Goal: Task Accomplishment & Management: Manage account settings

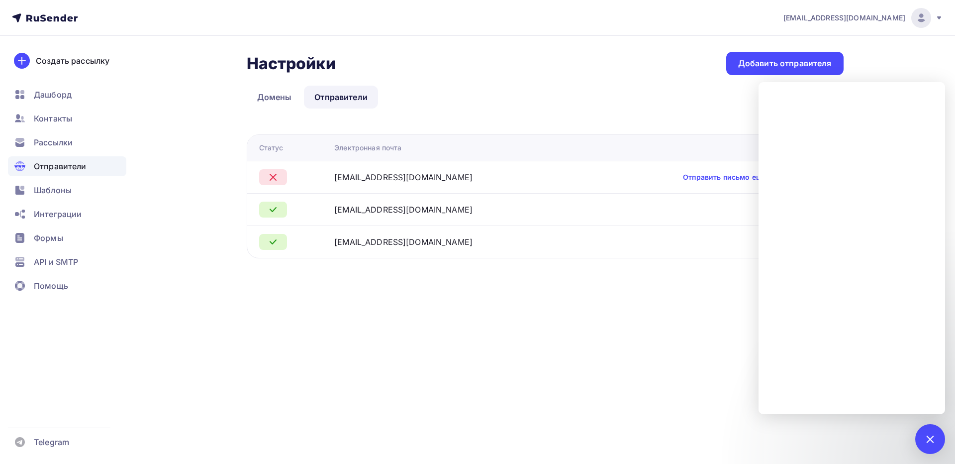
click at [686, 174] on link "Отправить письмо еще раз" at bounding box center [731, 177] width 97 height 10
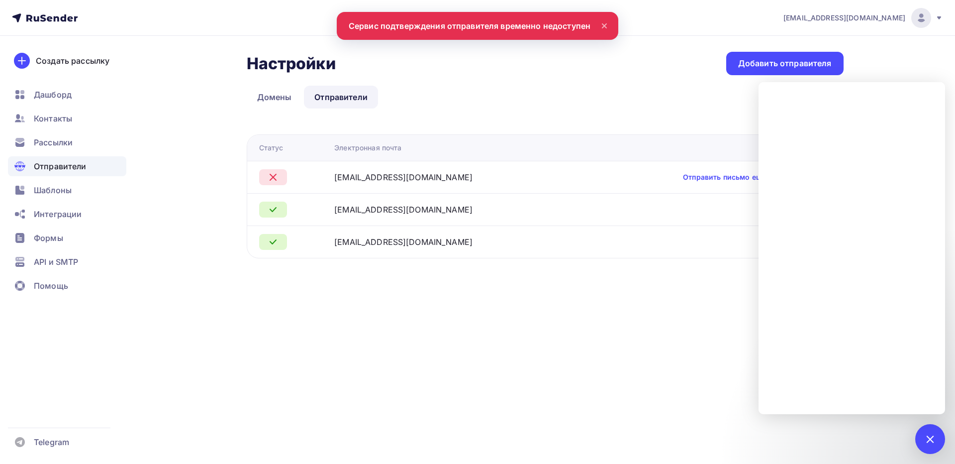
click at [606, 21] on icon at bounding box center [605, 26] width 12 height 12
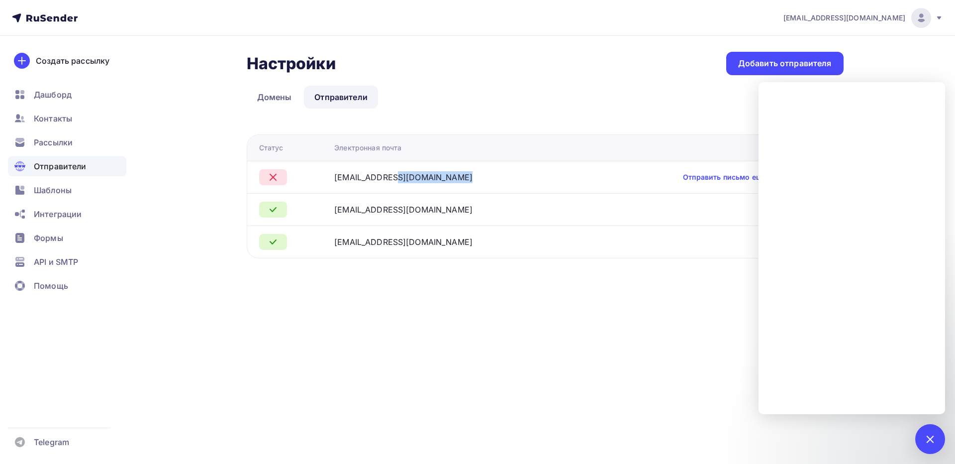
drag, startPoint x: 404, startPoint y: 177, endPoint x: 349, endPoint y: 178, distance: 54.8
click at [349, 178] on td "info@sfilato.ru" at bounding box center [454, 177] width 249 height 32
copy div "info@sfilato.ru"
click at [925, 436] on div at bounding box center [929, 438] width 13 height 13
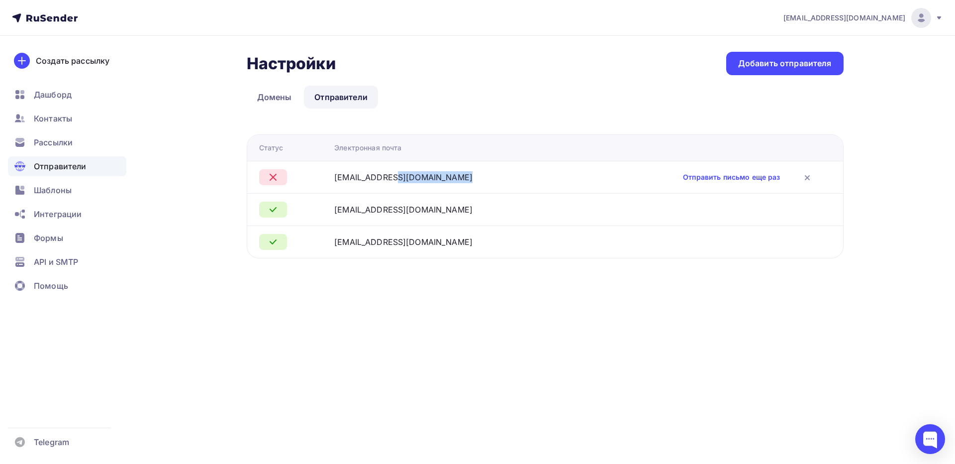
drag, startPoint x: 420, startPoint y: 177, endPoint x: 350, endPoint y: 177, distance: 70.2
click at [350, 177] on div "info@sfilato.ru" at bounding box center [454, 177] width 241 height 12
copy div "info@sfilato.ru"
click at [806, 176] on icon at bounding box center [808, 178] width 4 height 4
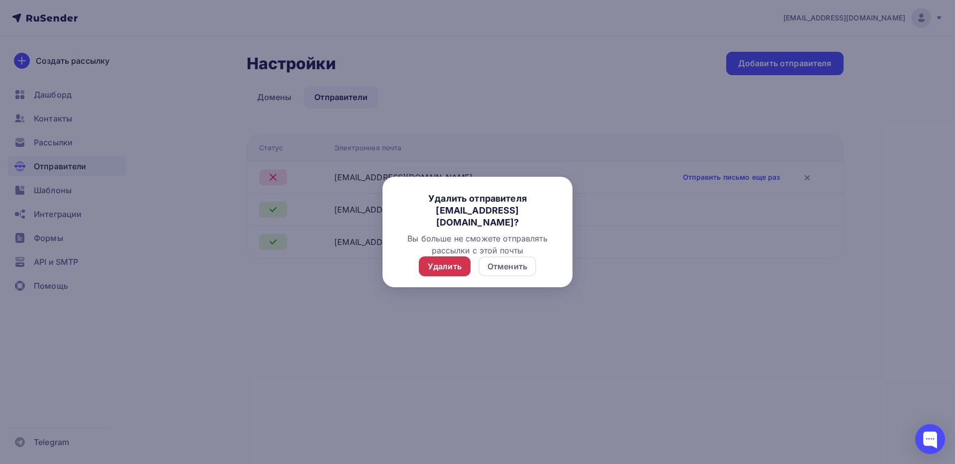
click at [455, 262] on div "Удалить" at bounding box center [445, 266] width 34 height 12
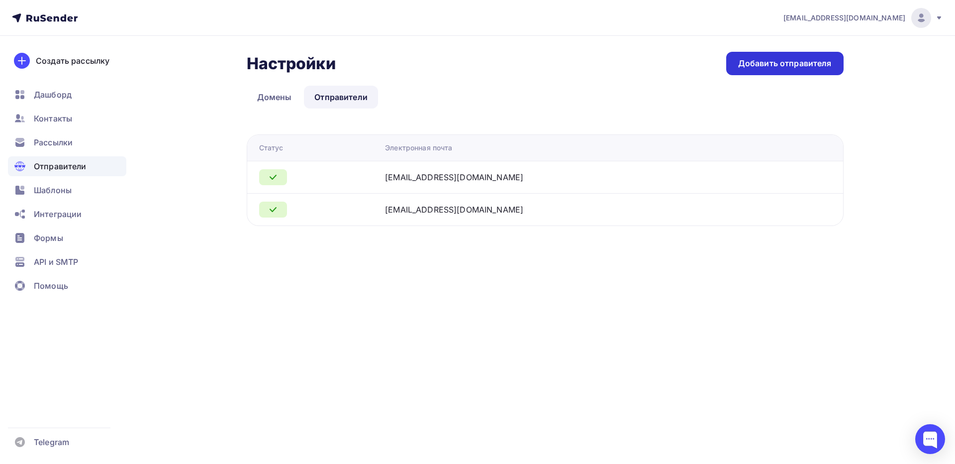
click at [765, 65] on div "Добавить отправителя" at bounding box center [785, 63] width 94 height 11
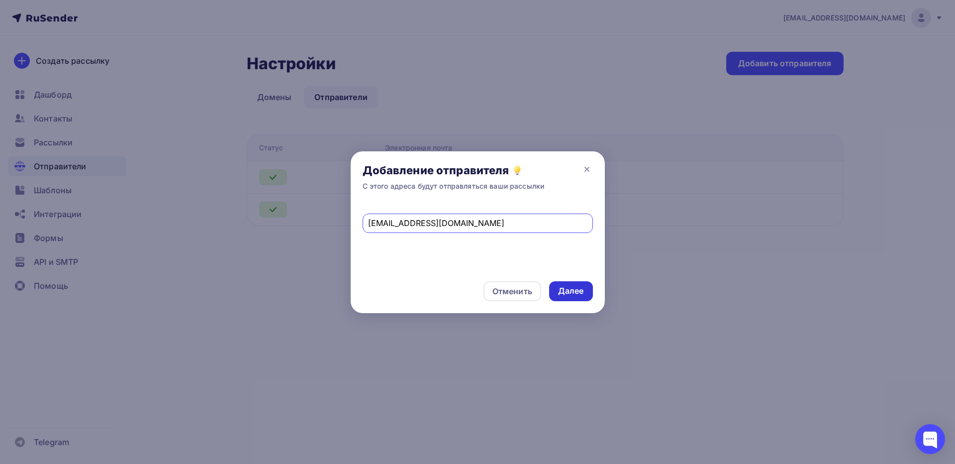
type input "info@sfilato.ru"
click at [564, 293] on div "Далее" at bounding box center [571, 290] width 26 height 11
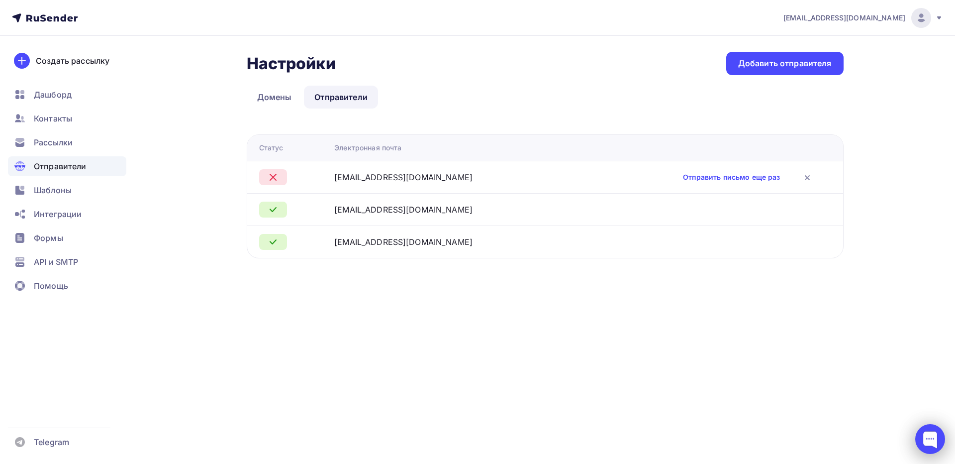
click at [921, 435] on div at bounding box center [930, 439] width 30 height 30
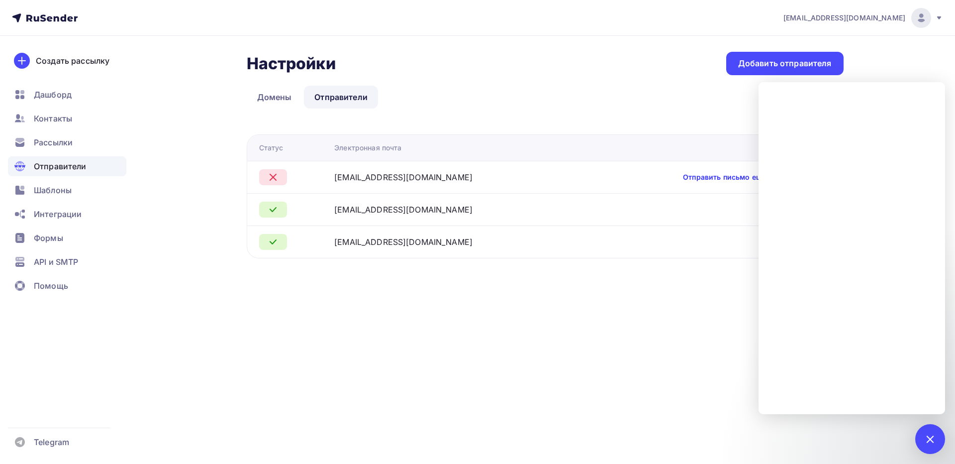
click at [683, 178] on link "Отправить письмо еще раз" at bounding box center [731, 177] width 97 height 10
click at [937, 436] on div at bounding box center [930, 439] width 30 height 30
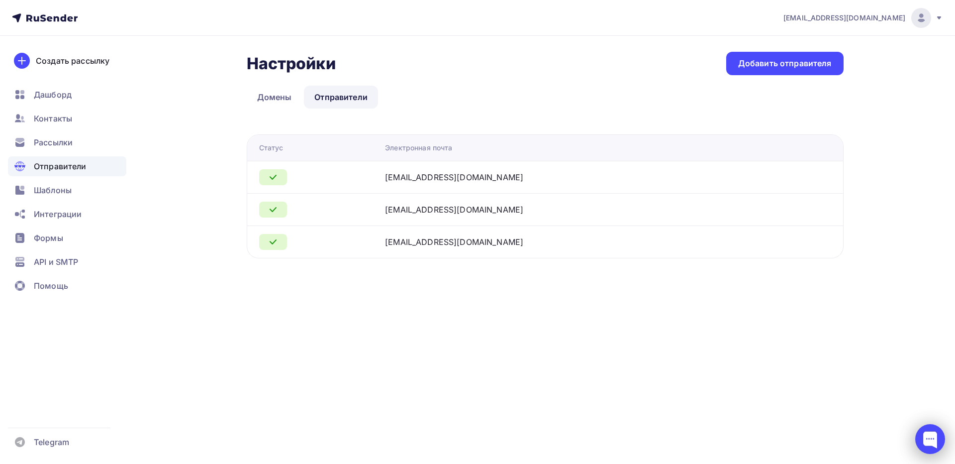
click at [929, 430] on div at bounding box center [930, 439] width 30 height 30
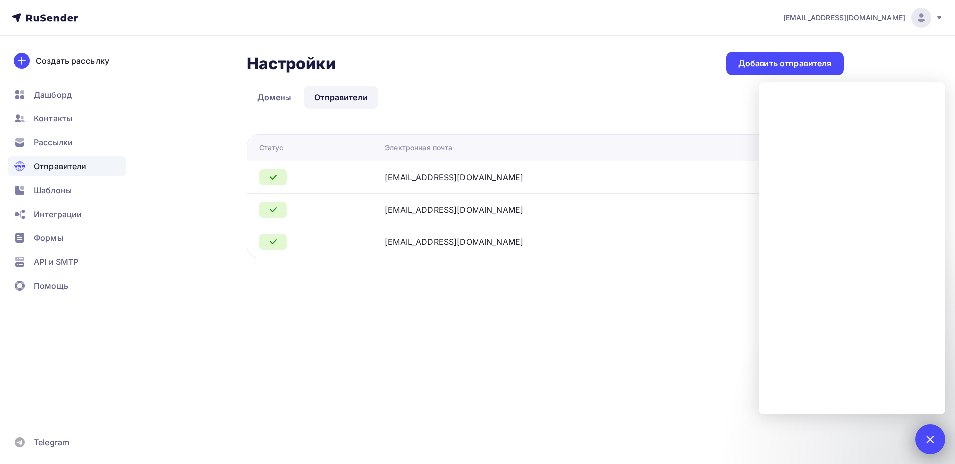
click at [930, 443] on div at bounding box center [929, 438] width 13 height 13
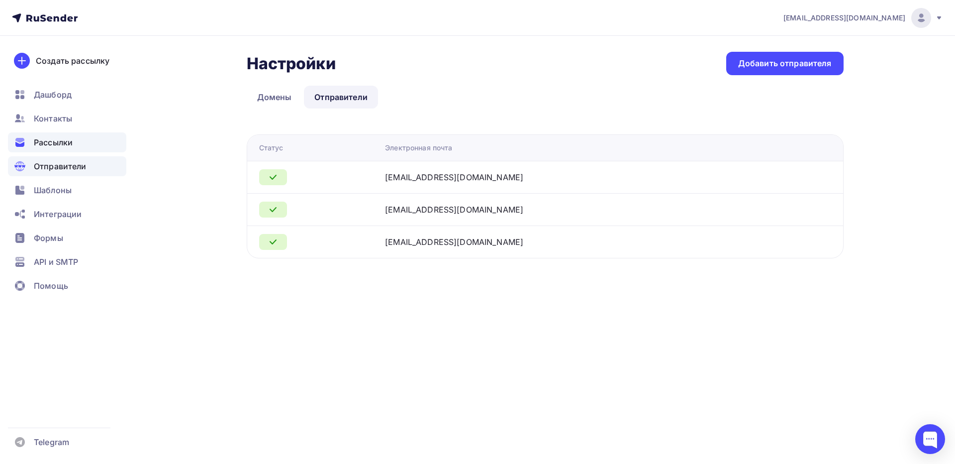
click at [55, 141] on span "Рассылки" at bounding box center [53, 142] width 39 height 12
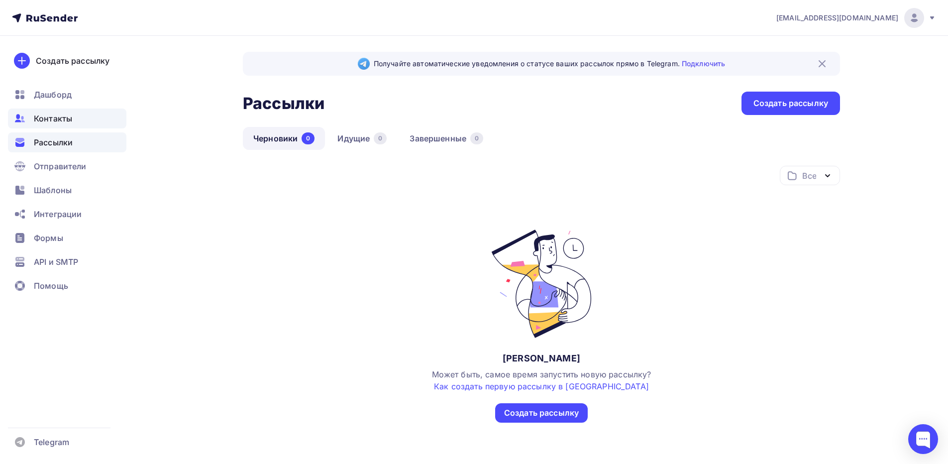
click at [52, 113] on span "Контакты" at bounding box center [53, 118] width 38 height 12
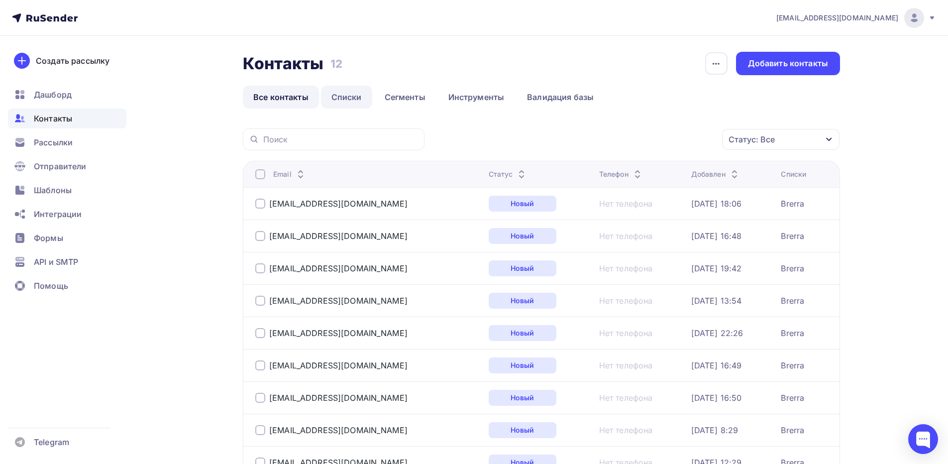
click at [351, 99] on link "Списки" at bounding box center [346, 97] width 51 height 23
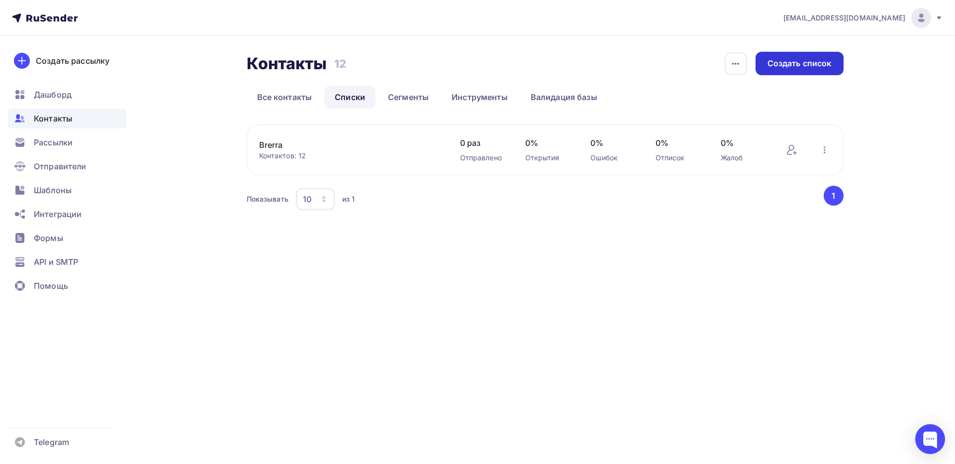
click at [801, 62] on div "Создать список" at bounding box center [800, 63] width 64 height 11
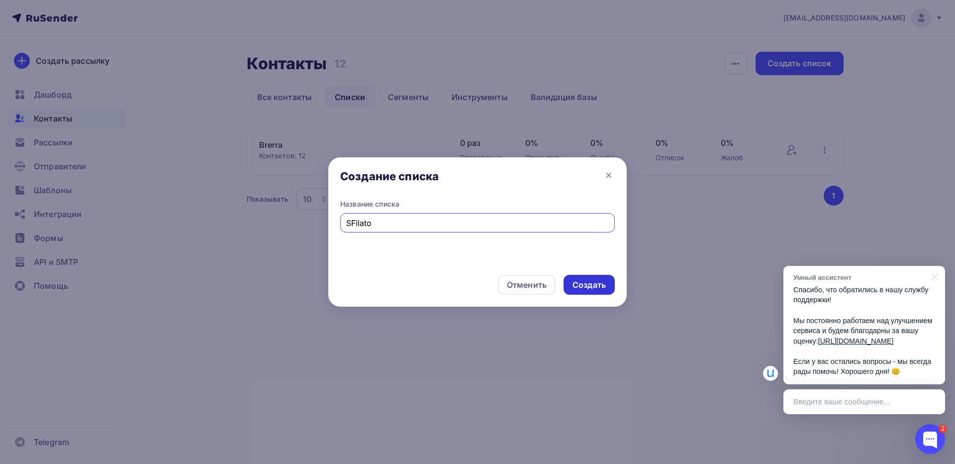
type input "SFilato"
click at [587, 284] on div "Создать" at bounding box center [589, 284] width 33 height 11
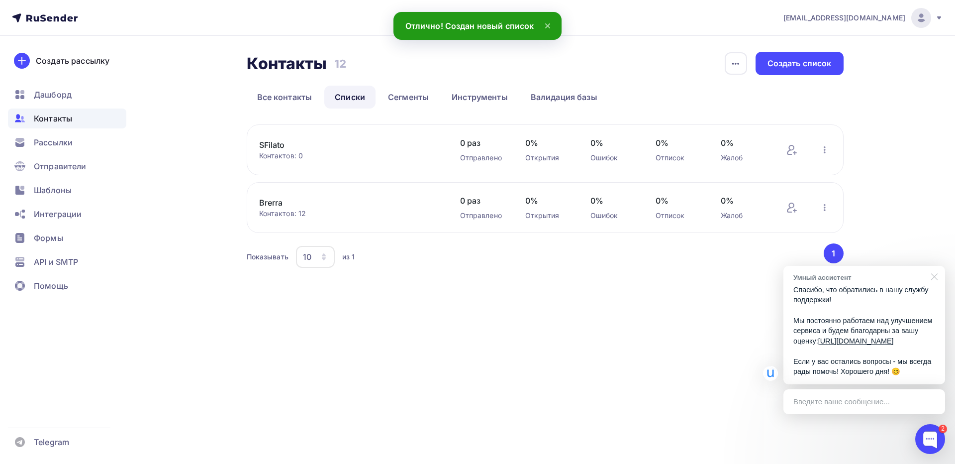
click at [935, 266] on div at bounding box center [932, 276] width 25 height 20
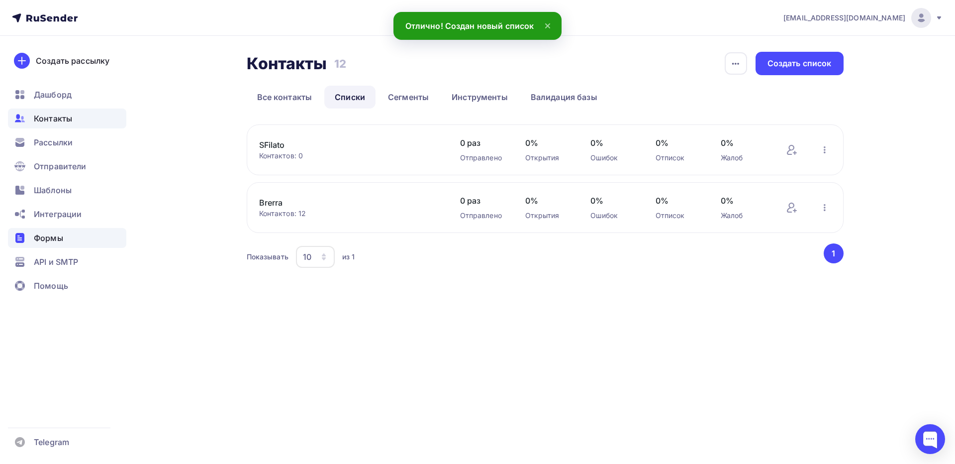
click at [58, 237] on span "Формы" at bounding box center [48, 238] width 29 height 12
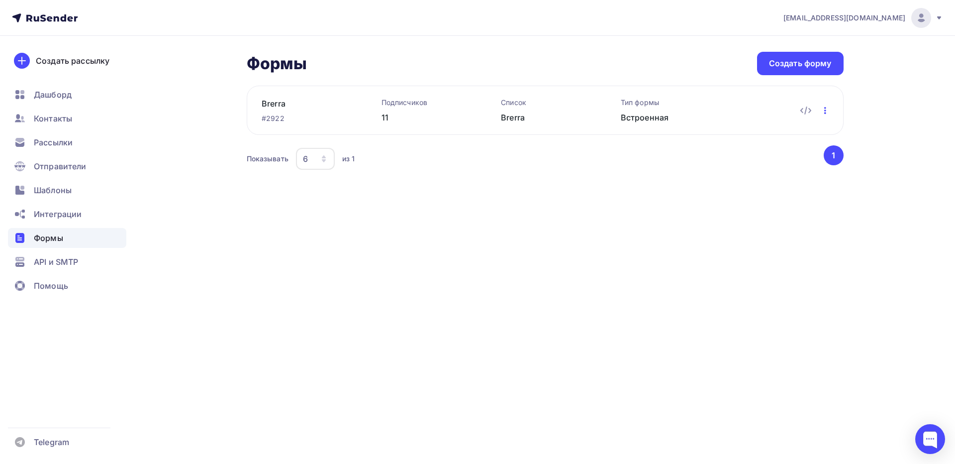
click at [826, 110] on icon "button" at bounding box center [825, 110] width 2 height 7
click at [737, 234] on div "simvolick@gmail.com Аккаунт Тарифы Выйти Создать рассылку Дашборд Контакты Расс…" at bounding box center [477, 232] width 955 height 464
drag, startPoint x: 769, startPoint y: 159, endPoint x: 787, endPoint y: 149, distance: 20.5
click at [770, 159] on div "Показывать 6 10 20 50 100 из 1" at bounding box center [535, 158] width 576 height 23
click at [826, 108] on icon "button" at bounding box center [825, 110] width 12 height 12
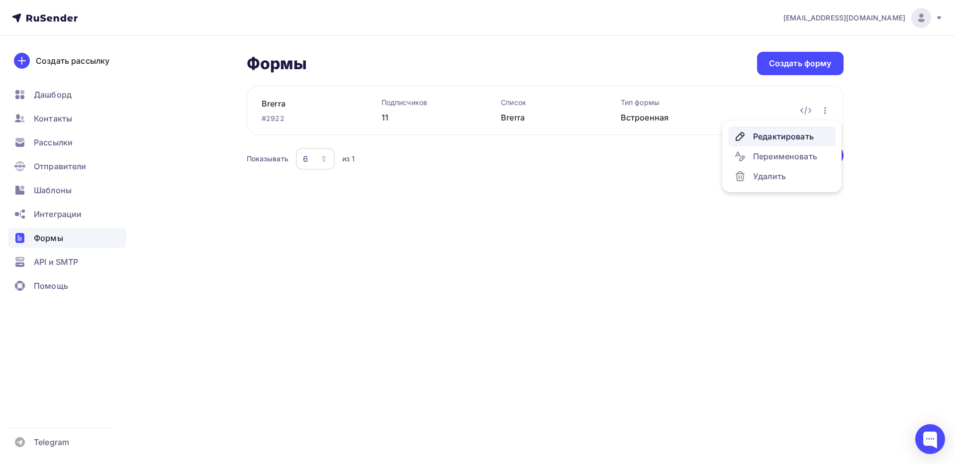
click at [801, 134] on div "Редактировать" at bounding box center [782, 136] width 96 height 12
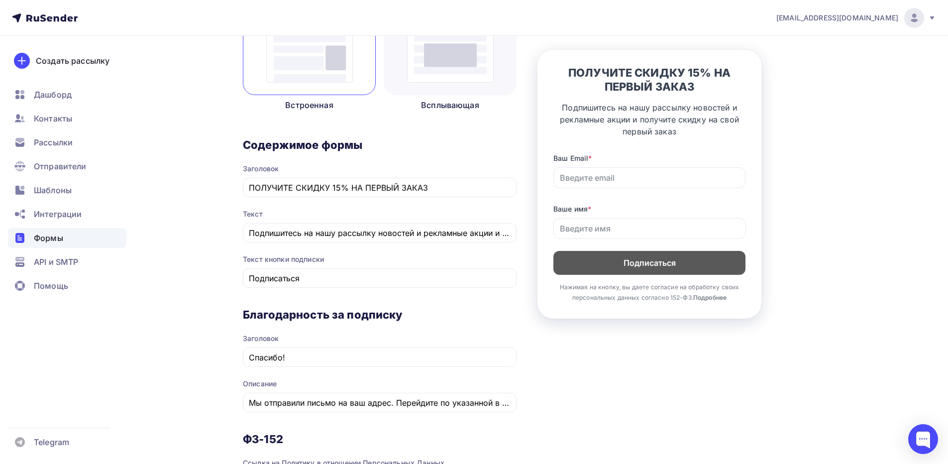
scroll to position [199, 0]
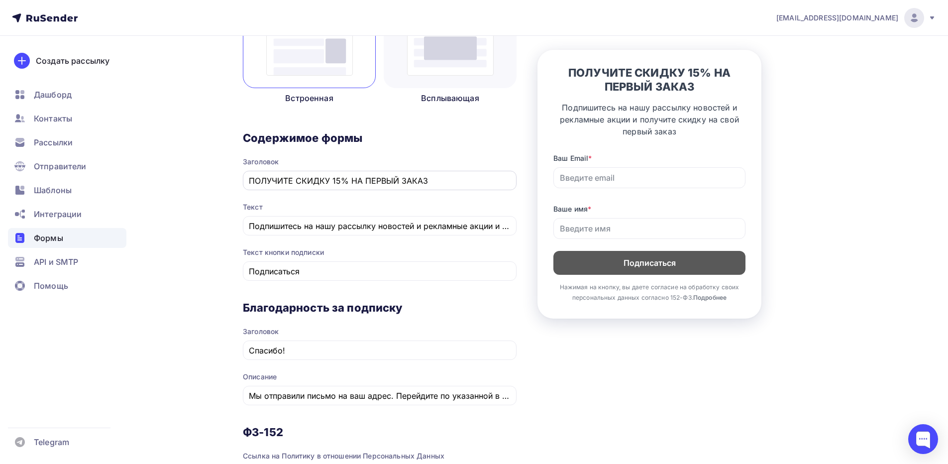
click at [297, 177] on input "ПОЛУЧИТЕ СКИДКУ 15% НА ПЕРВЫЙ ЗАКАЗ" at bounding box center [380, 181] width 262 height 12
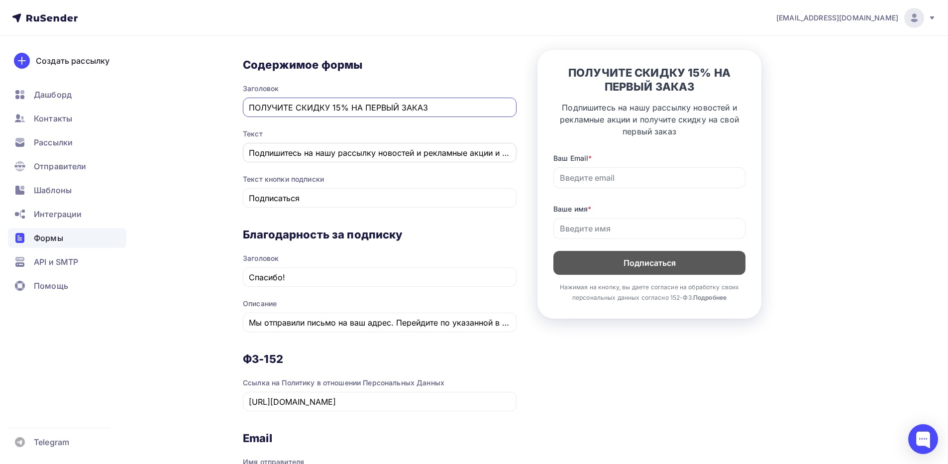
scroll to position [299, 0]
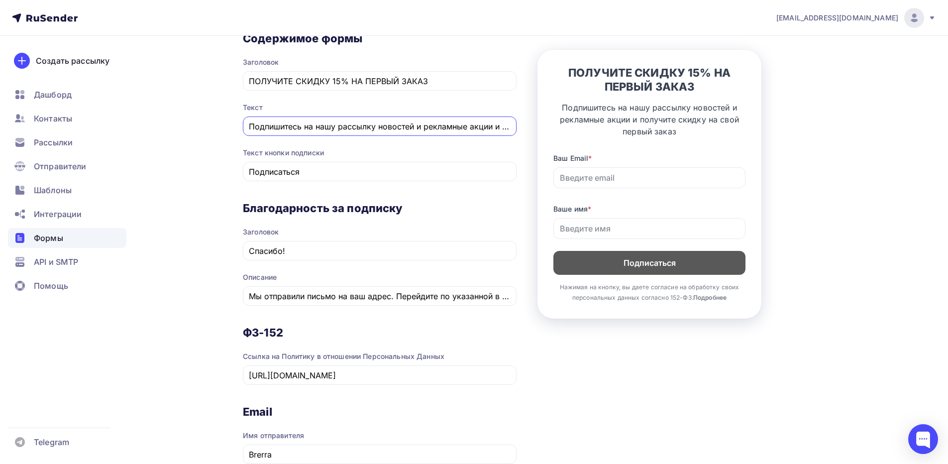
click at [306, 129] on input "Подпишитесь на нашу рассылку новостей и рекламные акции и получите скидку на св…" at bounding box center [380, 126] width 262 height 12
click at [305, 171] on input "Подписаться" at bounding box center [380, 172] width 262 height 12
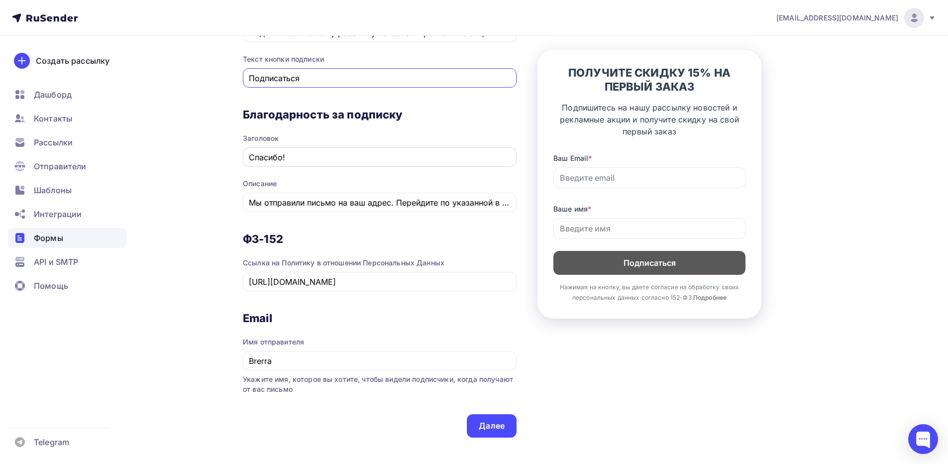
scroll to position [398, 0]
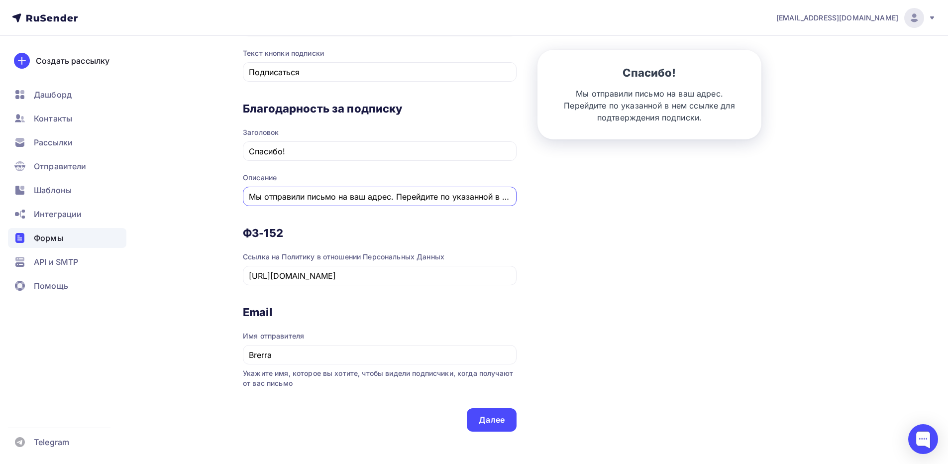
click at [320, 194] on input "Мы отправили письмо на ваш адрес. Перейдите по указанной в нем ссылке для подтв…" at bounding box center [380, 197] width 262 height 12
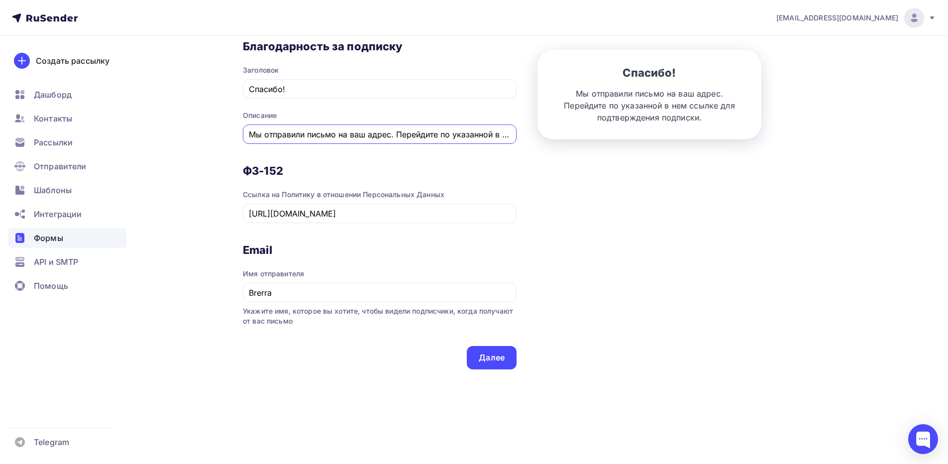
scroll to position [461, 0]
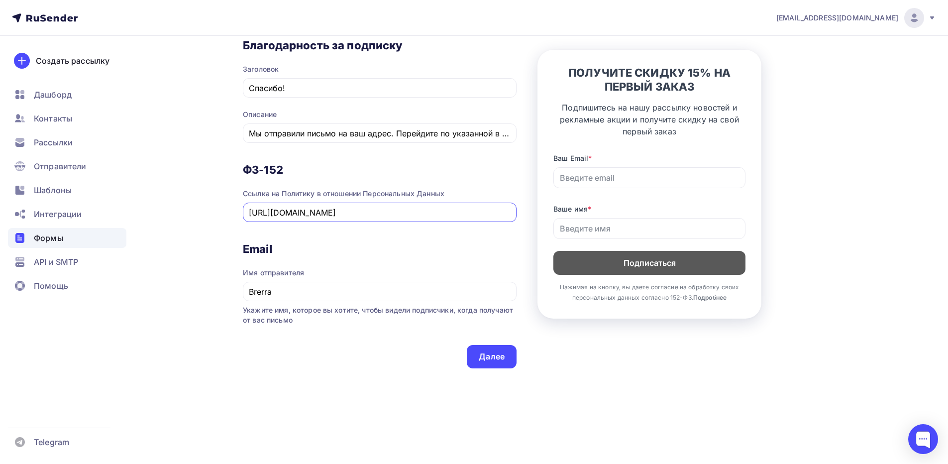
click at [313, 215] on input "https://brerra.ru/privacy-policy/" at bounding box center [380, 212] width 262 height 12
click at [514, 185] on span "Ссылка на Политику в отношении Персональных Данных https://brerra.ru/privacy-po…" at bounding box center [380, 199] width 274 height 45
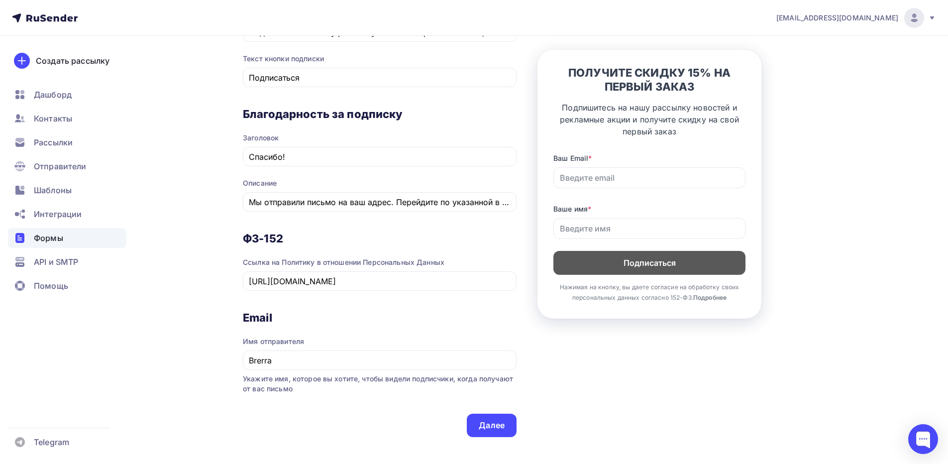
scroll to position [411, 0]
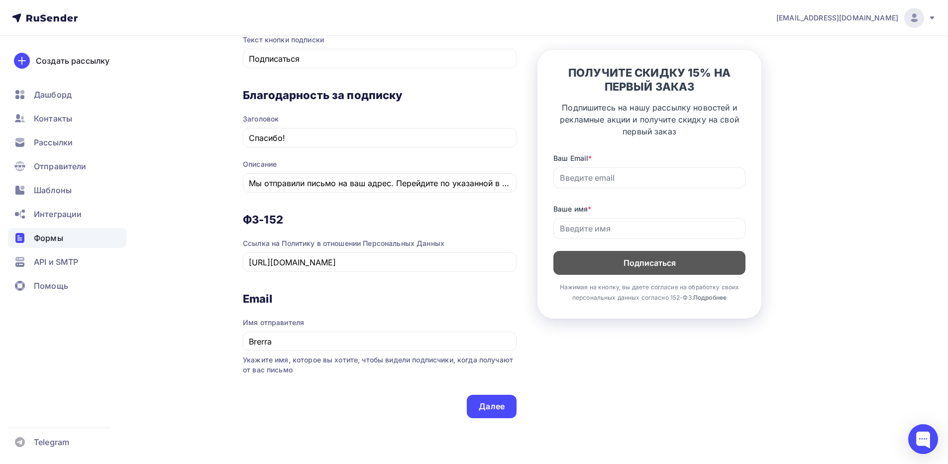
click at [290, 301] on h3 "Email" at bounding box center [380, 299] width 274 height 14
click at [265, 303] on h3 "Email" at bounding box center [380, 299] width 274 height 14
click at [260, 321] on div "Имя отправителя" at bounding box center [380, 322] width 274 height 10
click at [492, 410] on div "Далее" at bounding box center [492, 406] width 26 height 11
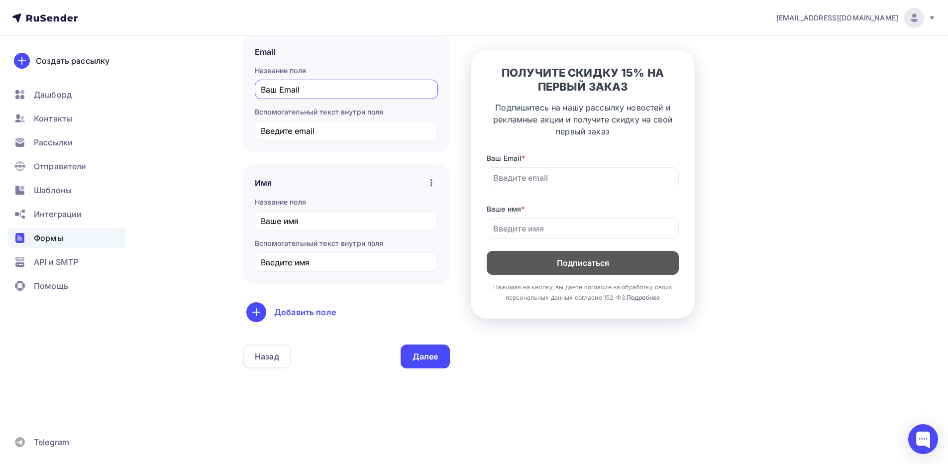
scroll to position [0, 0]
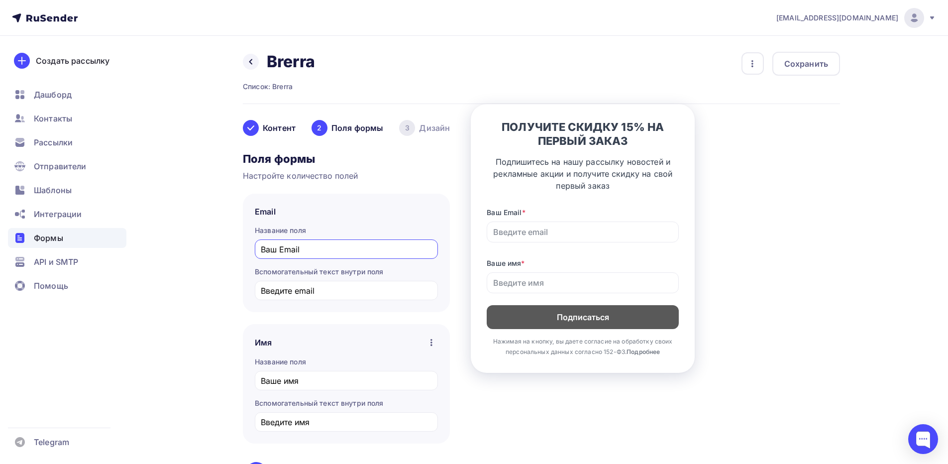
click at [314, 251] on input "Ваш Email" at bounding box center [347, 249] width 172 height 12
click at [302, 290] on input "Введите email" at bounding box center [347, 291] width 172 height 12
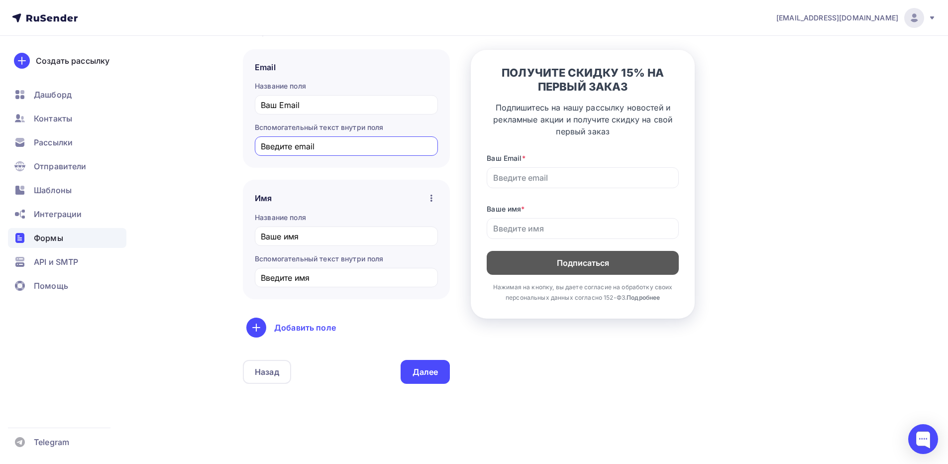
scroll to position [149, 0]
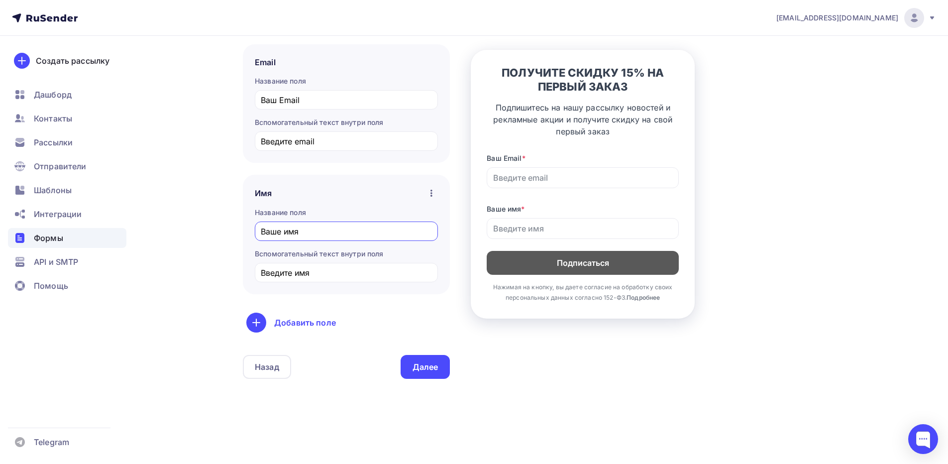
click at [316, 236] on input "Ваше имя" at bounding box center [347, 231] width 172 height 12
click at [296, 280] on div "Введите имя" at bounding box center [346, 272] width 183 height 19
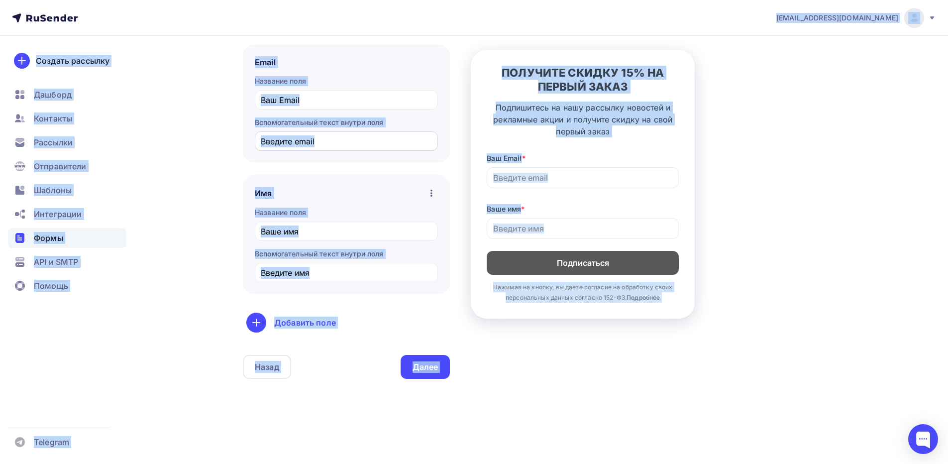
copy body "simvolick@gmail.com Аккаунт Тарифы Выйти Создать рассылку Дашборд Контакты Расс…"
click at [322, 277] on input "Введите имя" at bounding box center [347, 273] width 172 height 12
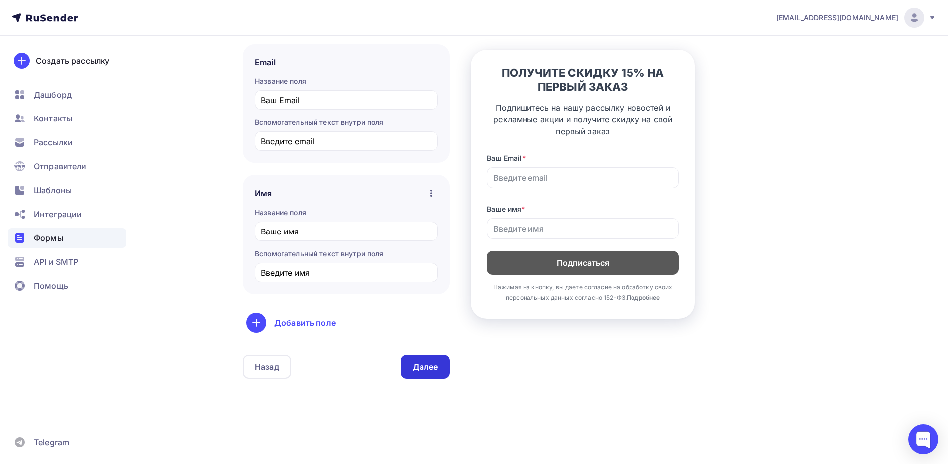
click at [422, 365] on div "Далее" at bounding box center [425, 366] width 26 height 11
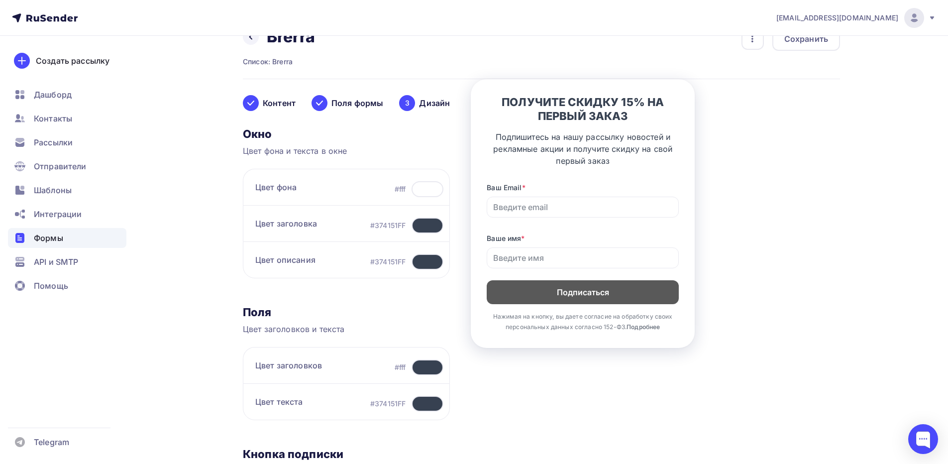
scroll to position [50, 0]
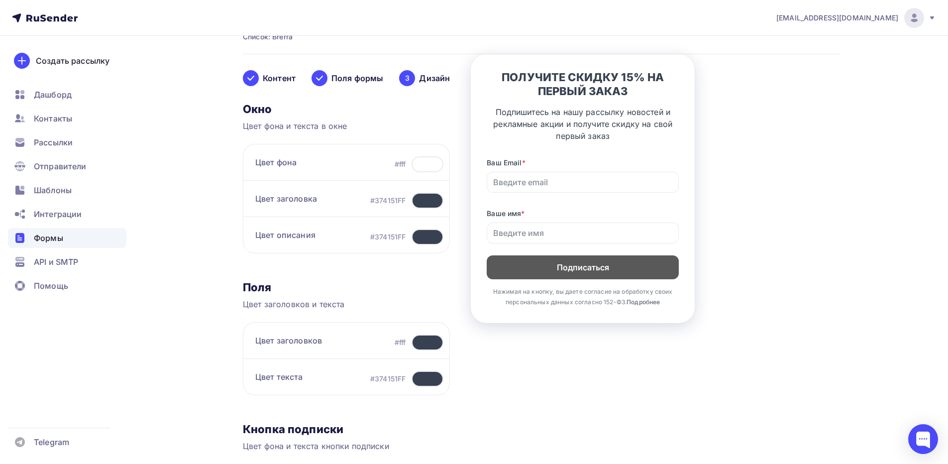
drag, startPoint x: 370, startPoint y: 200, endPoint x: 404, endPoint y: 199, distance: 33.8
click at [404, 199] on div "#374151FF" at bounding box center [387, 201] width 35 height 10
copy div "#374151FF"
click at [381, 195] on div "#374151FF" at bounding box center [406, 201] width 73 height 16
click at [420, 202] on div at bounding box center [427, 201] width 32 height 16
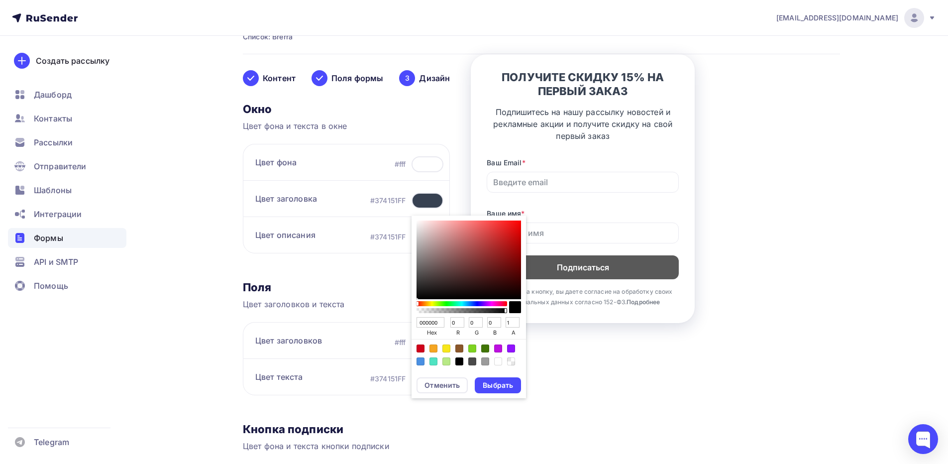
click at [435, 387] on div "Отменить" at bounding box center [441, 385] width 35 height 10
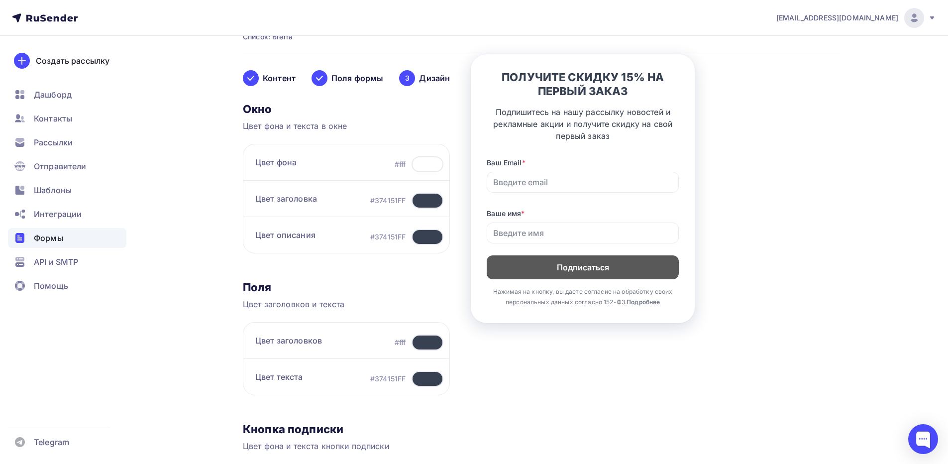
copy div "374151FF"
drag, startPoint x: 374, startPoint y: 200, endPoint x: 405, endPoint y: 200, distance: 30.8
click at [405, 200] on div "#374151FF" at bounding box center [406, 201] width 73 height 16
copy div "374151FF"
drag, startPoint x: 374, startPoint y: 237, endPoint x: 403, endPoint y: 237, distance: 28.9
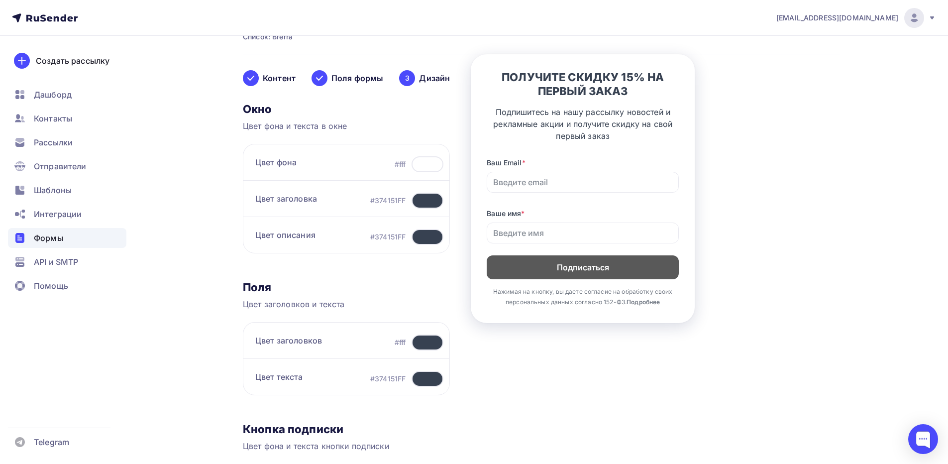
click at [403, 237] on div "#374151FF" at bounding box center [387, 237] width 35 height 10
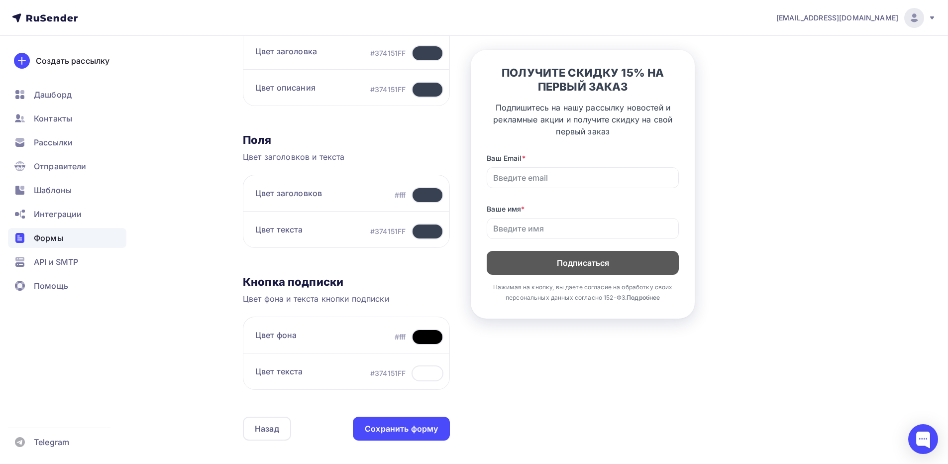
scroll to position [199, 0]
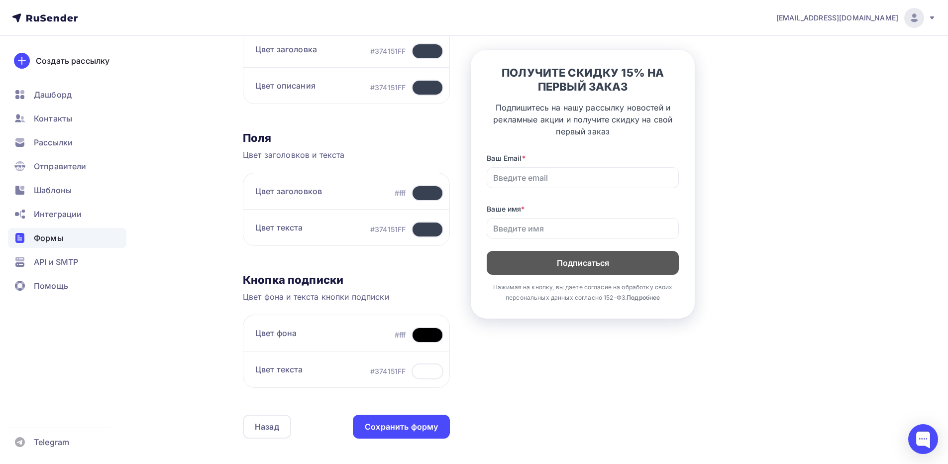
copy div "374151FF"
drag, startPoint x: 374, startPoint y: 229, endPoint x: 403, endPoint y: 230, distance: 28.9
click at [403, 230] on div "#374151FF" at bounding box center [387, 229] width 35 height 10
click at [421, 336] on div at bounding box center [427, 335] width 32 height 16
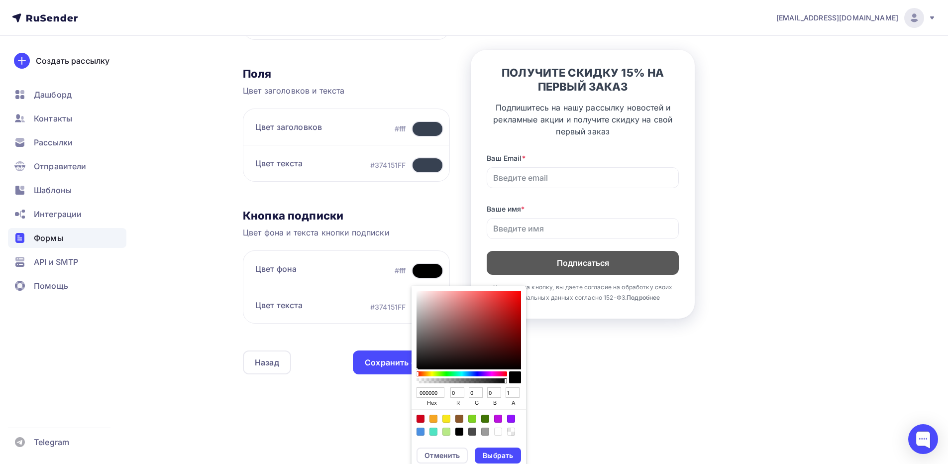
scroll to position [269, 0]
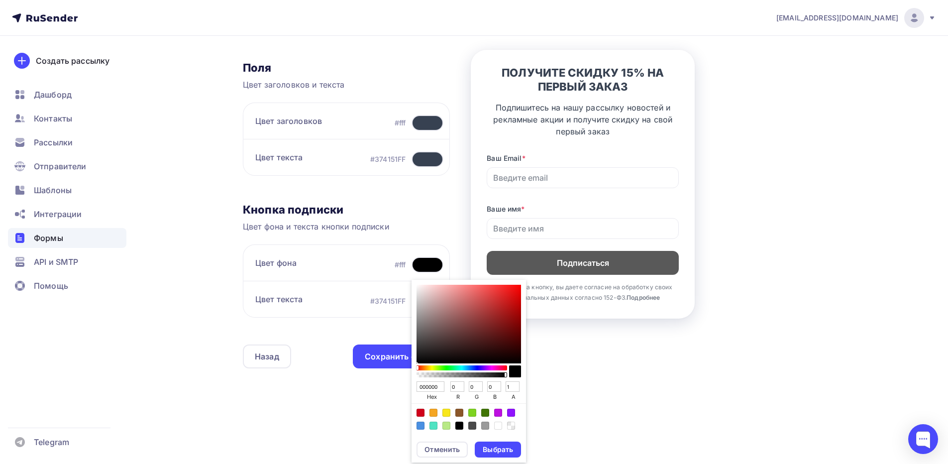
click at [357, 203] on h3 "Кнопка подписки" at bounding box center [346, 210] width 207 height 14
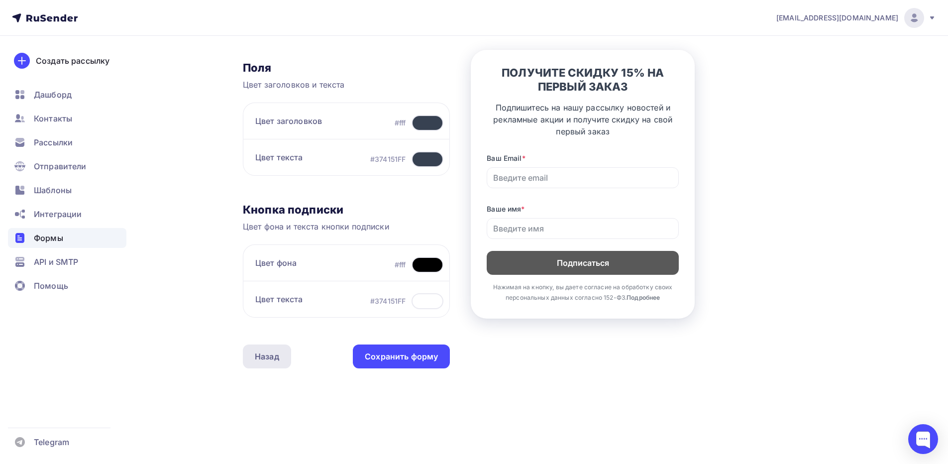
click at [276, 354] on div "Назад" at bounding box center [267, 356] width 24 height 12
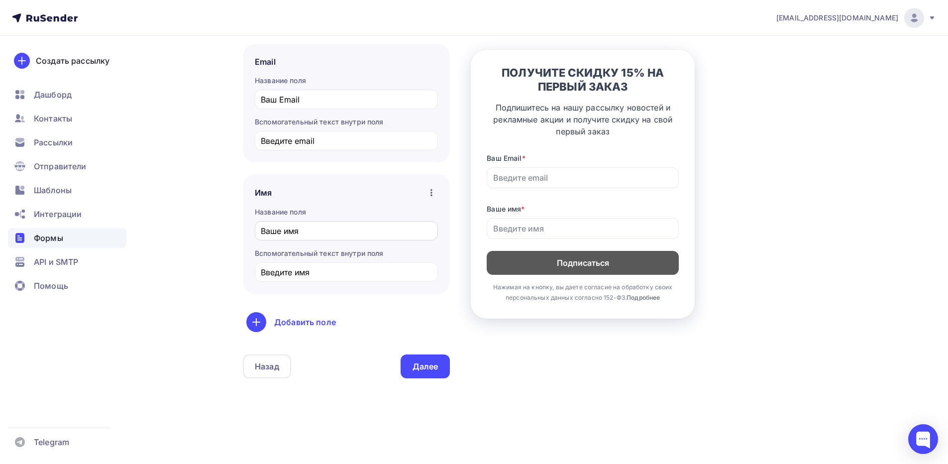
scroll to position [160, 0]
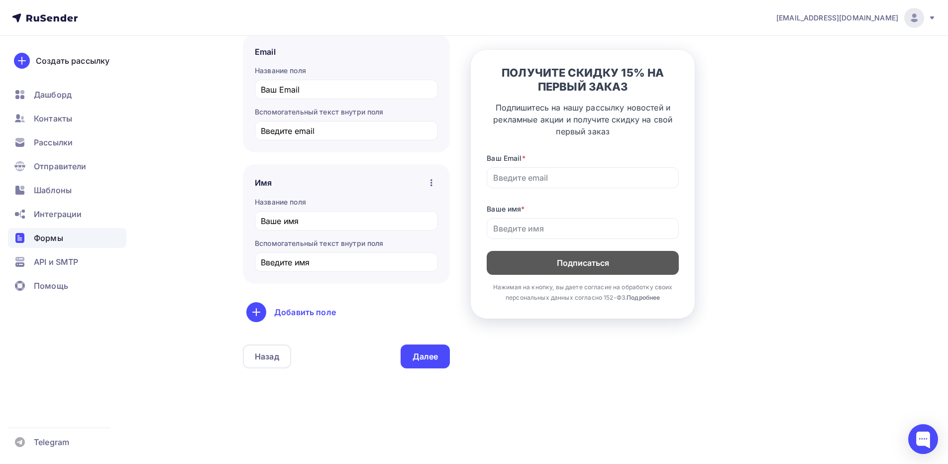
click at [429, 182] on icon "button" at bounding box center [431, 183] width 12 height 12
click at [411, 202] on link "Сделать поле необязательным" at bounding box center [363, 209] width 156 height 20
click at [431, 184] on icon "button" at bounding box center [431, 183] width 12 height 12
click at [417, 202] on link "Сделать поле обязательным" at bounding box center [368, 209] width 146 height 20
click at [421, 351] on div "Далее" at bounding box center [425, 356] width 26 height 11
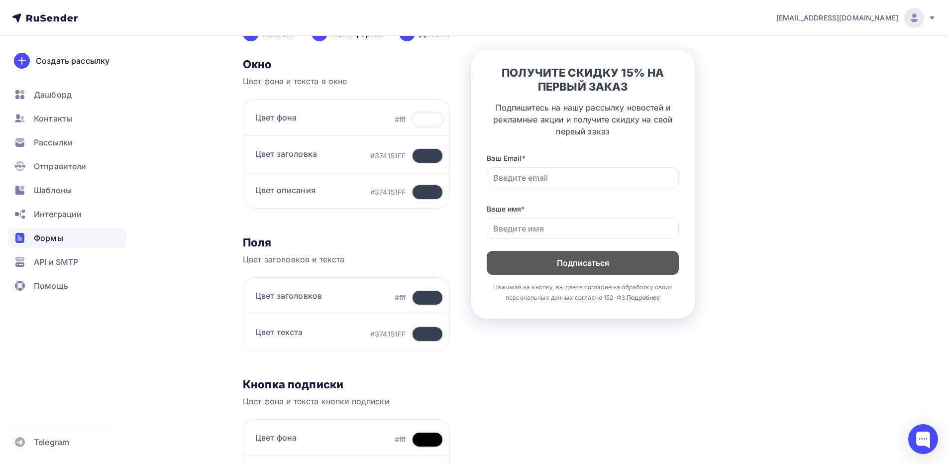
scroll to position [149, 0]
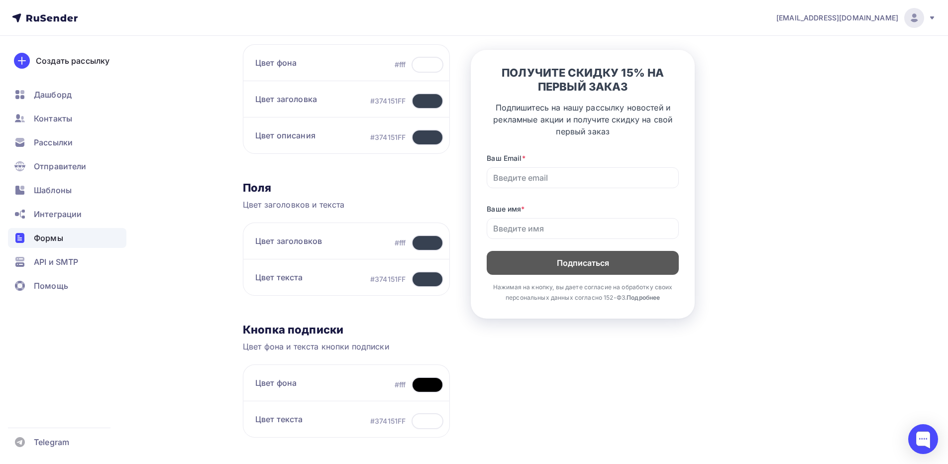
click at [422, 241] on div at bounding box center [427, 243] width 32 height 16
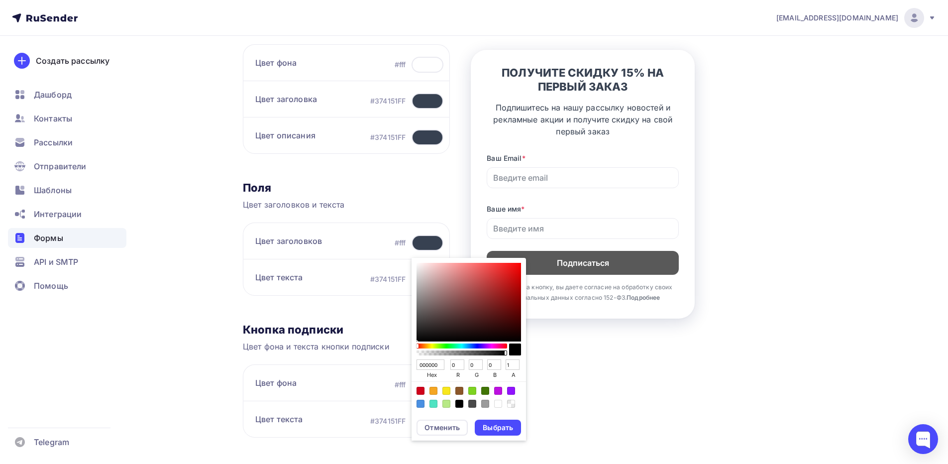
click at [381, 198] on div "Поля Цвет заголовков и текста Цвет заголовков #fff 000000 hex 0 r 0 g 0 b 1 a О…" at bounding box center [346, 242] width 207 height 122
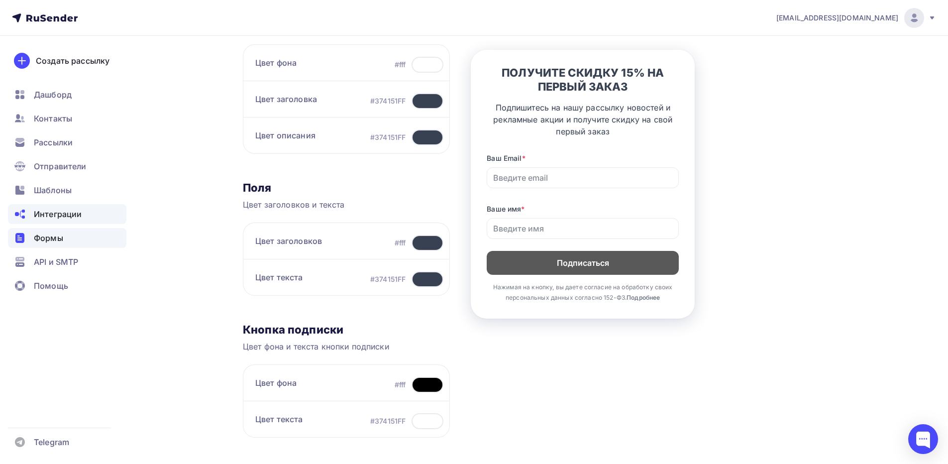
click at [69, 219] on span "Интеграции" at bounding box center [58, 214] width 48 height 12
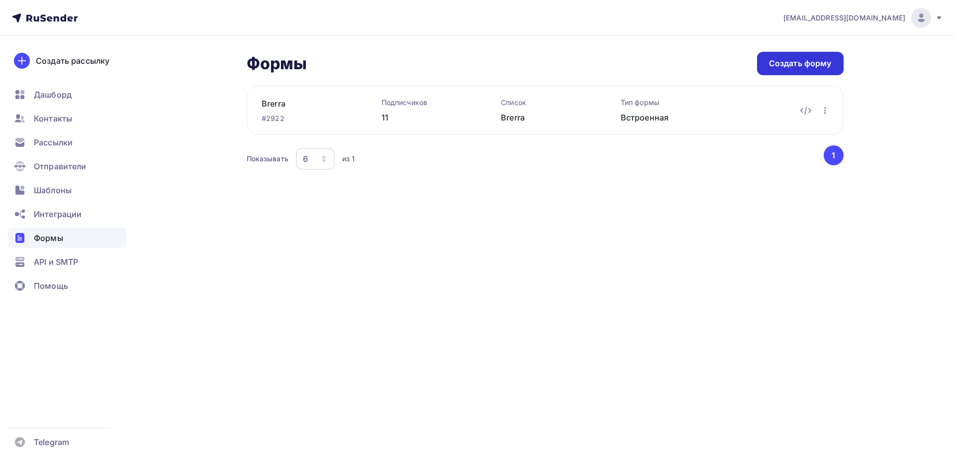
click at [781, 63] on div "Создать форму" at bounding box center [800, 63] width 63 height 11
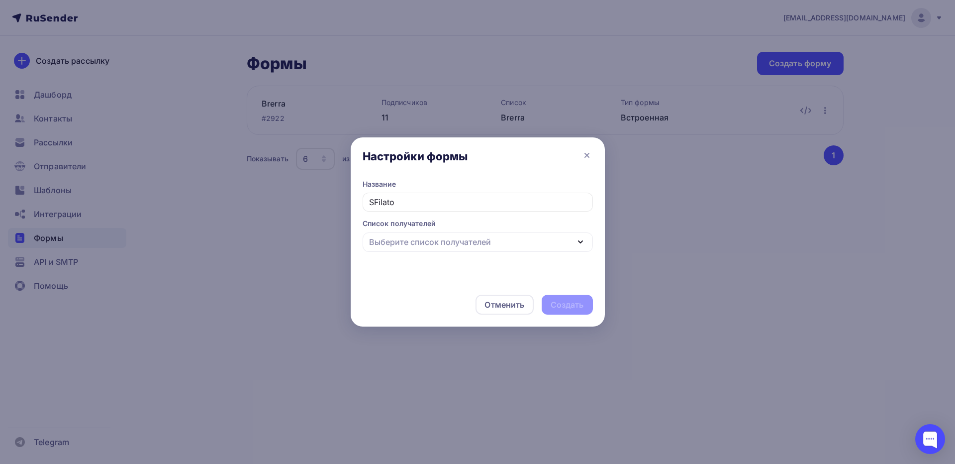
click at [470, 237] on div "Выберите список получателей" at bounding box center [430, 242] width 122 height 12
type input "SFilato"
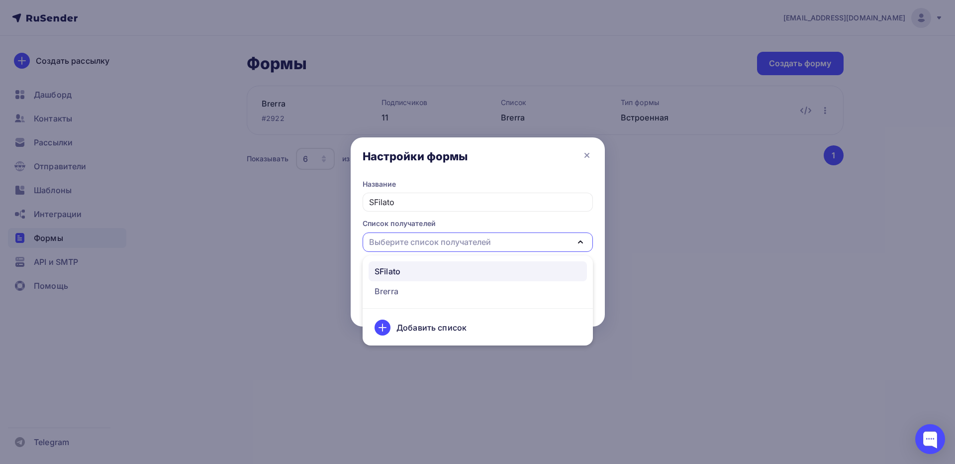
click at [394, 272] on div "SFilato" at bounding box center [388, 271] width 26 height 12
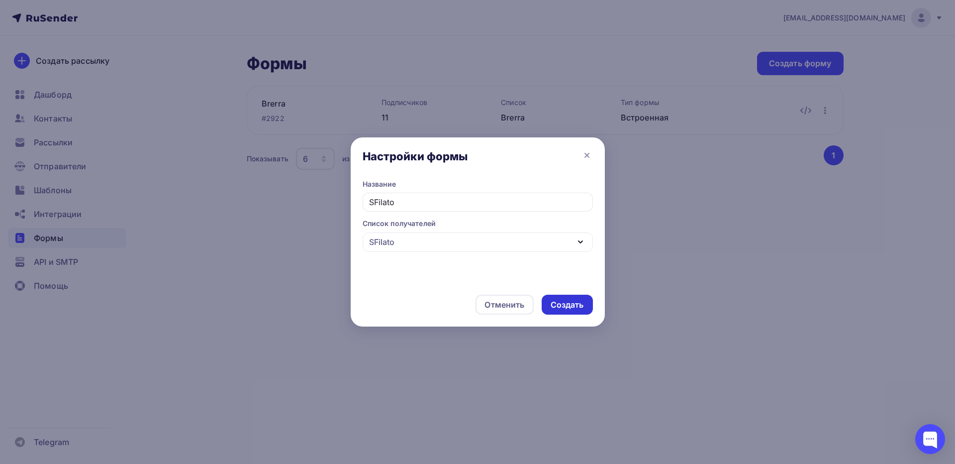
click at [564, 302] on div "Создать" at bounding box center [567, 304] width 33 height 11
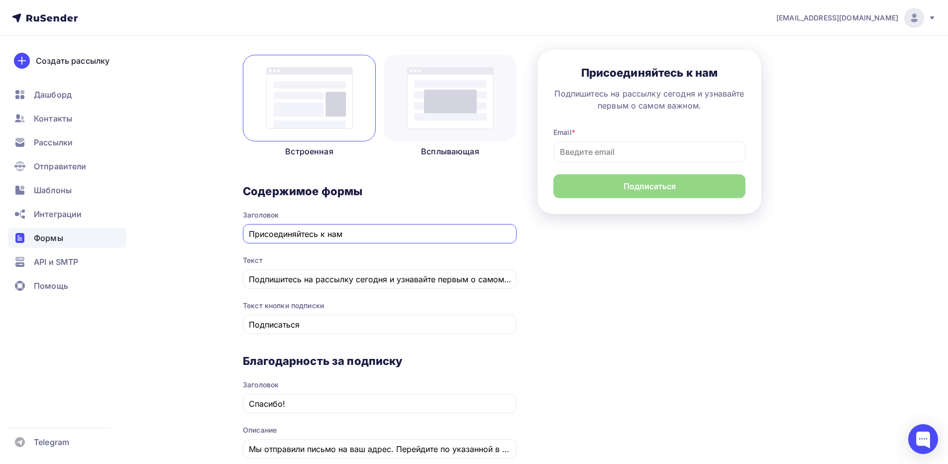
scroll to position [149, 0]
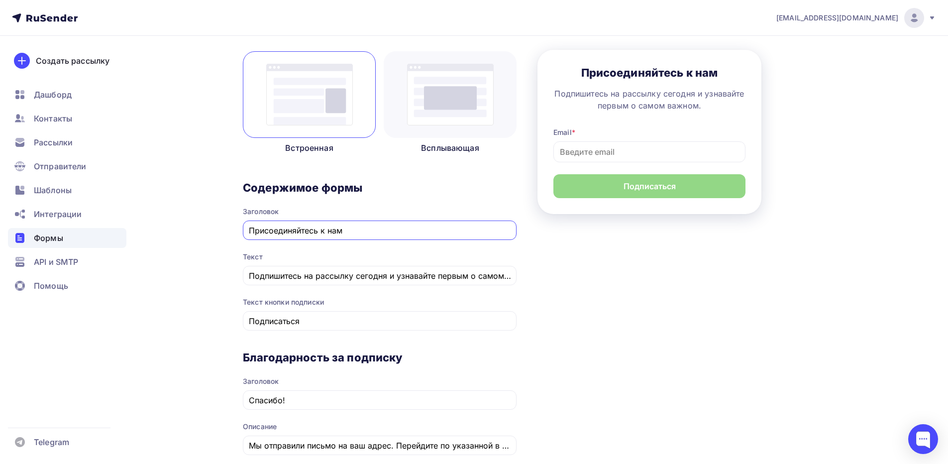
click at [323, 228] on input "Присоединяйтесь к нам" at bounding box center [380, 230] width 262 height 12
paste input "ПОЛУЧИТЕ СКИДКУ 15% НА ПЕРВЫЙ ЗАКАЗ"
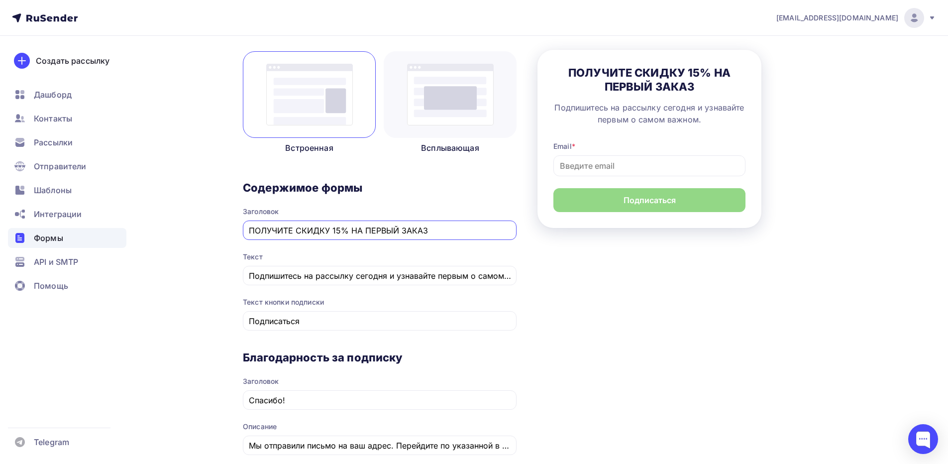
type input "ПОЛУЧИТЕ СКИДКУ 15% НА ПЕРВЫЙ ЗАКАЗ"
click at [319, 273] on input "Подпишитесь на рассылку сегодня и узнавайте первым о самом важном." at bounding box center [380, 276] width 262 height 12
paste input "нашу рассылку новостей и рекламные акции и получите скидку на свой первый заказ"
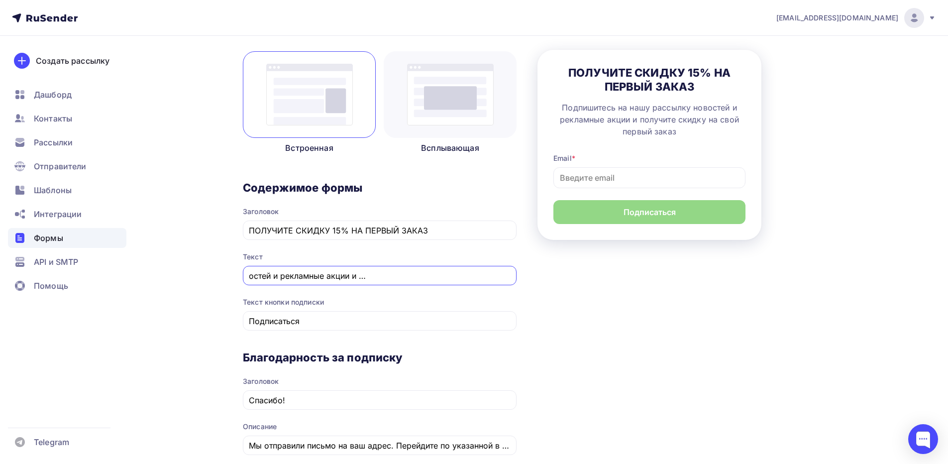
type input "Подпишитесь на нашу рассылку новостей и рекламные акции и получите скидку на св…"
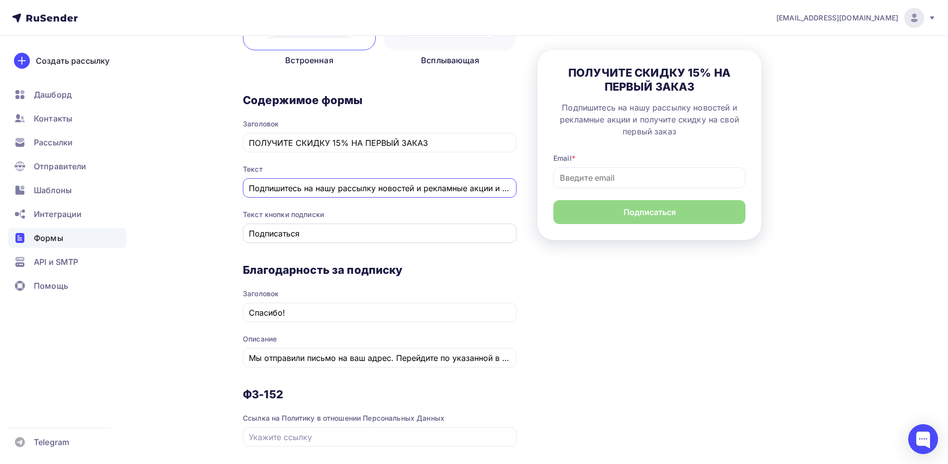
scroll to position [249, 0]
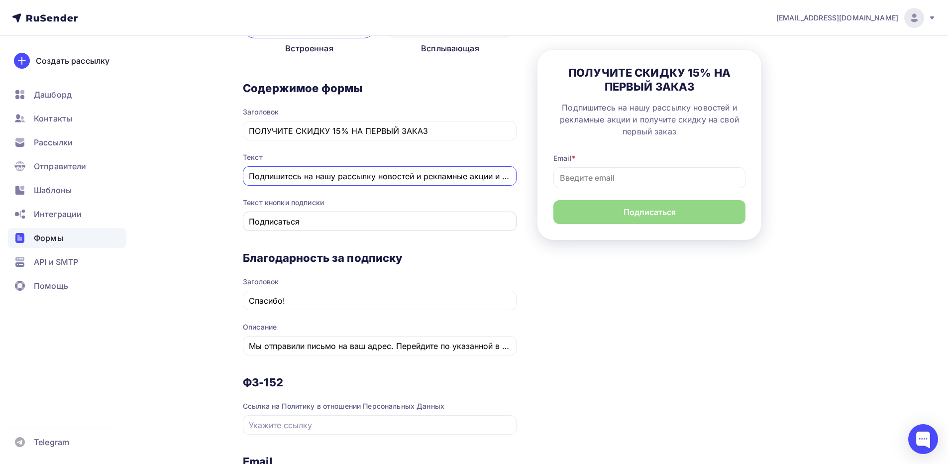
click at [306, 220] on input "Подписаться" at bounding box center [380, 221] width 262 height 12
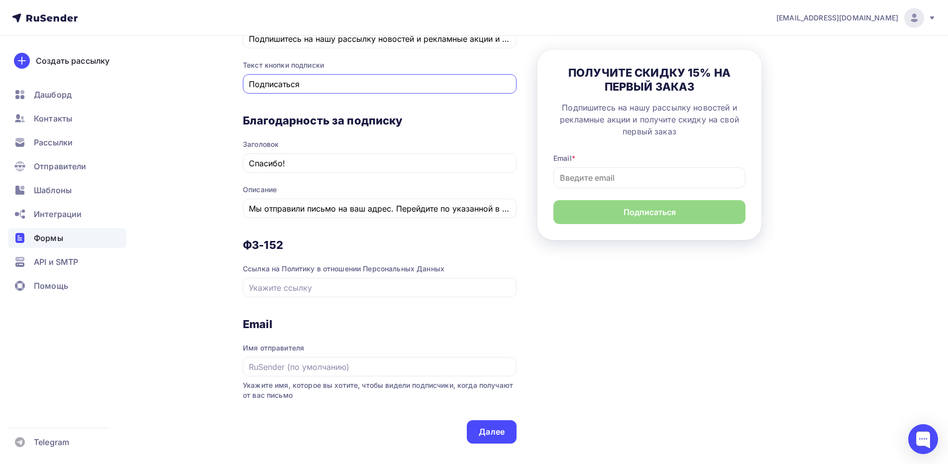
scroll to position [398, 0]
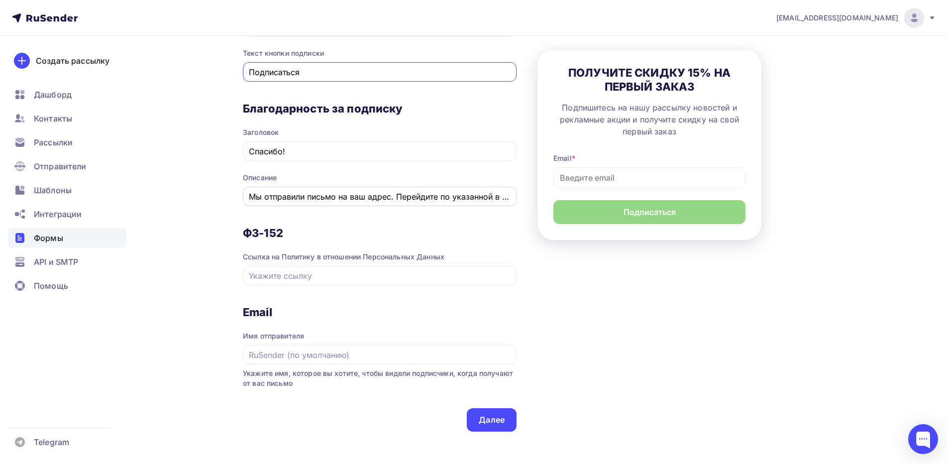
click at [308, 197] on input "Мы отправили письмо на ваш адрес. Перейдите по указанной в нем ссылке для подтв…" at bounding box center [380, 197] width 262 height 12
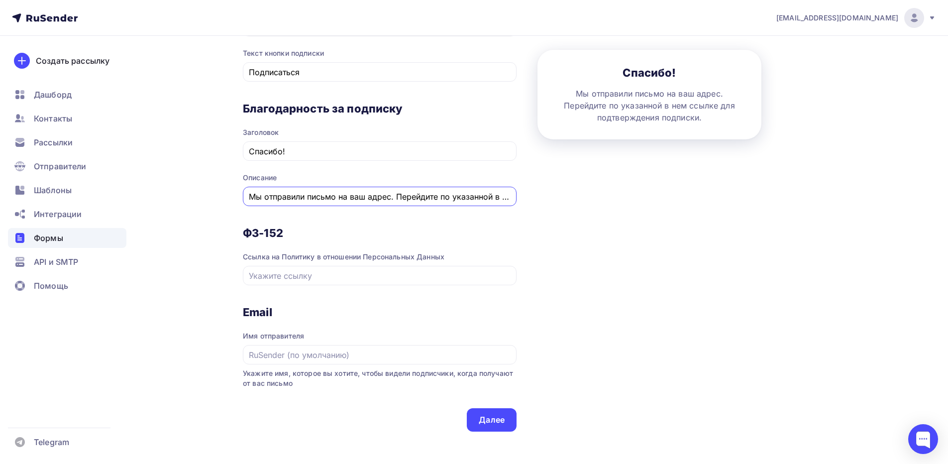
click at [360, 195] on input "Мы отправили письмо на ваш адрес. Перейдите по указанной в нем ссылке для подтв…" at bounding box center [380, 197] width 262 height 12
click at [314, 278] on input "text" at bounding box center [380, 276] width 262 height 12
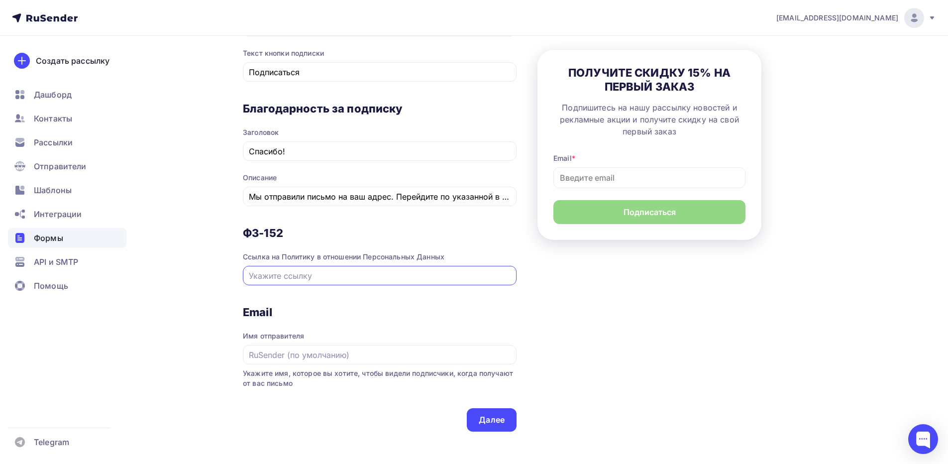
paste input "https://brerra.ru/privacy-policy/"
drag, startPoint x: 307, startPoint y: 276, endPoint x: 278, endPoint y: 276, distance: 29.9
click at [278, 276] on input "https://brerra.ru/privacy-policy/" at bounding box center [380, 276] width 262 height 12
paste input "sfilato"
type input "https://sfilato.ru/privacy-policy/"
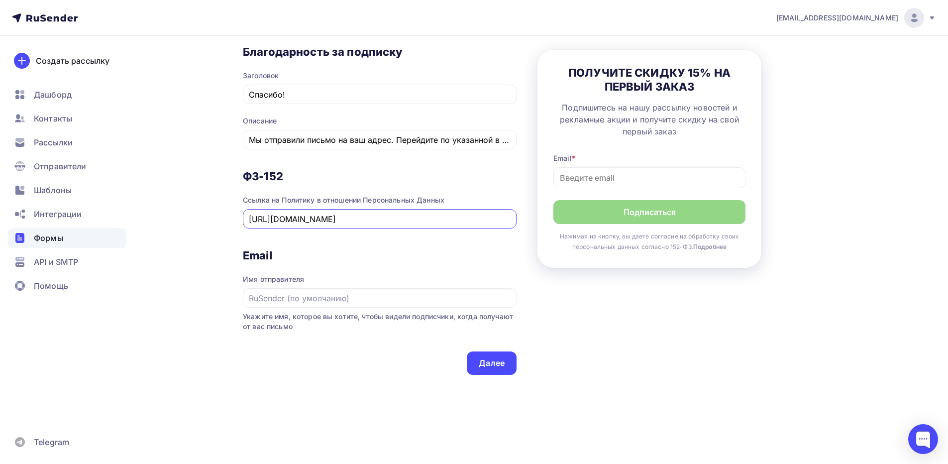
scroll to position [461, 0]
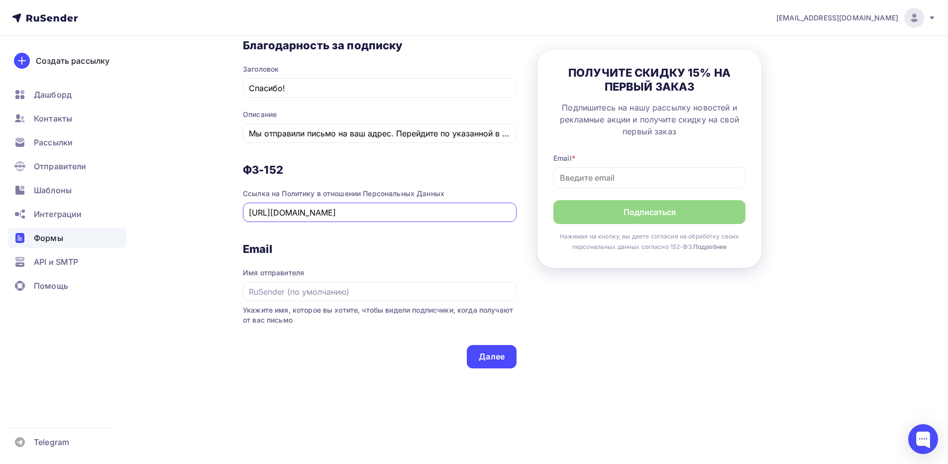
click at [284, 215] on input "https://sfilato.ru/privacy-policy/" at bounding box center [380, 212] width 262 height 12
click at [286, 289] on input "text" at bounding box center [380, 292] width 262 height 12
paste input "sfilato"
drag, startPoint x: 255, startPoint y: 292, endPoint x: 243, endPoint y: 290, distance: 12.6
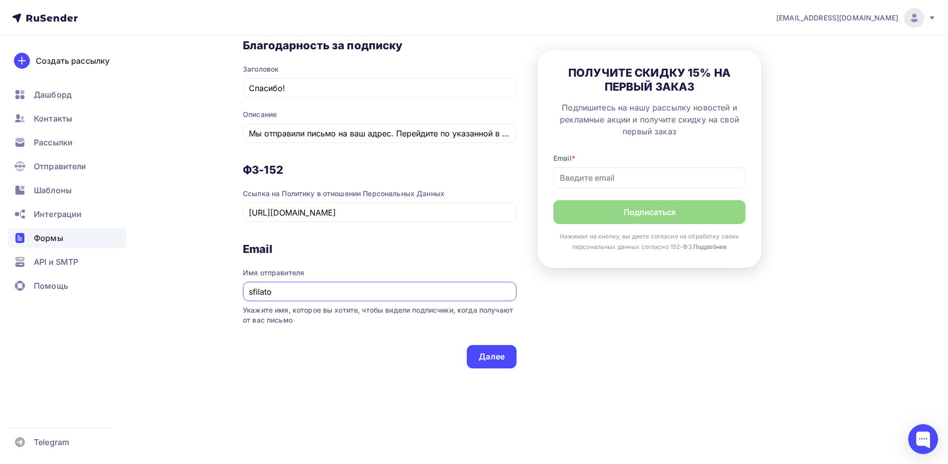
click at [243, 290] on div "sfilato" at bounding box center [380, 291] width 274 height 19
type input "SFilato"
click at [328, 321] on span "Укажите имя, которое вы хотите, чтобы видели подписчики, когда получают от вас …" at bounding box center [380, 315] width 274 height 20
click at [490, 352] on div "Далее" at bounding box center [492, 356] width 26 height 11
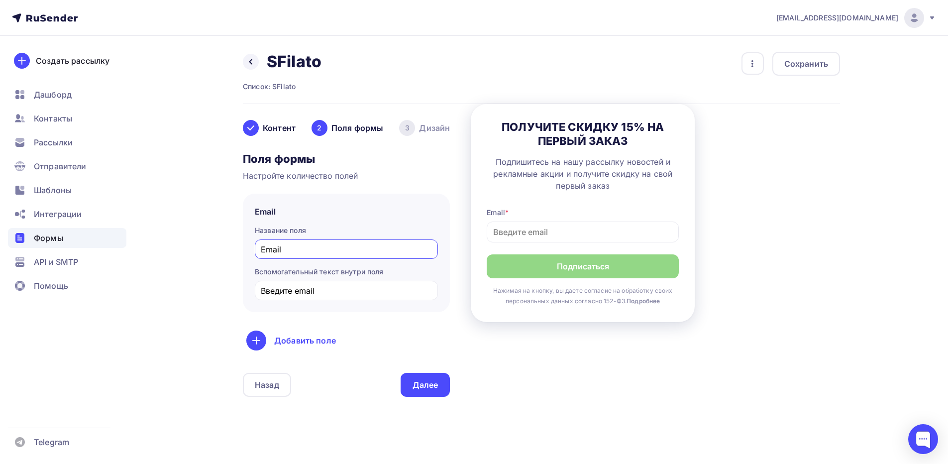
click at [305, 247] on input "Email" at bounding box center [347, 249] width 172 height 12
paste input "Ваш"
type input "Ваш Email"
click at [307, 289] on input "Введите email" at bounding box center [347, 291] width 172 height 12
click at [317, 339] on div "Добавить поле" at bounding box center [346, 340] width 200 height 20
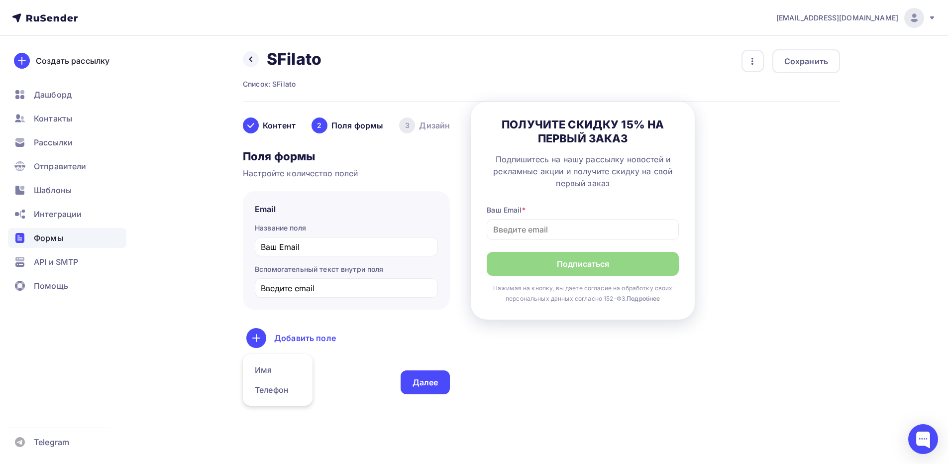
scroll to position [28, 0]
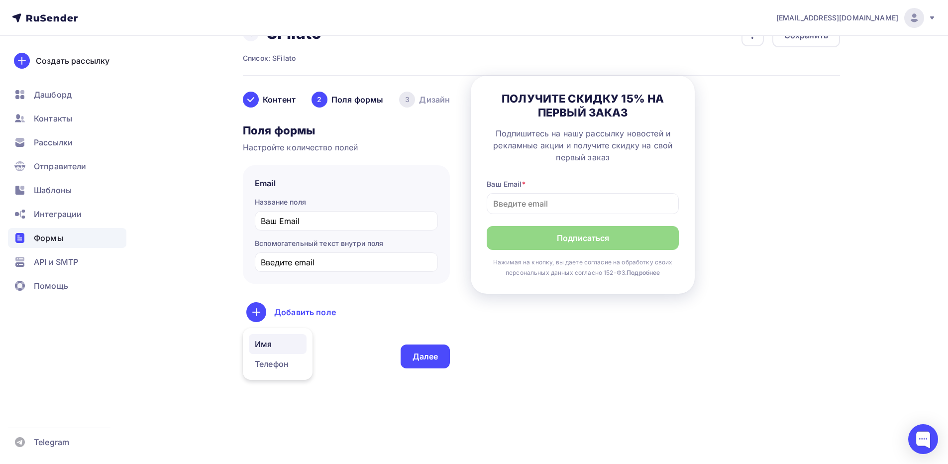
click at [268, 346] on link "Имя" at bounding box center [278, 344] width 58 height 20
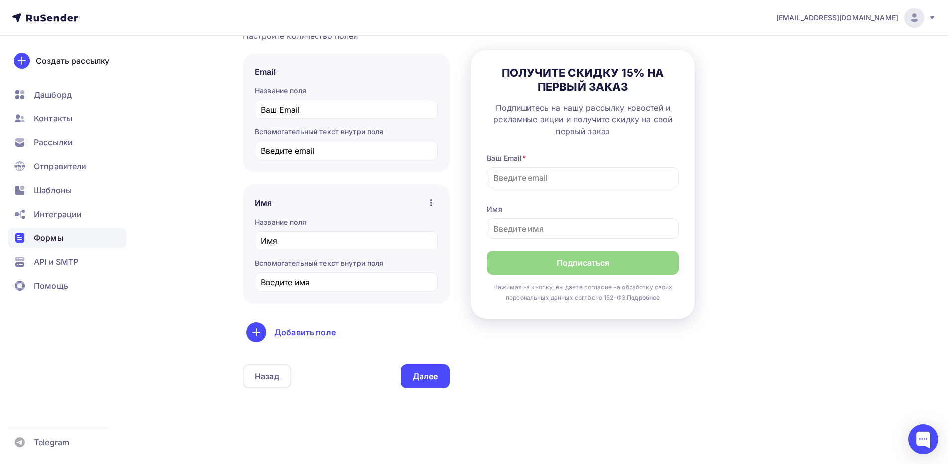
scroll to position [160, 0]
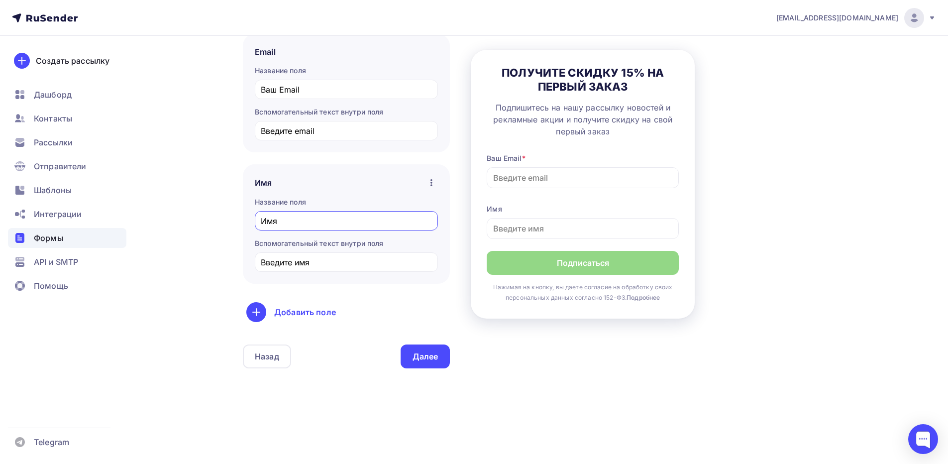
click at [313, 218] on input "Имя" at bounding box center [347, 221] width 172 height 12
paste input "аше и"
type input "Ваше имя"
click at [301, 262] on input "Введите имя" at bounding box center [347, 262] width 172 height 12
click at [407, 356] on div "Далее" at bounding box center [426, 356] width 50 height 24
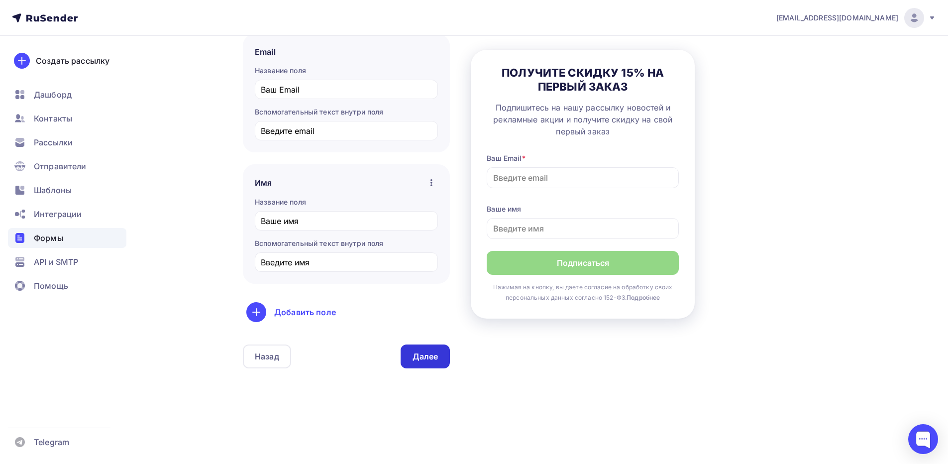
scroll to position [0, 0]
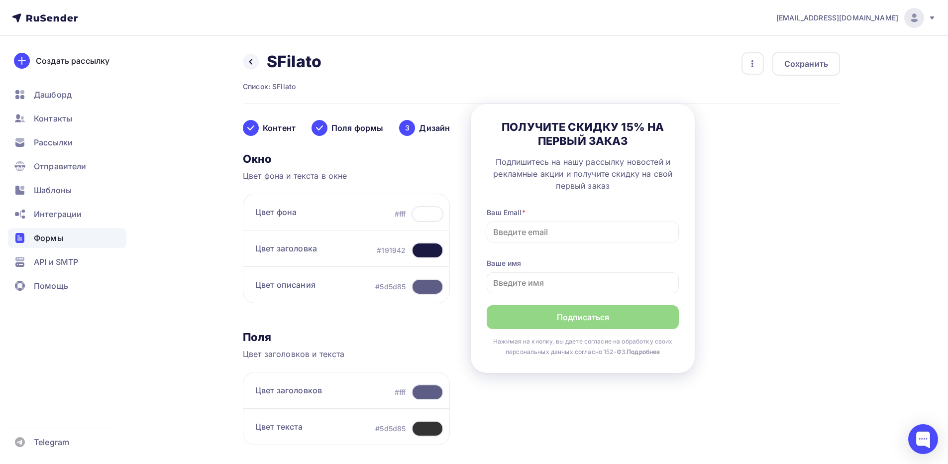
click at [425, 249] on div at bounding box center [427, 250] width 32 height 16
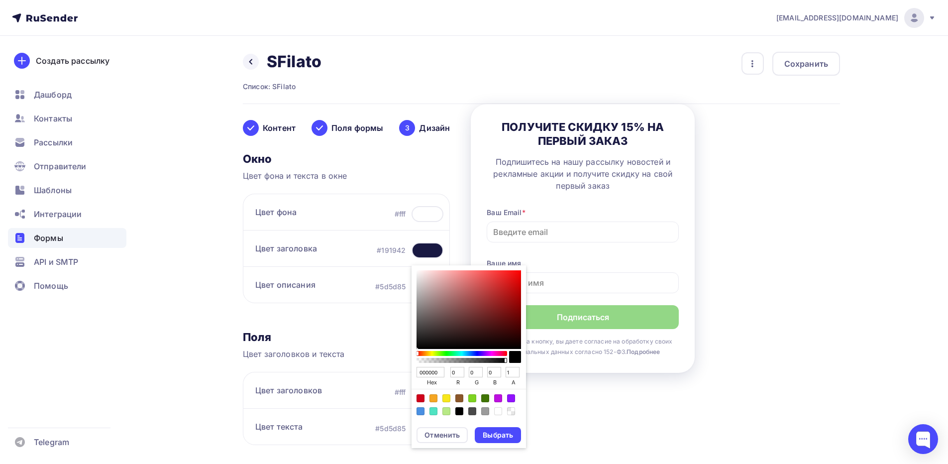
click at [435, 375] on input "000000" at bounding box center [430, 372] width 28 height 11
paste input "374151"
type input "374151"
type input "55"
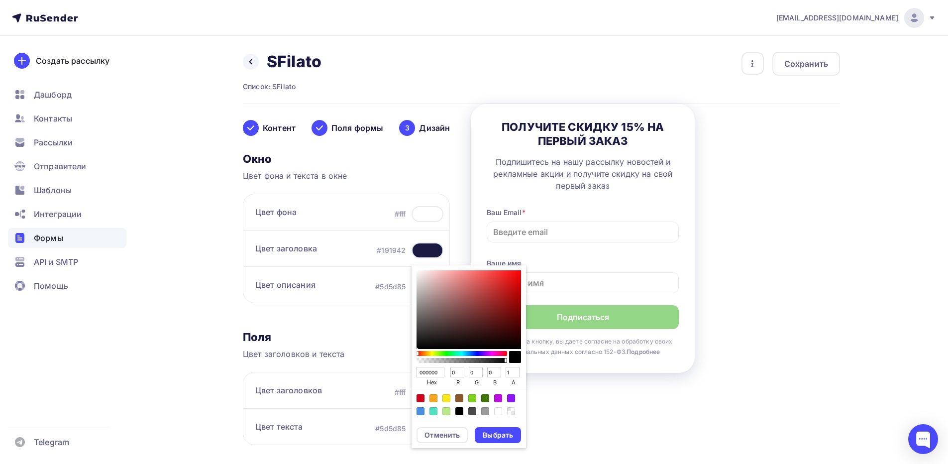
type input "65"
type input "81"
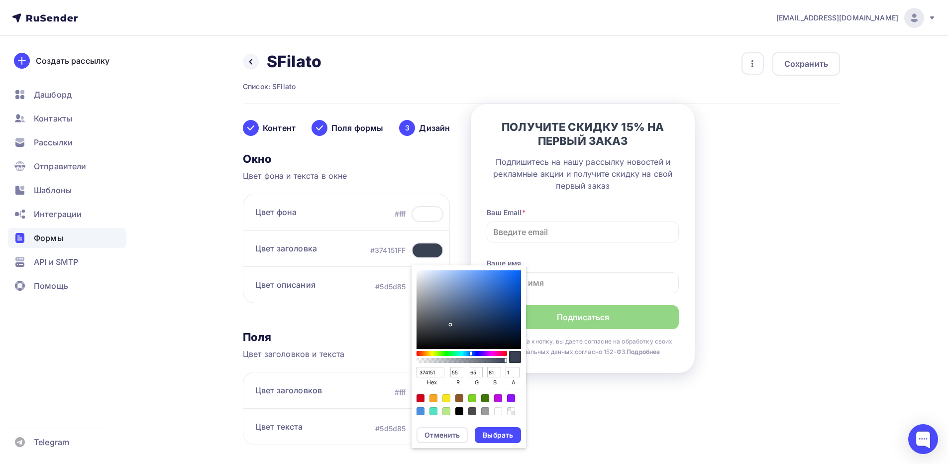
click at [357, 336] on h3 "Поля" at bounding box center [346, 337] width 207 height 14
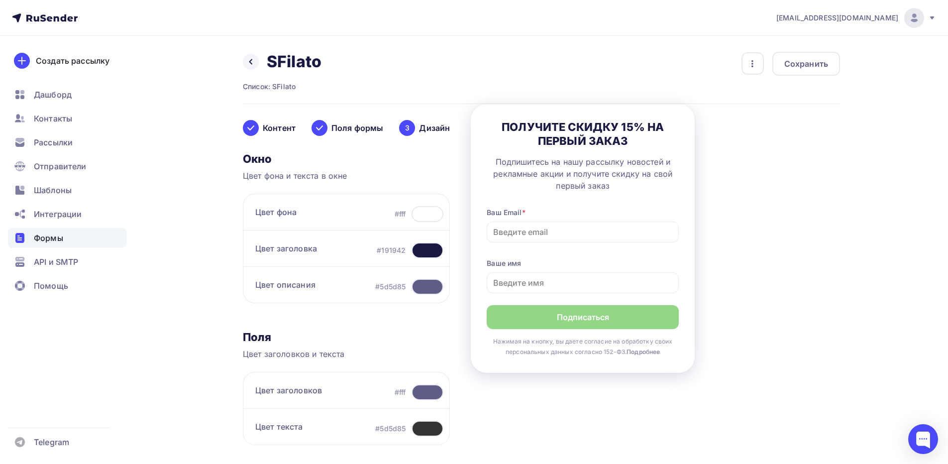
click at [420, 249] on div at bounding box center [427, 250] width 32 height 16
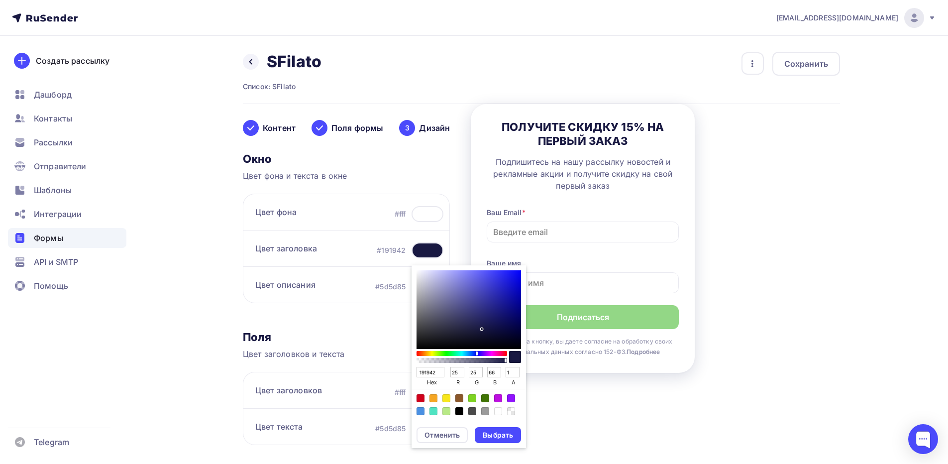
click at [426, 371] on input "191942" at bounding box center [430, 372] width 28 height 11
click at [426, 370] on input "191942" at bounding box center [430, 372] width 28 height 11
paste input "374151"
type input "374151"
type input "55"
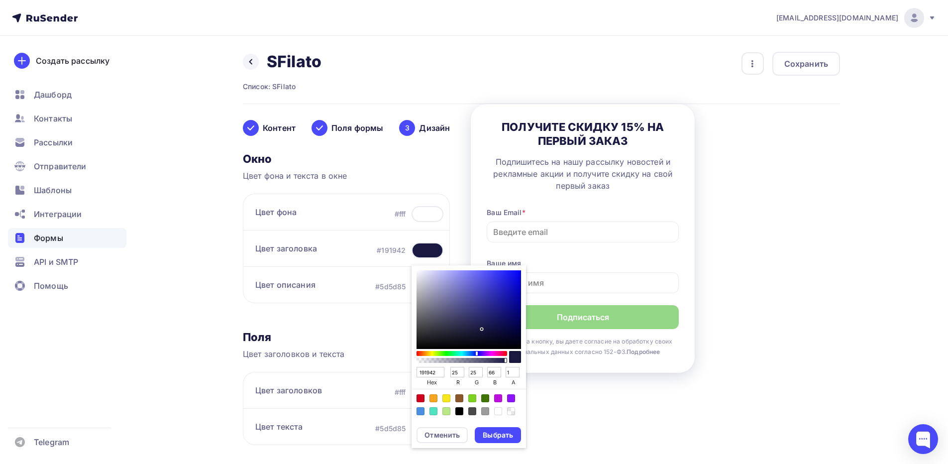
type input "65"
type input "81"
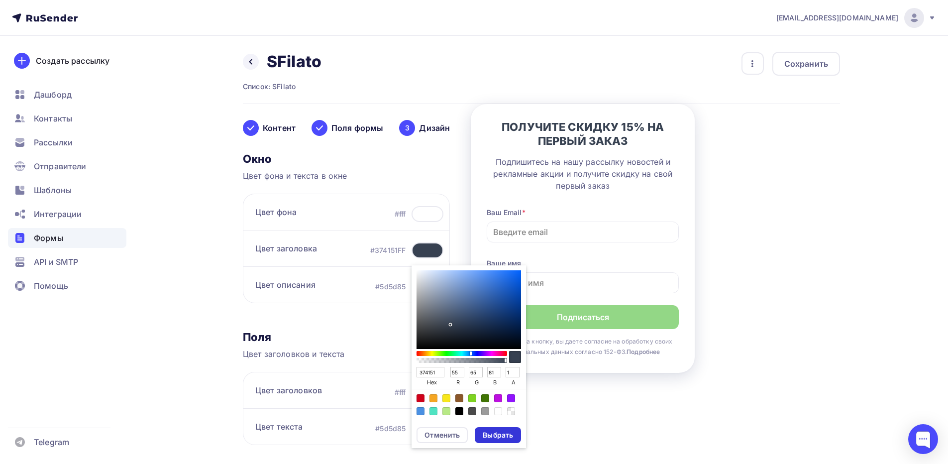
type input "374151"
click at [491, 432] on div "Выбрать" at bounding box center [498, 435] width 30 height 10
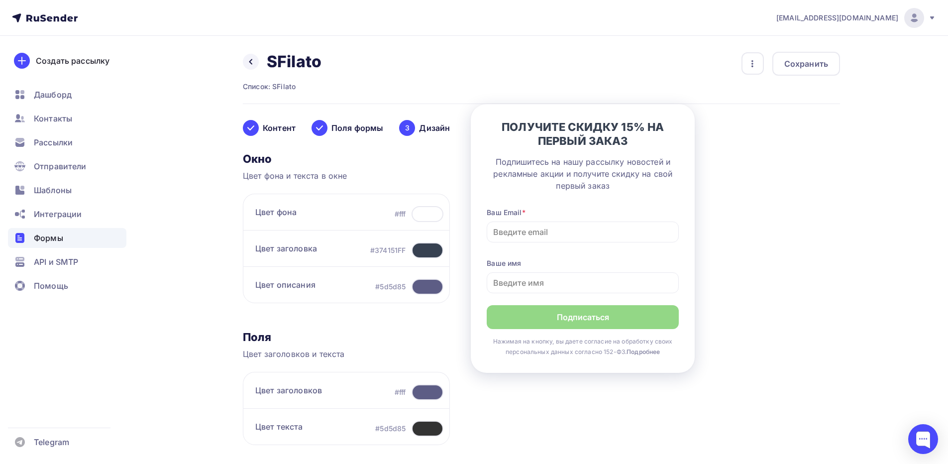
click at [418, 288] on div at bounding box center [427, 287] width 32 height 16
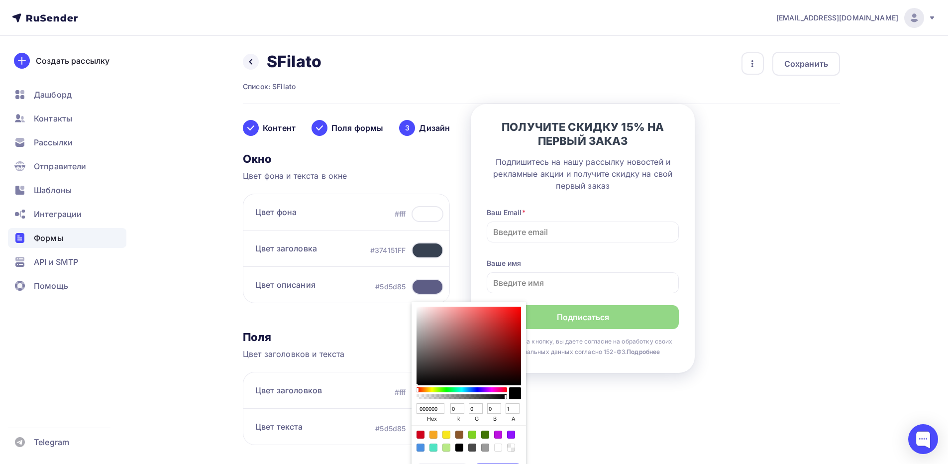
click at [433, 405] on input "000000" at bounding box center [430, 408] width 28 height 11
paste input "374151"
type input "374151"
type input "55"
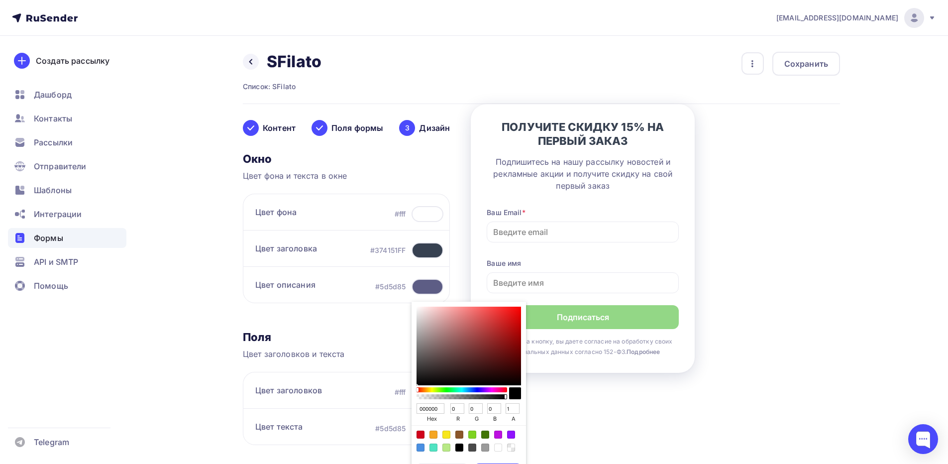
type input "65"
type input "81"
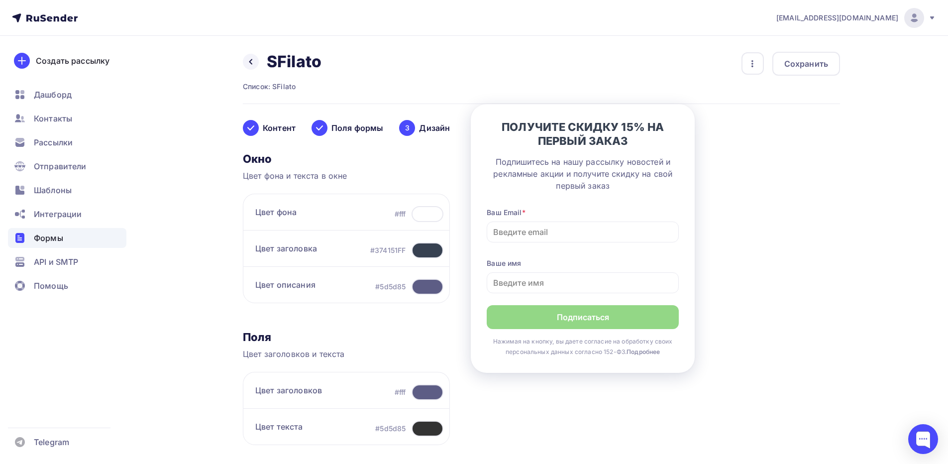
click at [372, 336] on h3 "Поля" at bounding box center [346, 337] width 207 height 14
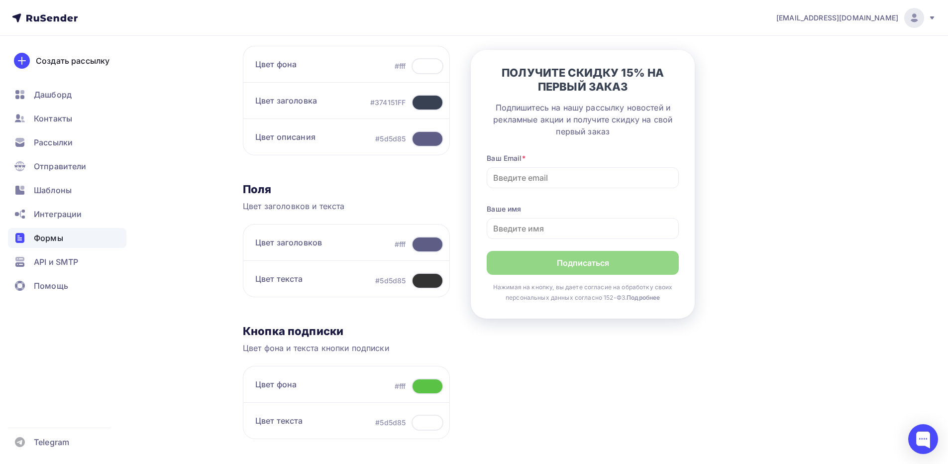
scroll to position [149, 0]
click at [428, 142] on div at bounding box center [427, 137] width 32 height 16
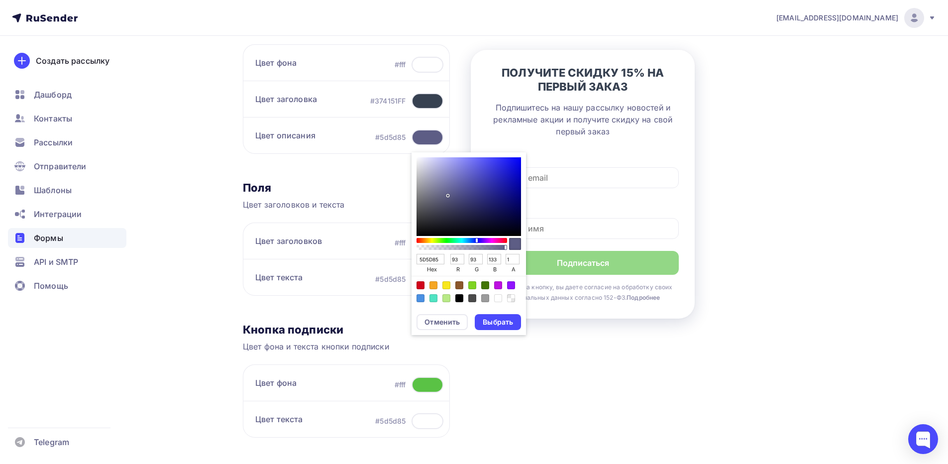
click at [431, 255] on input "5D5D85" at bounding box center [430, 259] width 28 height 11
paste input "374151"
type input "374151"
type input "55"
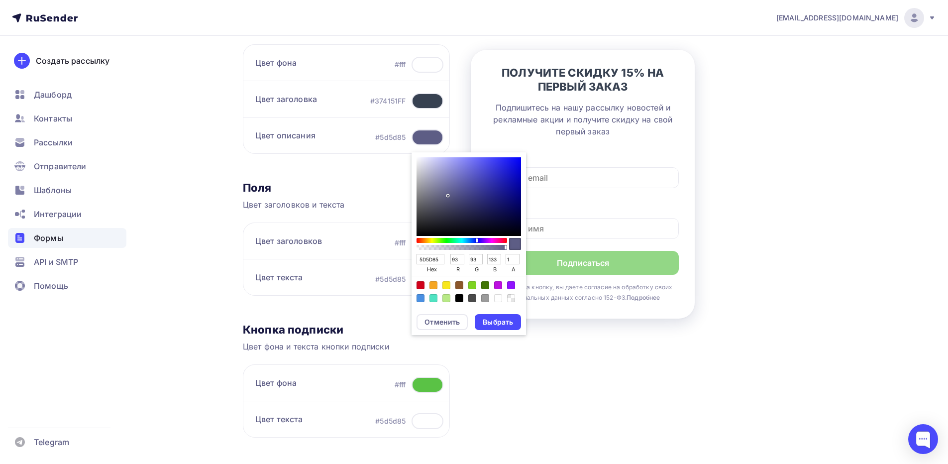
type input "65"
type input "81"
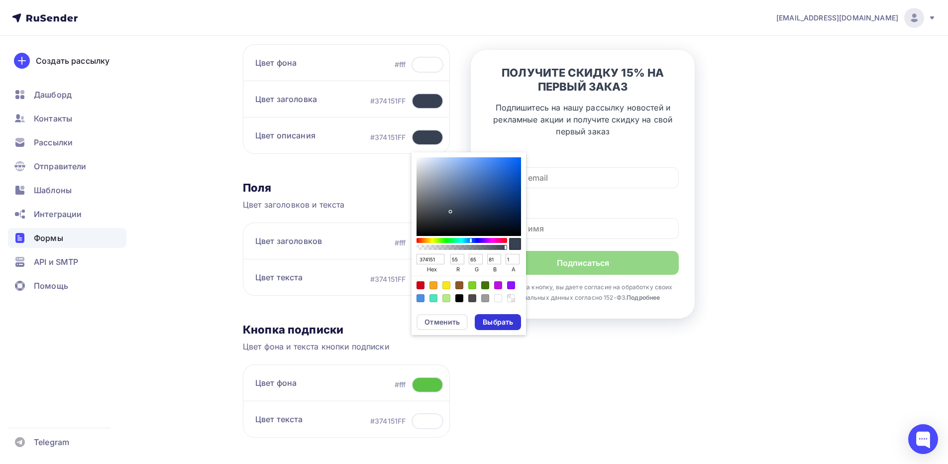
type input "374151"
click at [492, 319] on div "Выбрать" at bounding box center [498, 322] width 30 height 10
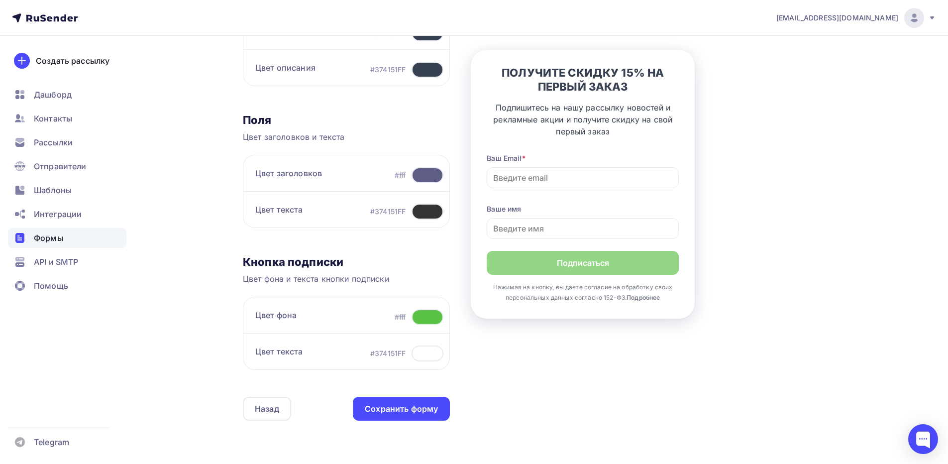
scroll to position [249, 0]
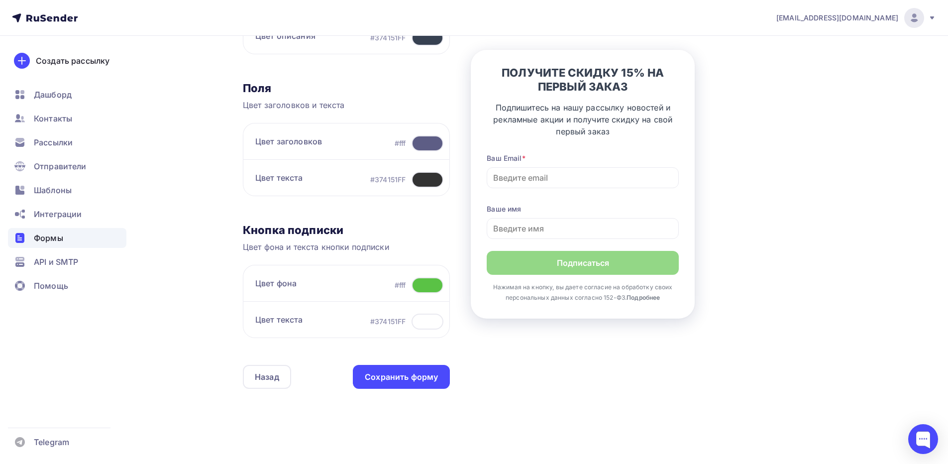
click at [425, 286] on div at bounding box center [427, 285] width 32 height 16
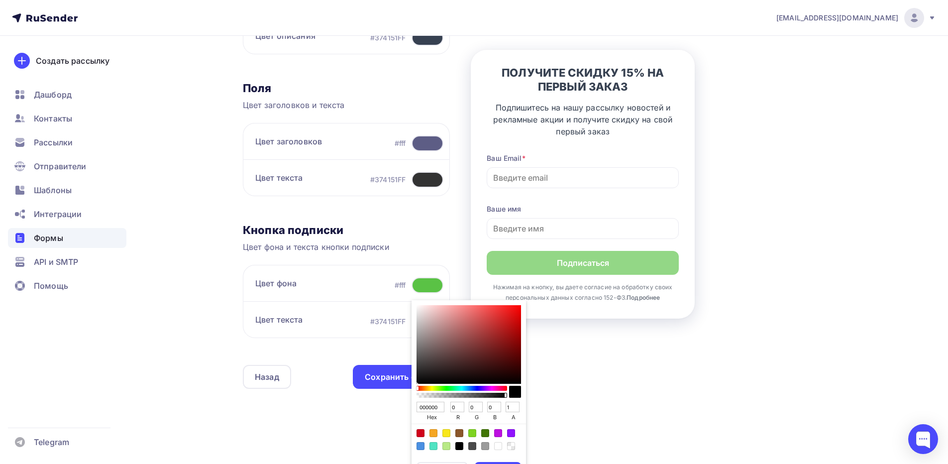
click at [435, 403] on input "000000" at bounding box center [430, 407] width 28 height 11
paste input "374151"
type input "374151"
type input "55"
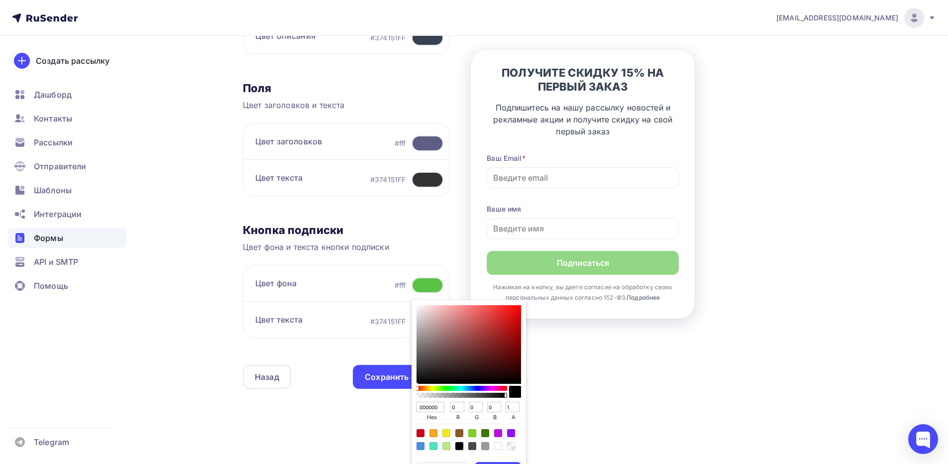
type input "65"
type input "81"
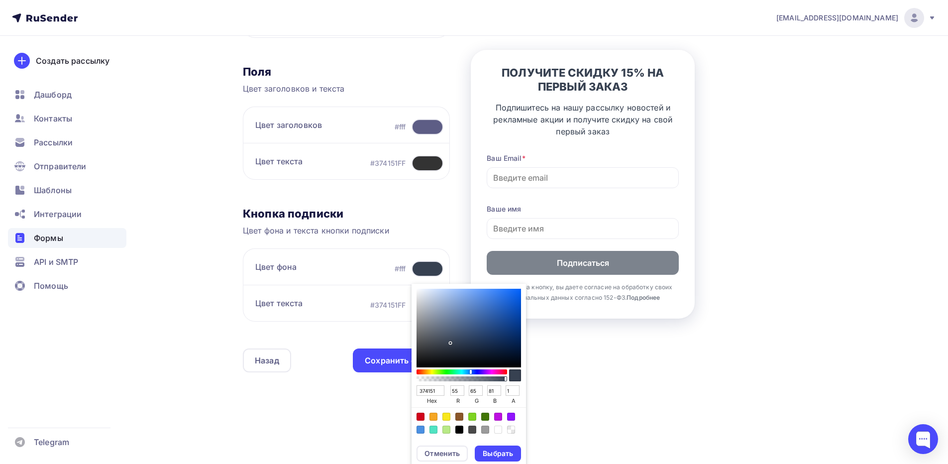
scroll to position [269, 0]
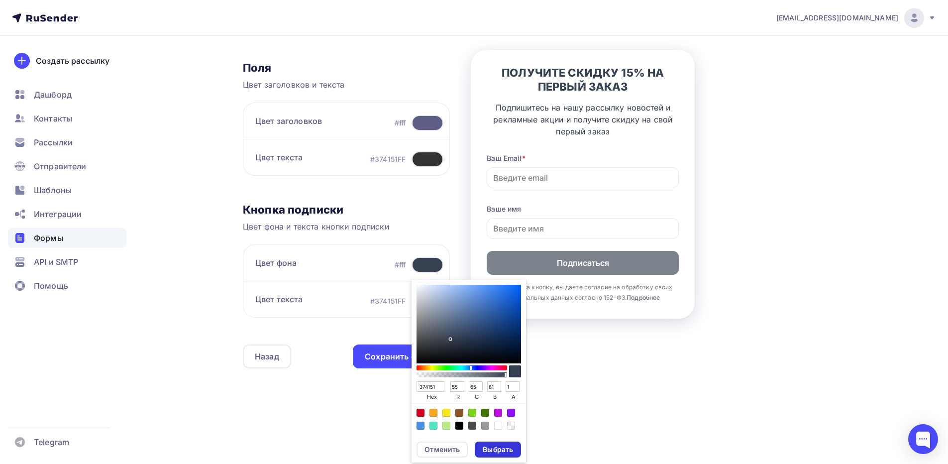
type input "374151"
click at [488, 449] on div "Выбрать" at bounding box center [498, 449] width 30 height 10
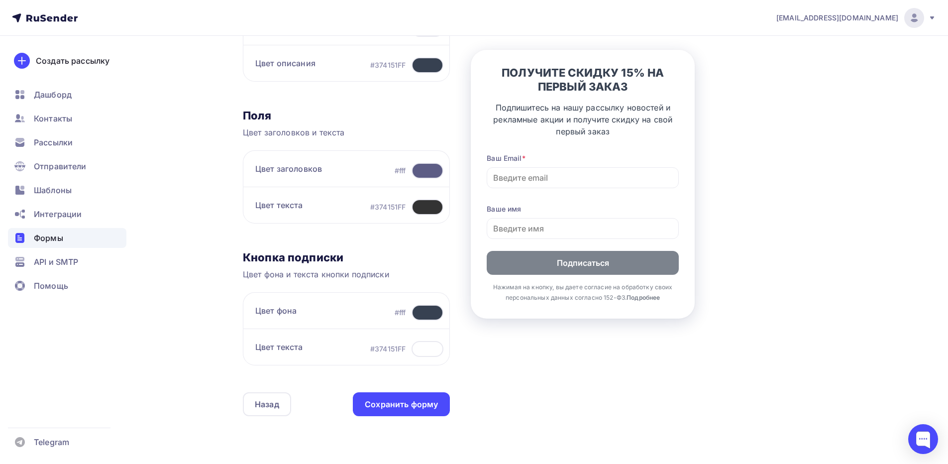
scroll to position [219, 0]
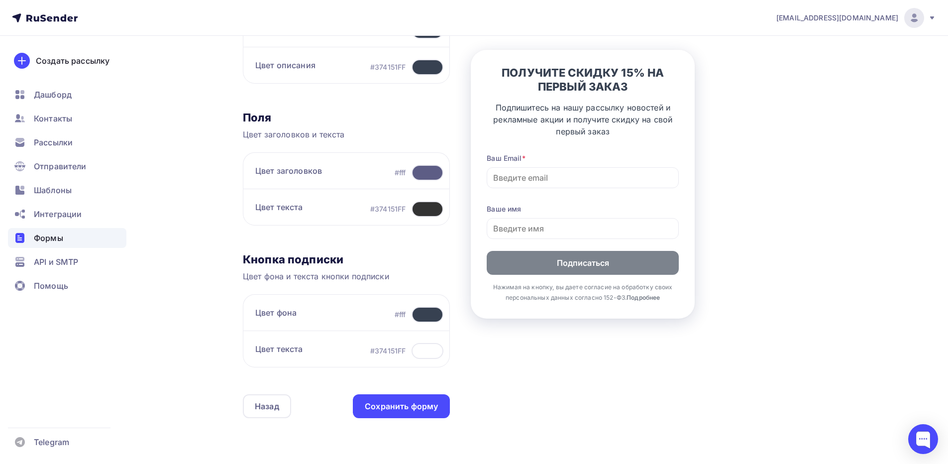
click at [427, 323] on div "Цвет фона #fff" at bounding box center [346, 312] width 207 height 36
click at [425, 311] on div at bounding box center [427, 314] width 32 height 16
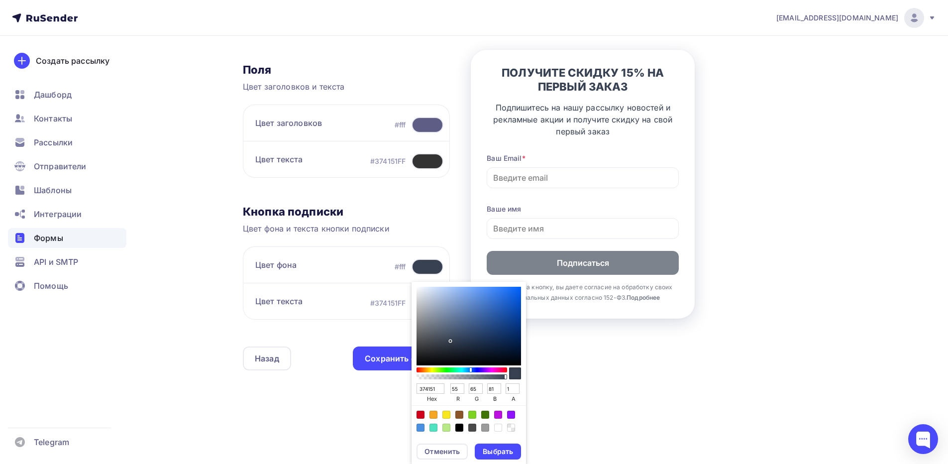
scroll to position [269, 0]
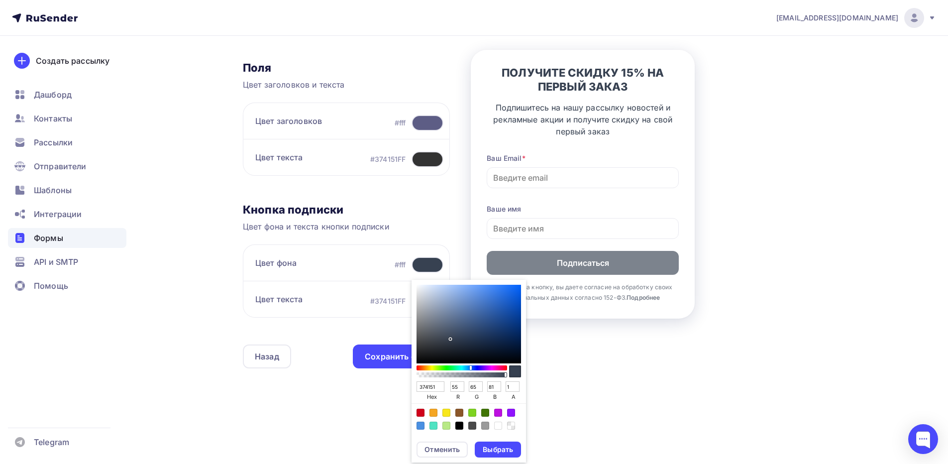
click at [424, 391] on input "374151" at bounding box center [430, 386] width 28 height 11
type input "000000"
type input "0"
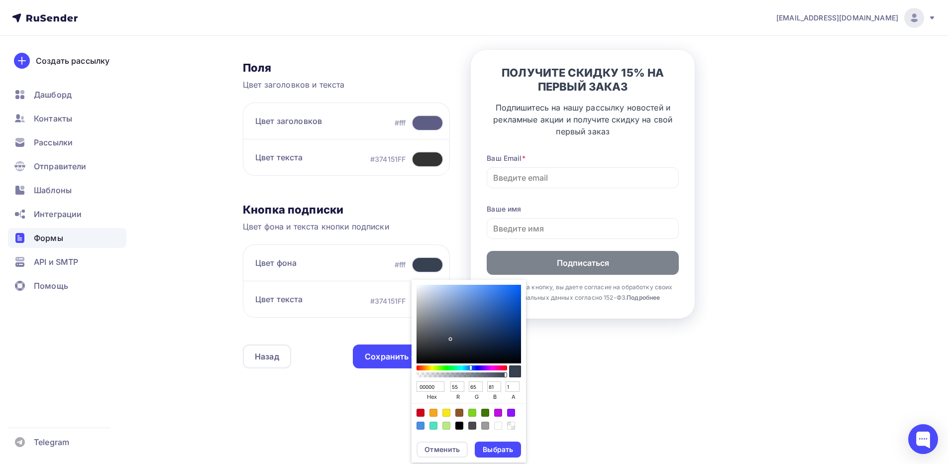
type input "0"
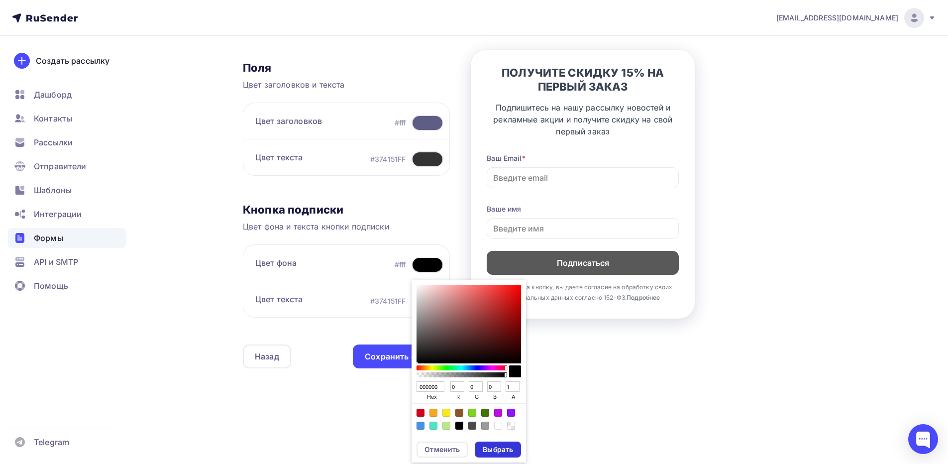
type input "000000"
click at [485, 448] on div "Выбрать" at bounding box center [498, 449] width 30 height 10
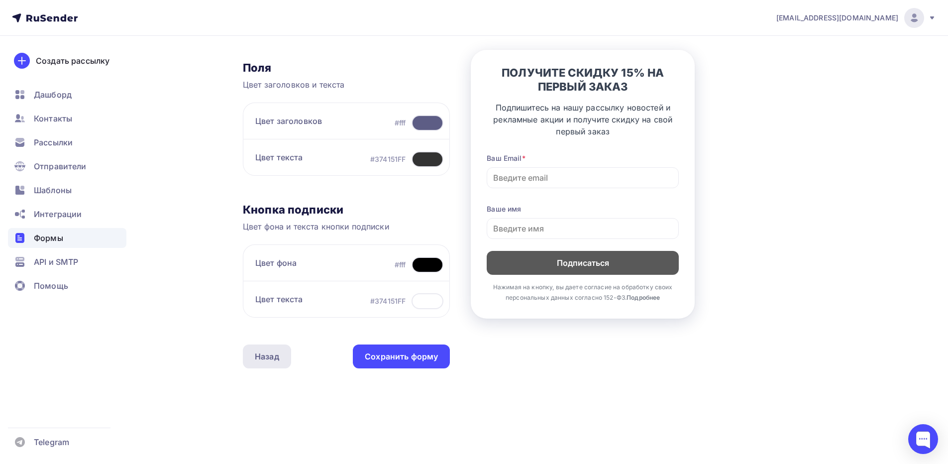
click at [276, 356] on div "Назад" at bounding box center [267, 356] width 24 height 12
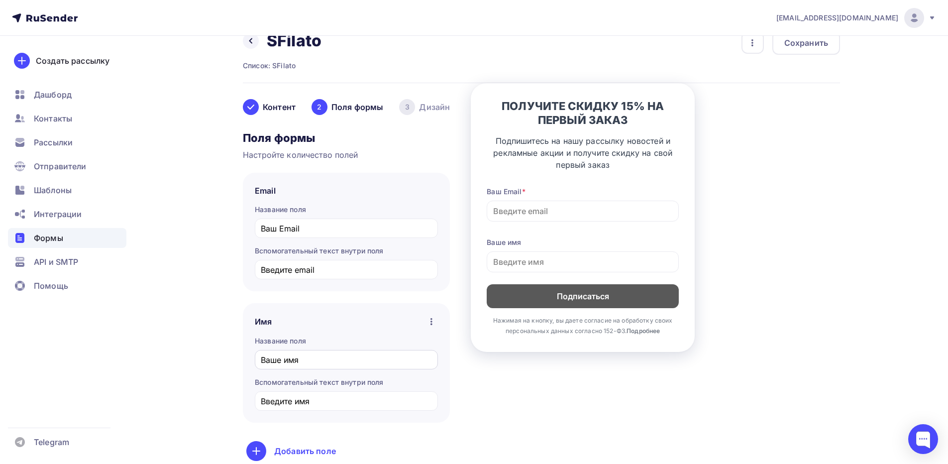
scroll to position [100, 0]
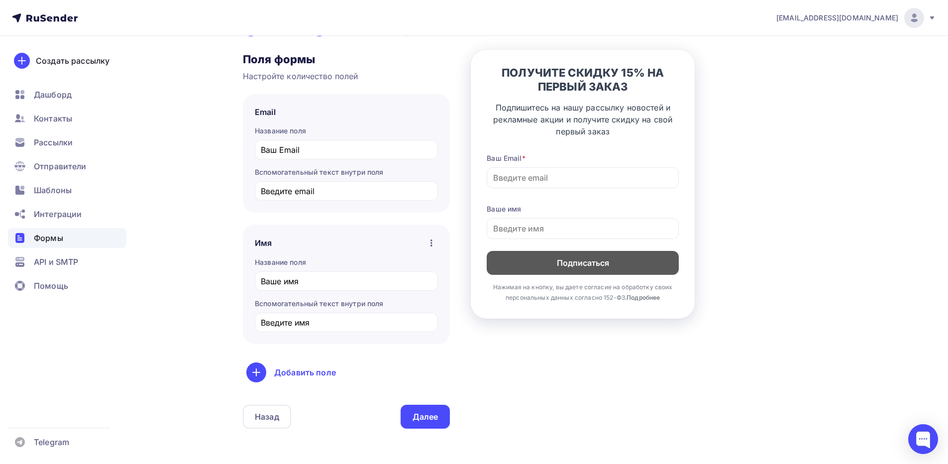
click at [430, 241] on icon "button" at bounding box center [431, 242] width 2 height 7
click at [406, 265] on div "Сделать поле обязательным" at bounding box center [368, 269] width 134 height 12
click at [425, 418] on div "Далее" at bounding box center [425, 416] width 26 height 11
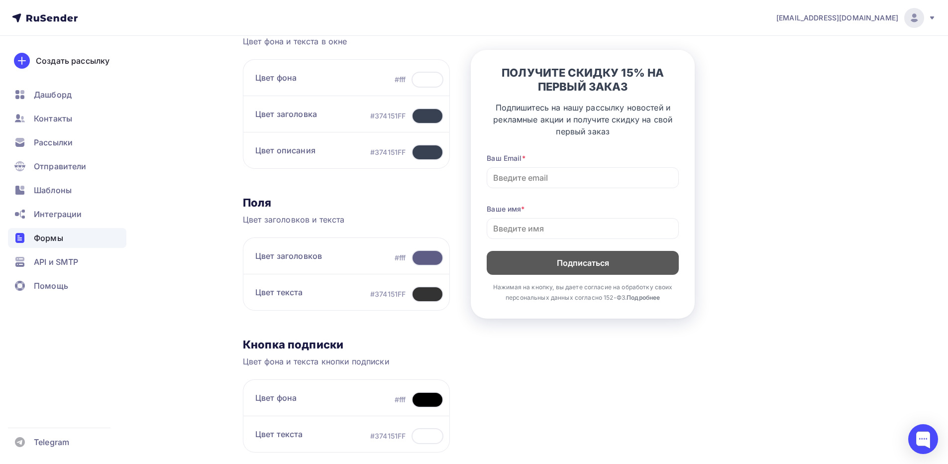
scroll to position [149, 0]
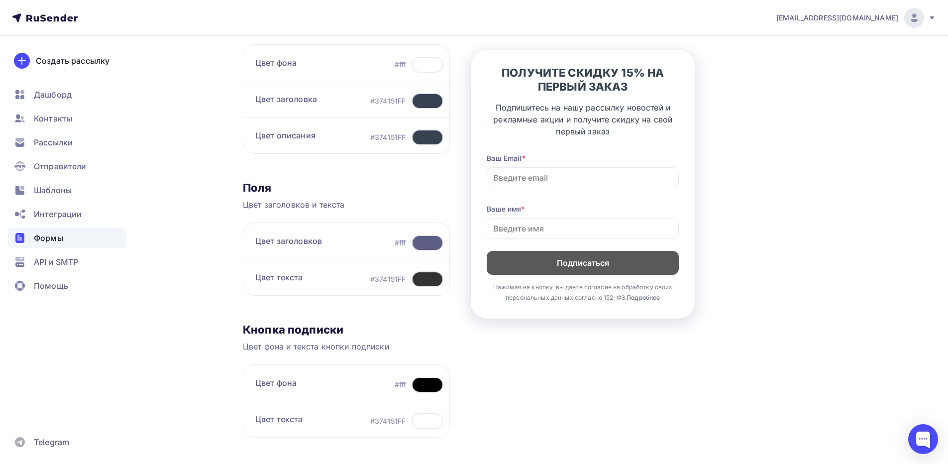
click at [426, 244] on div at bounding box center [427, 243] width 32 height 16
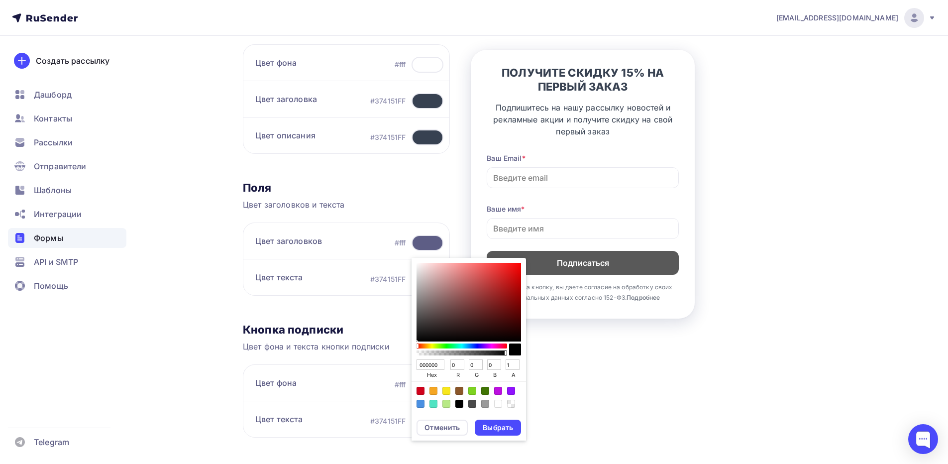
click at [423, 362] on input "000000" at bounding box center [430, 364] width 28 height 11
type input "000000"
click at [499, 424] on div "Выбрать" at bounding box center [498, 427] width 30 height 10
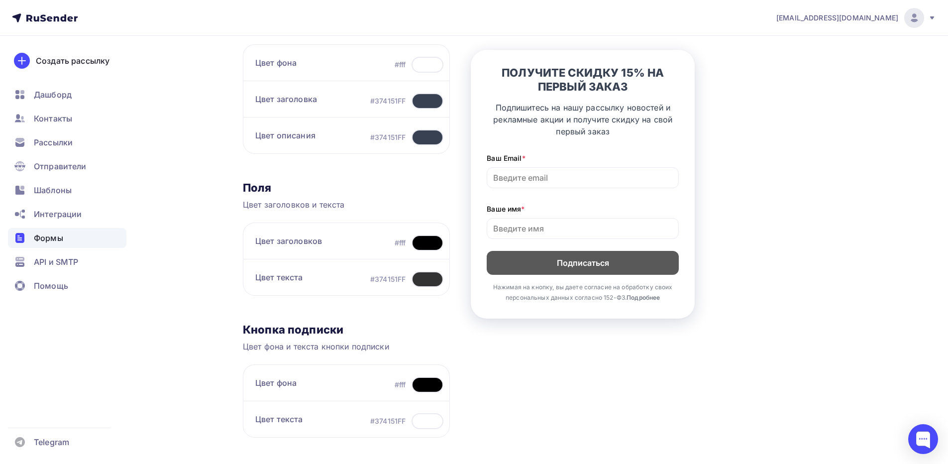
click at [430, 243] on div at bounding box center [427, 243] width 32 height 16
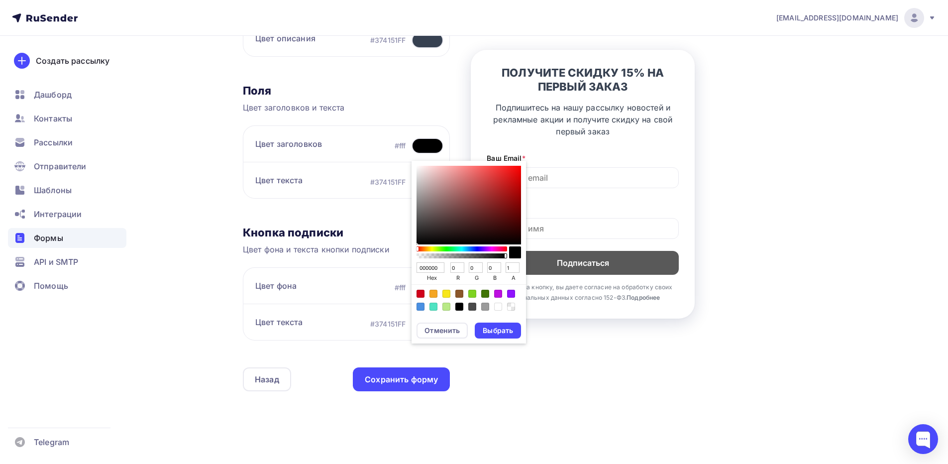
scroll to position [269, 0]
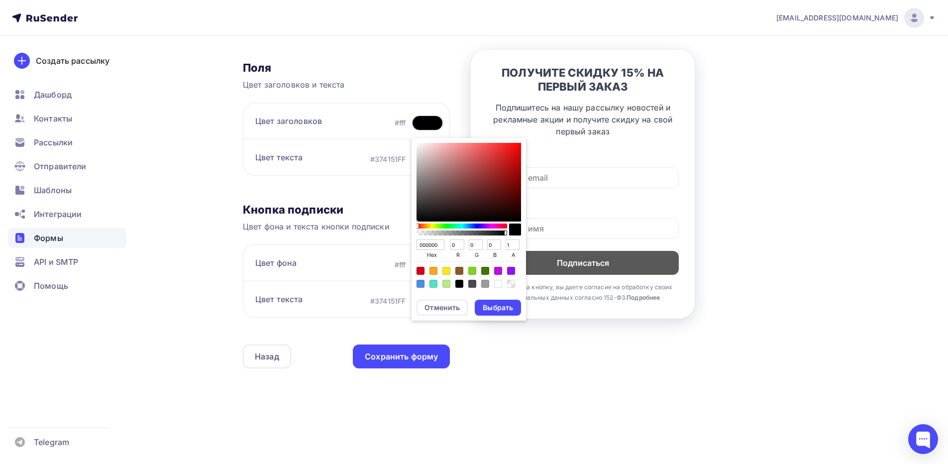
drag, startPoint x: 195, startPoint y: 283, endPoint x: 202, endPoint y: 285, distance: 7.4
click at [195, 283] on div "Назад SFilato SFilato Список: SFilato Переименовать Удалить Сохранить Контент П…" at bounding box center [473, 115] width 815 height 697
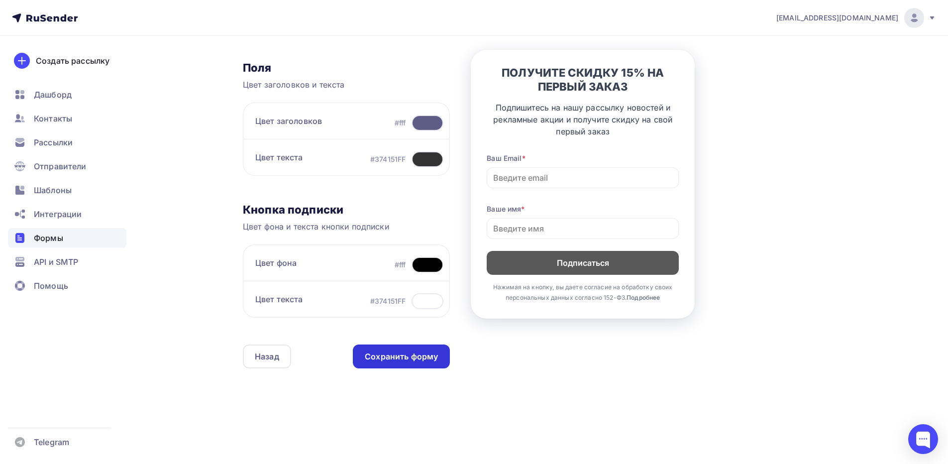
click at [390, 356] on div "Сохранить форму" at bounding box center [401, 356] width 73 height 11
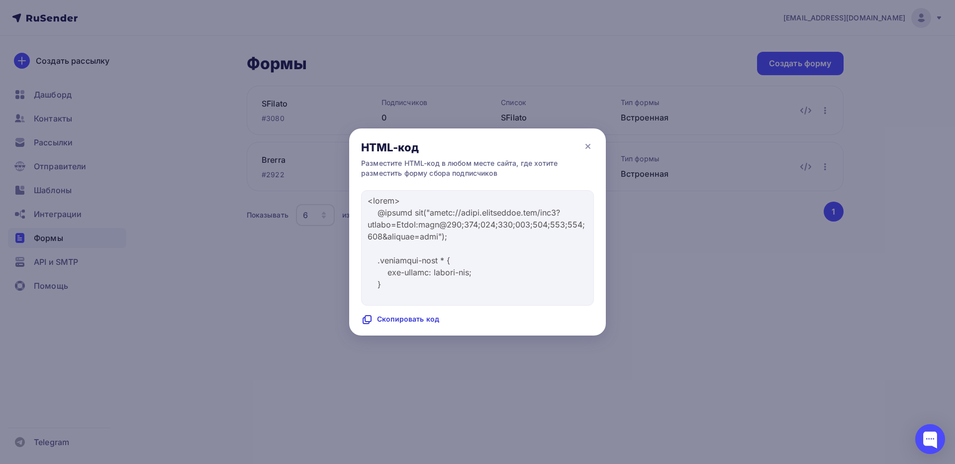
click at [406, 323] on div "Скопировать код" at bounding box center [400, 319] width 78 height 12
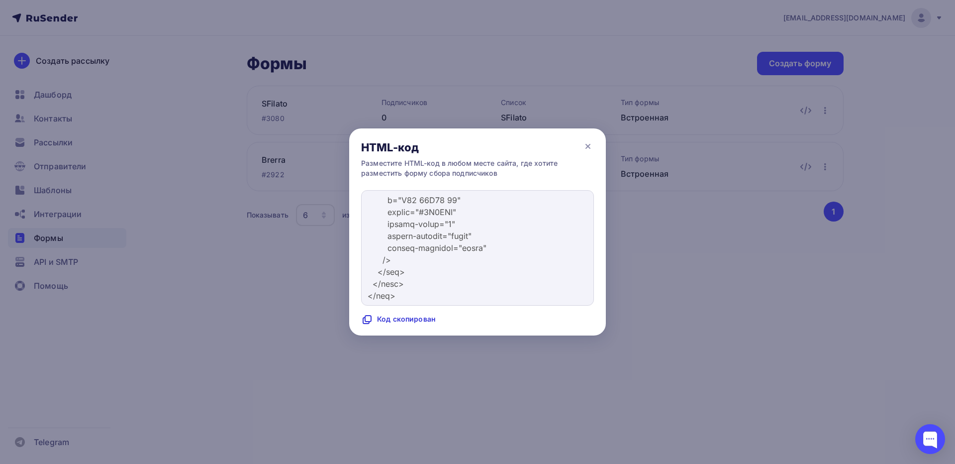
scroll to position [6748, 0]
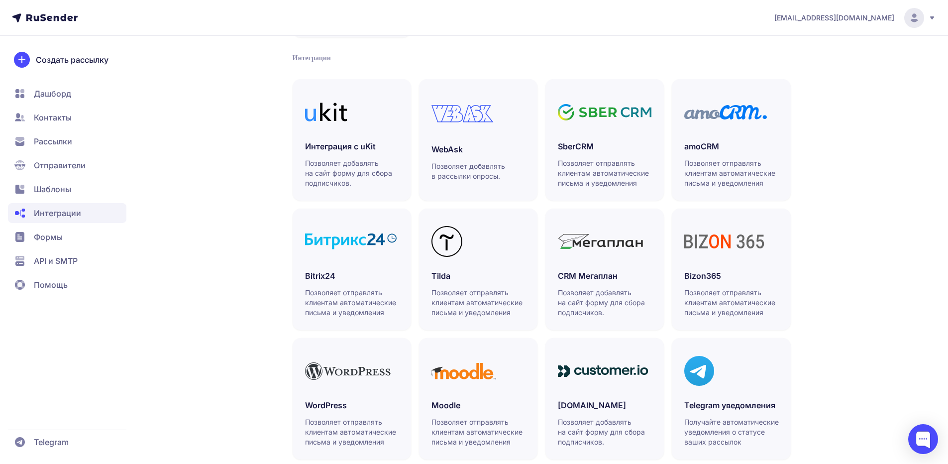
scroll to position [220, 0]
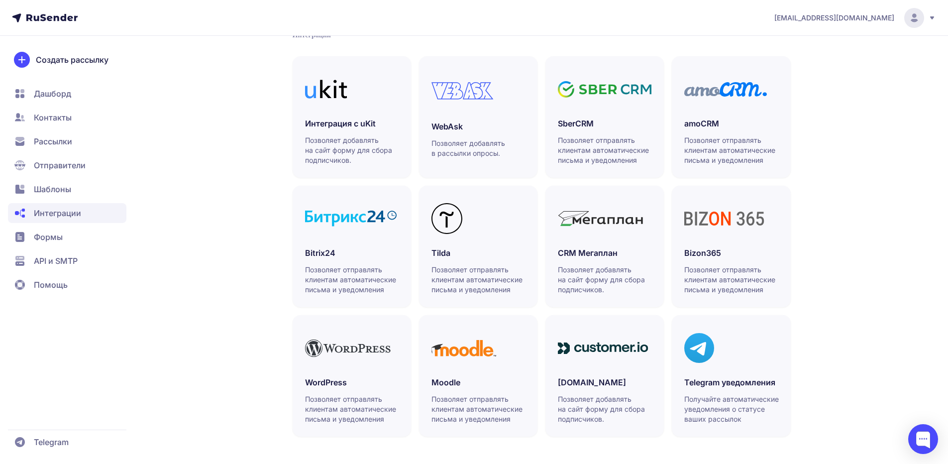
click at [71, 259] on span "API и SMTP" at bounding box center [56, 261] width 44 height 12
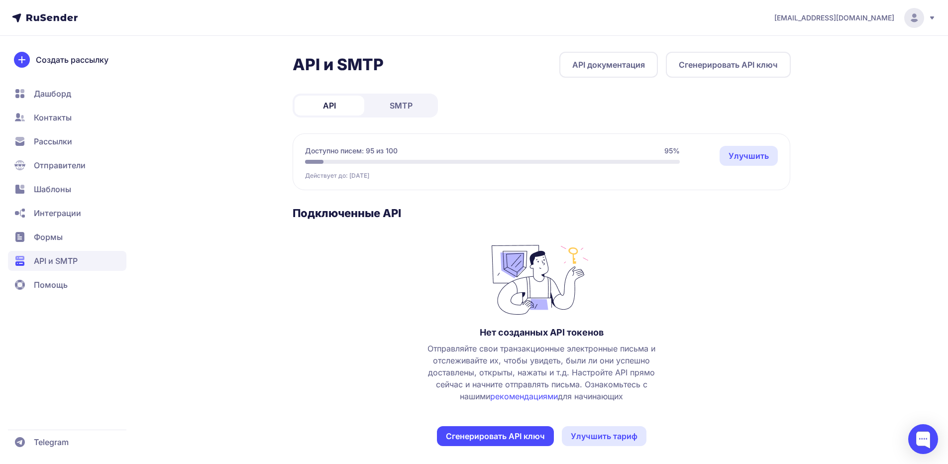
click at [402, 110] on span "SMTP" at bounding box center [401, 106] width 23 height 12
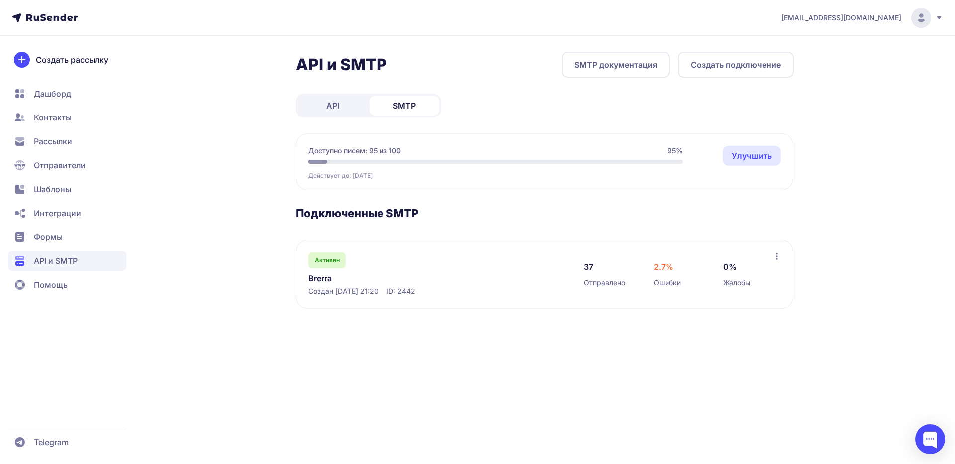
click at [333, 278] on link "Brerra" at bounding box center [410, 278] width 204 height 12
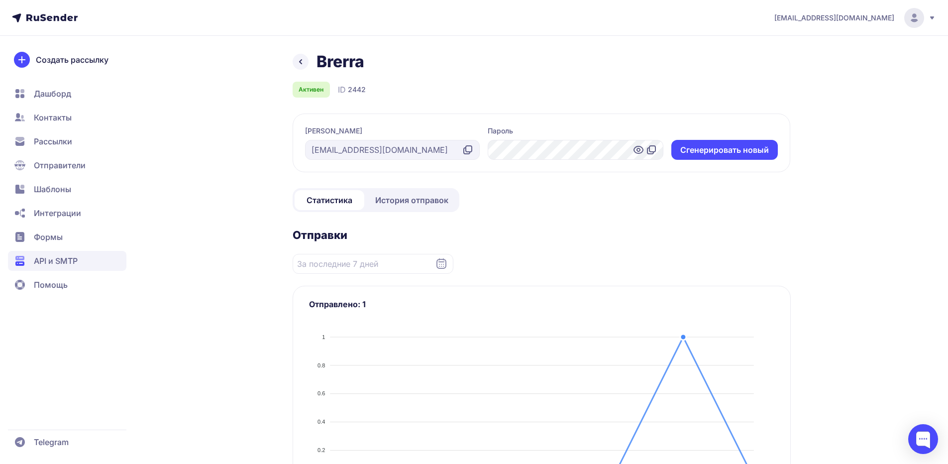
click at [301, 63] on icon at bounding box center [301, 62] width 2 height 4
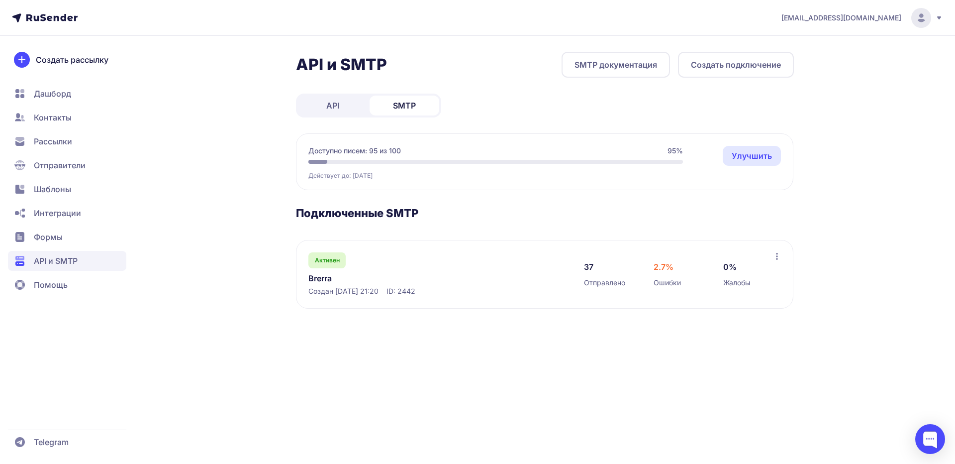
click at [718, 67] on button "Создать подключение" at bounding box center [736, 65] width 116 height 26
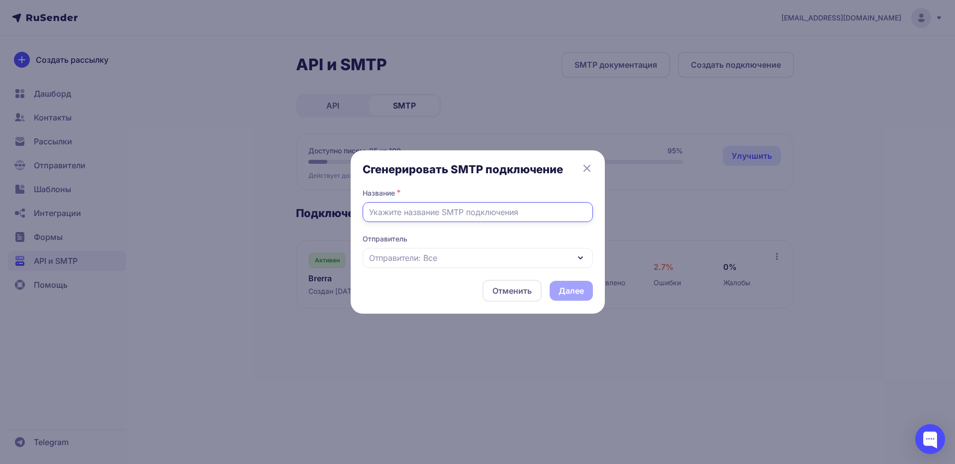
click at [431, 211] on input "text" at bounding box center [478, 212] width 230 height 20
type input "SFilato"
click at [445, 254] on div "Отправители: Все" at bounding box center [478, 258] width 230 height 20
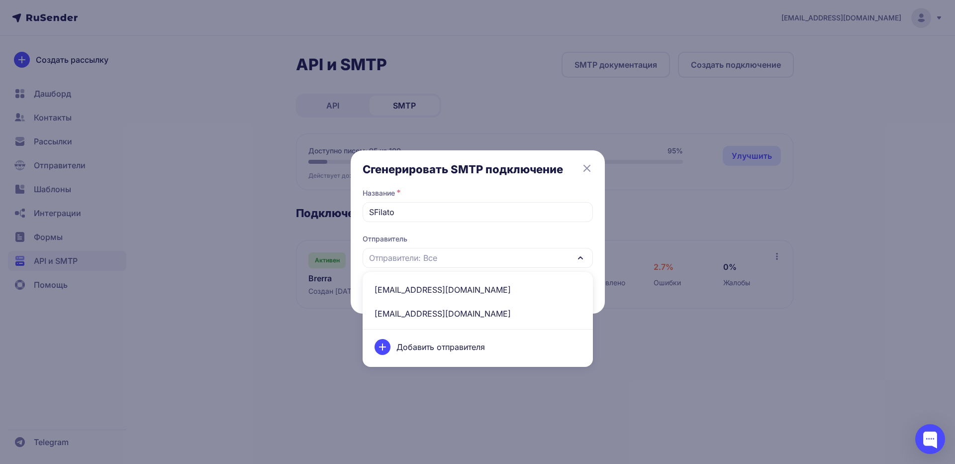
click at [414, 286] on span "info@sfilato.ru" at bounding box center [478, 290] width 218 height 24
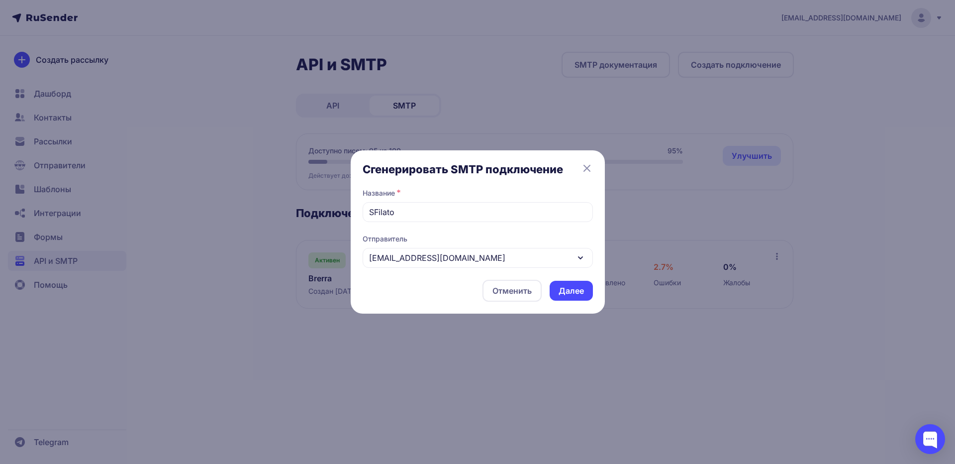
click at [569, 289] on button "Далее" at bounding box center [571, 291] width 43 height 20
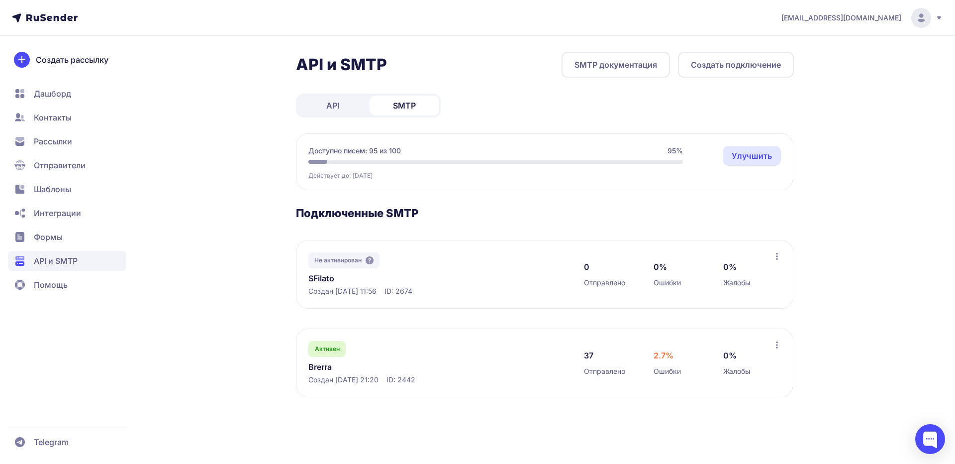
click at [776, 254] on icon at bounding box center [777, 256] width 8 height 8
drag, startPoint x: 476, startPoint y: 278, endPoint x: 400, endPoint y: 263, distance: 77.0
click at [475, 278] on link "SFilato" at bounding box center [410, 278] width 204 height 12
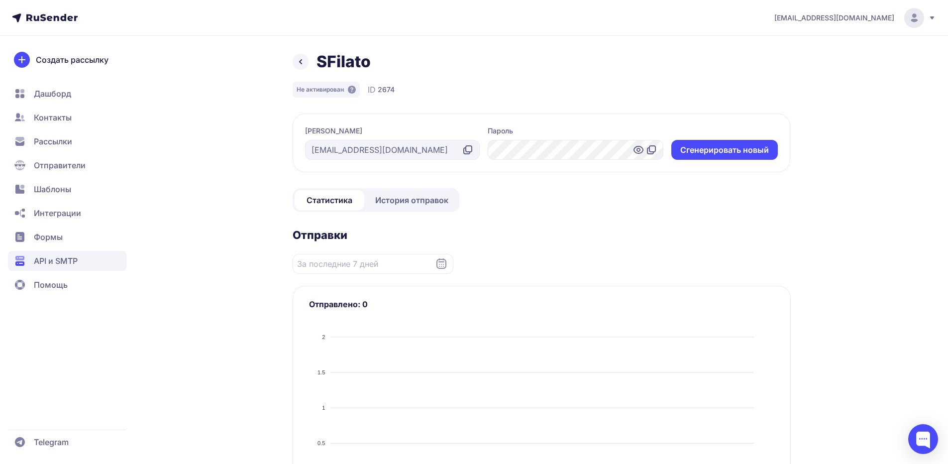
click at [470, 149] on icon at bounding box center [468, 150] width 12 height 12
click at [651, 150] on icon at bounding box center [651, 150] width 12 height 12
click at [352, 90] on icon at bounding box center [352, 90] width 8 height 8
click at [304, 65] on icon at bounding box center [301, 62] width 12 height 12
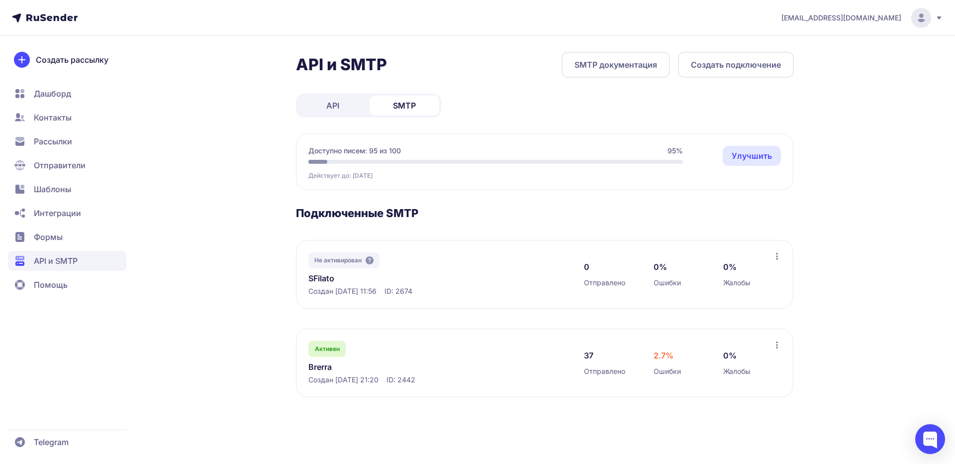
click at [412, 291] on span "ID: 2674" at bounding box center [399, 291] width 28 height 10
copy span "2674"
click at [921, 434] on div at bounding box center [930, 439] width 30 height 30
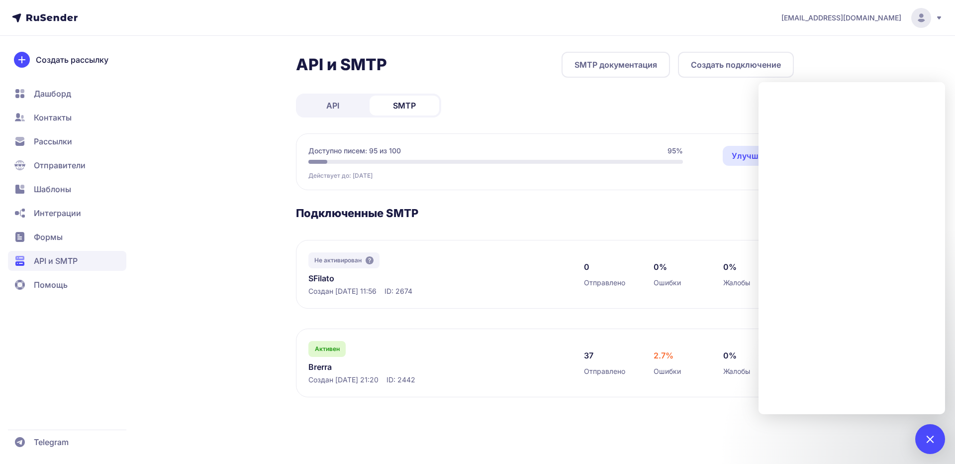
click at [242, 247] on div "API и SMTP SMTP документация Создать подключение API SMTP Доступно писем: 95 из…" at bounding box center [477, 236] width 716 height 369
click at [924, 436] on div at bounding box center [930, 439] width 30 height 30
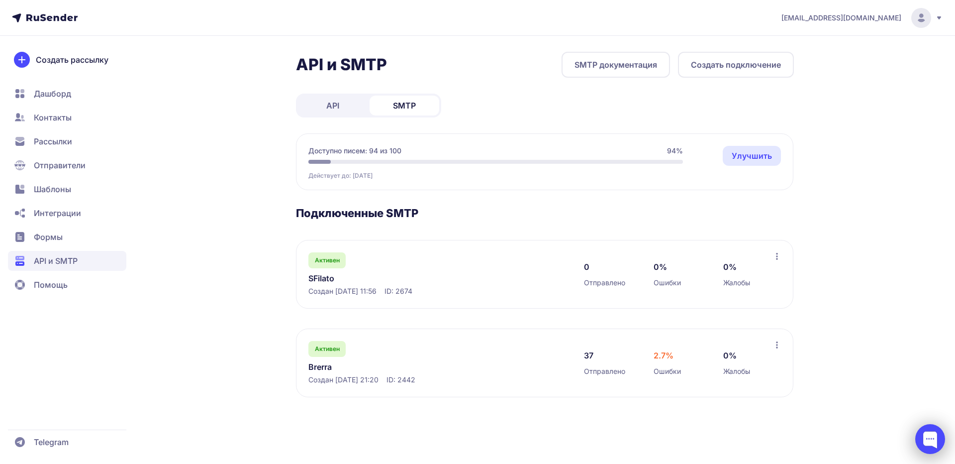
click at [925, 437] on div at bounding box center [930, 439] width 30 height 30
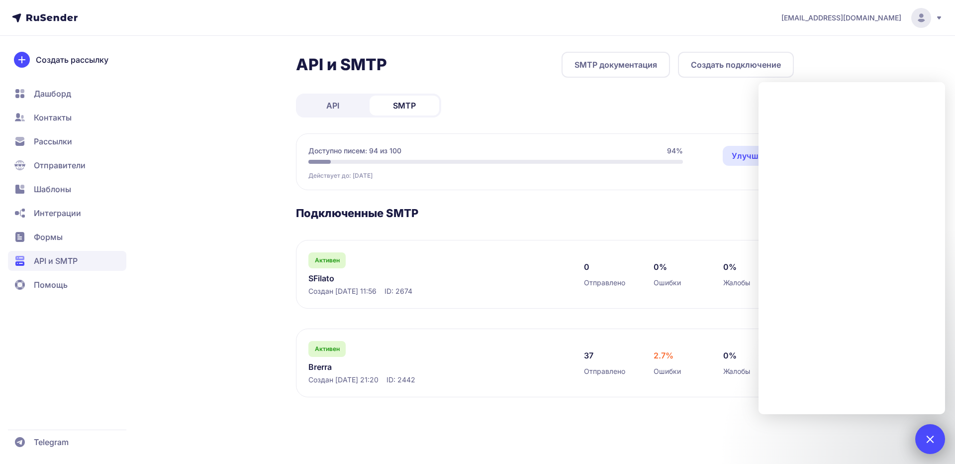
click at [930, 446] on div at bounding box center [930, 439] width 30 height 30
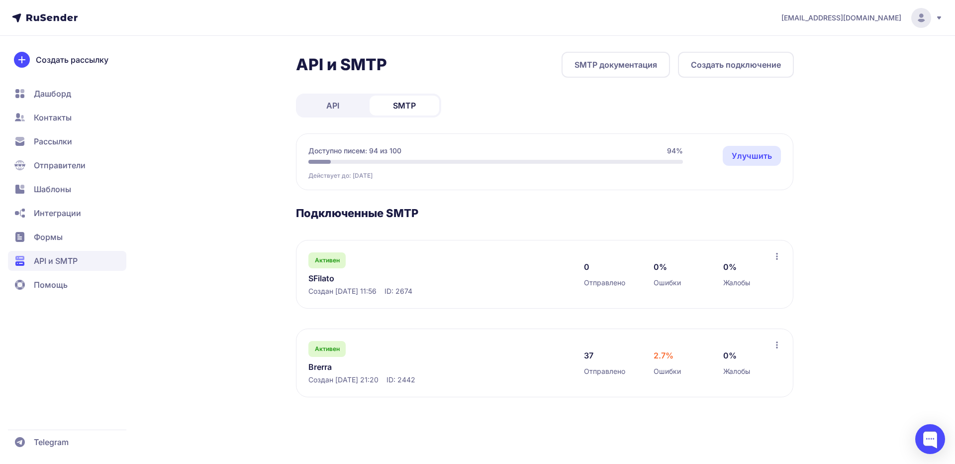
click at [51, 235] on span "Формы" at bounding box center [48, 237] width 29 height 12
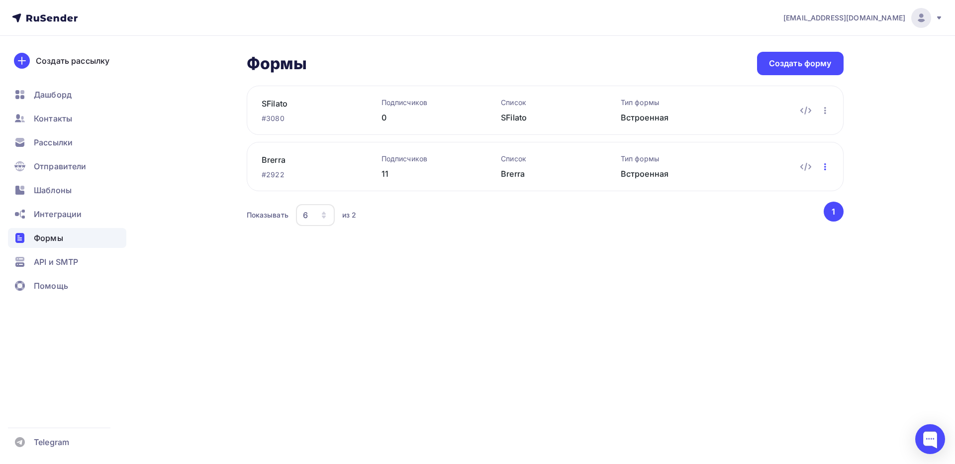
click at [824, 164] on icon "button" at bounding box center [825, 167] width 12 height 12
click at [827, 110] on icon "button" at bounding box center [825, 110] width 12 height 12
click at [793, 128] on link "Редактировать" at bounding box center [781, 136] width 107 height 20
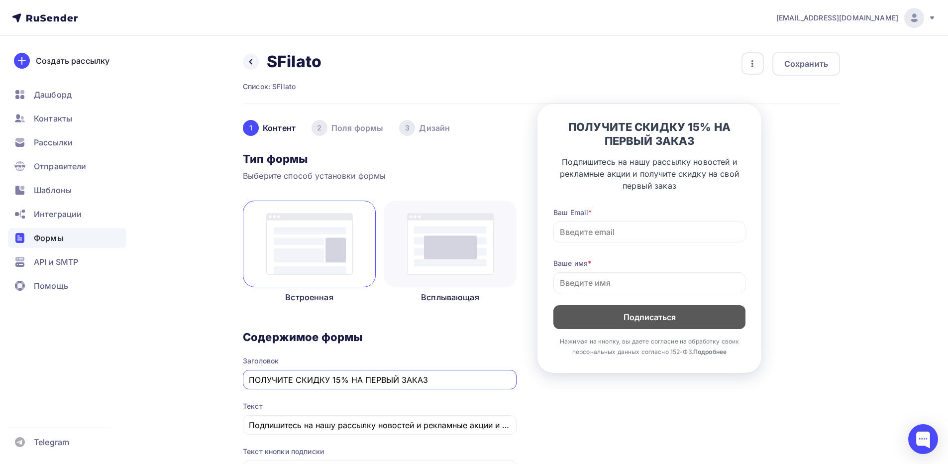
click at [440, 128] on div "3 [GEOGRAPHIC_DATA]" at bounding box center [424, 128] width 51 height 16
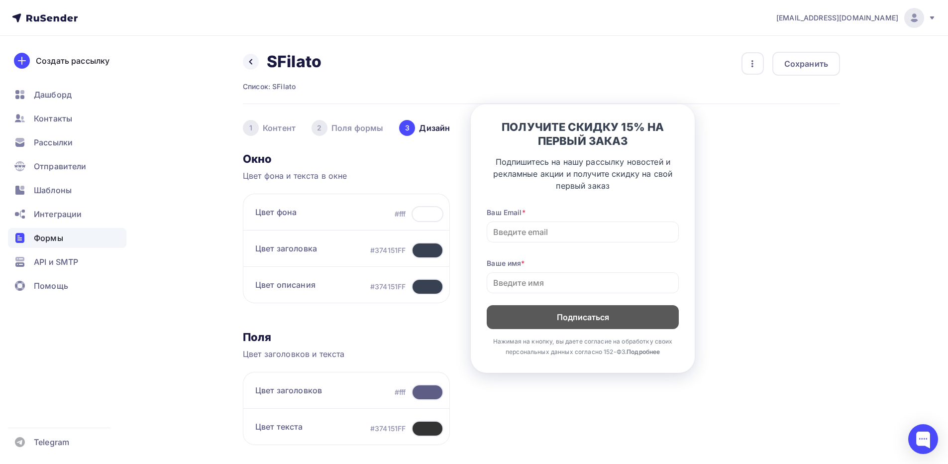
click at [432, 214] on div at bounding box center [427, 214] width 32 height 16
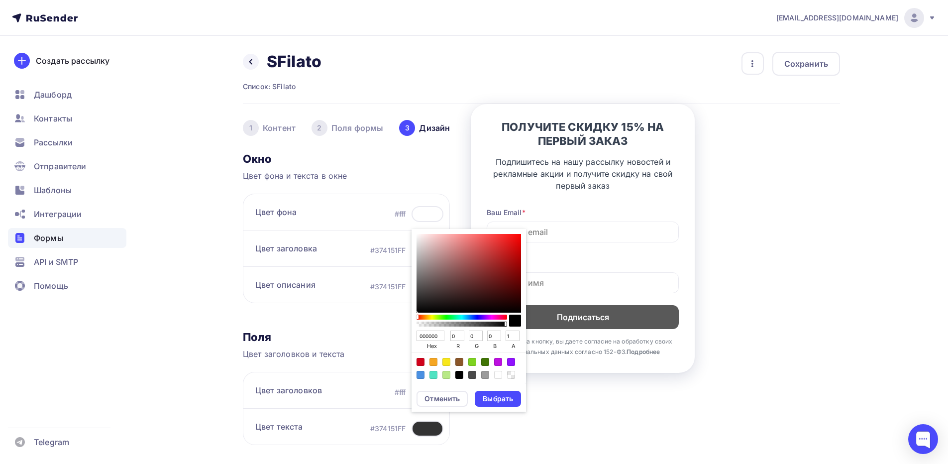
type input "000000F7"
type input "0.9686274509803922"
type input "000000F0"
type input "0.9411764705882353"
type input "000000EB"
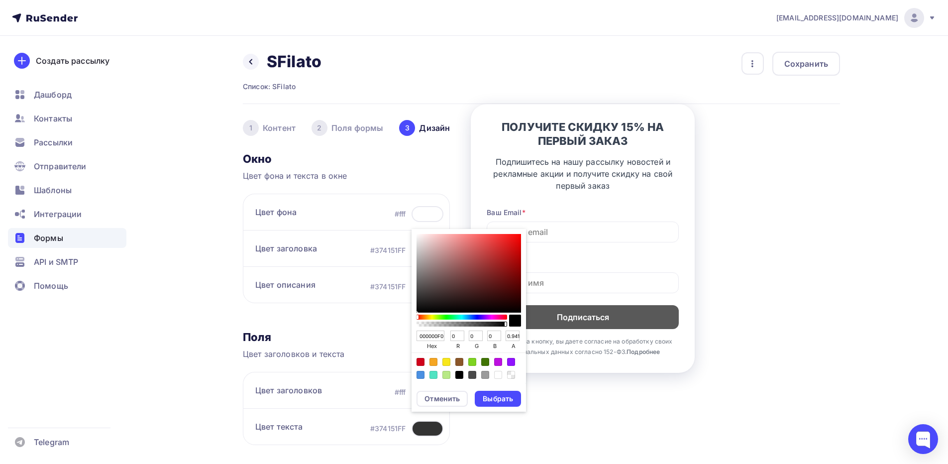
type input "0.9215686274509803"
type input "000000DE"
type input "0.8705882352941177"
type input "000000D4"
type input "0.8313725490196079"
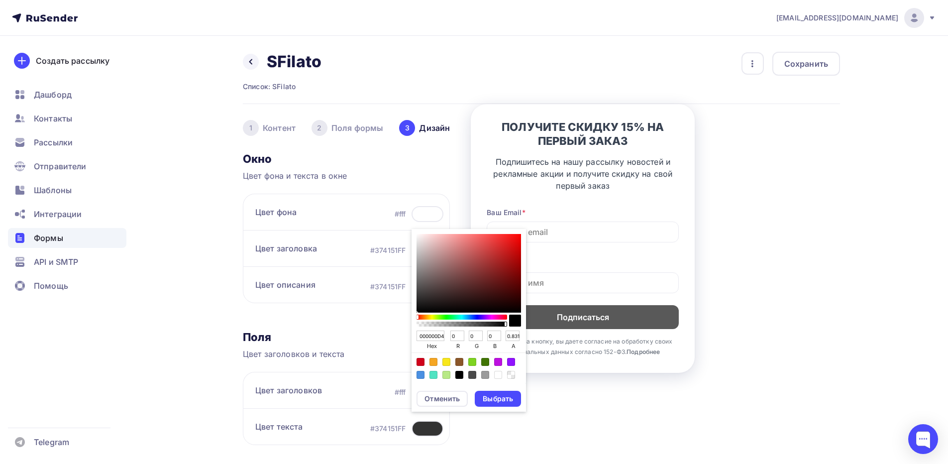
type input "000000C9"
type input "0.788235294117647"
type input "000000C2"
type input "0.7607843137254902"
type input "000000AB"
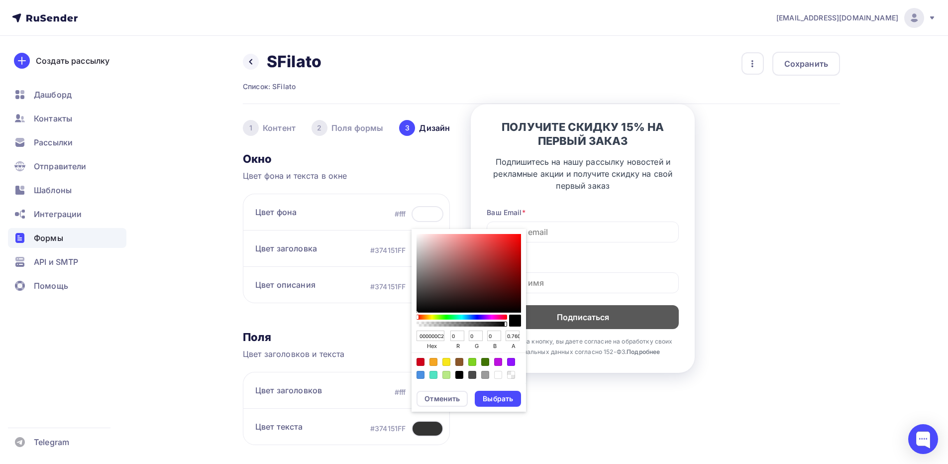
type input "0.6705882352941176"
type input "000000A1"
type input "0.6313725490196078"
type input "00000096"
type input "0.5882352941176471"
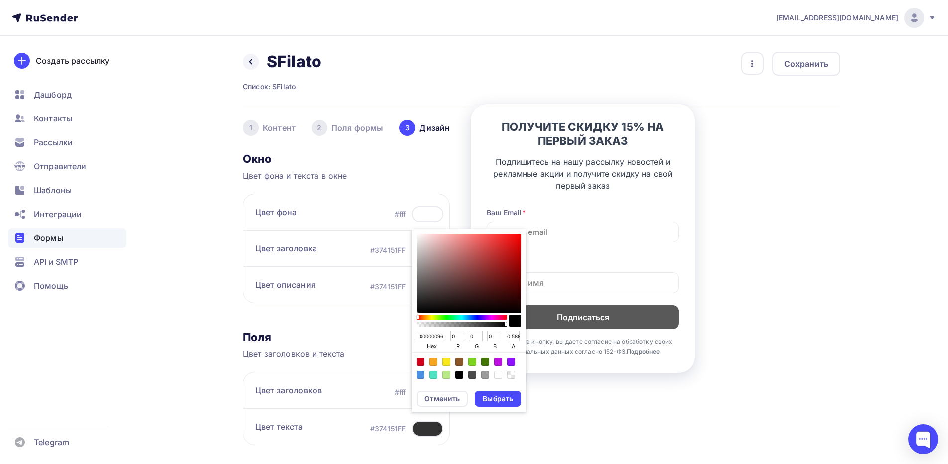
type input "0000008C"
type input "0.5490196078431373"
type input "00000078"
type input "0.47058823529411764"
type input "0000006B"
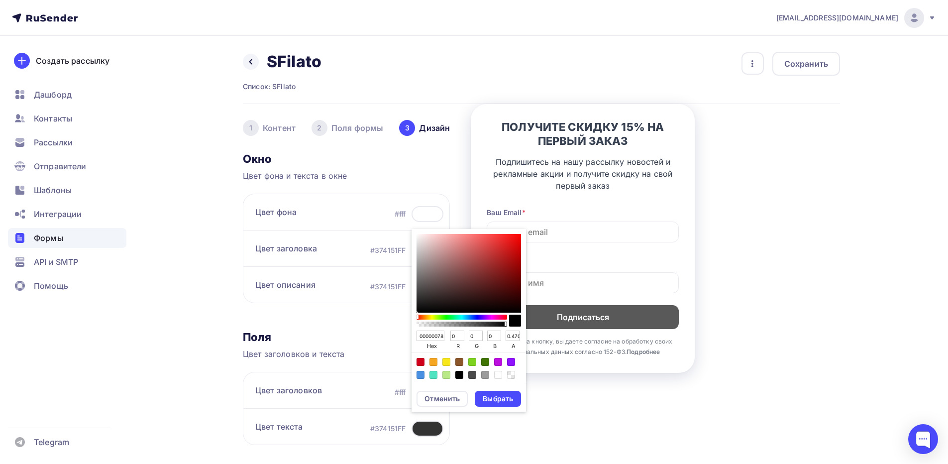
type input "0.4196078431372549"
type input "00000061"
type input "0.3803921568627451"
type input "00000057"
type input "0.3411764705882353"
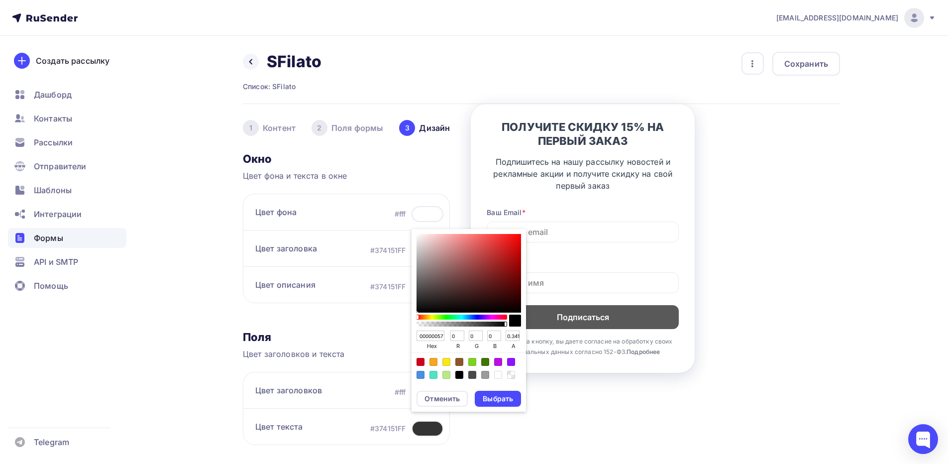
type input "00000042"
type input "0.25882352941176473"
type input "00000038"
type input "0.2196078431372549"
type input "00000030"
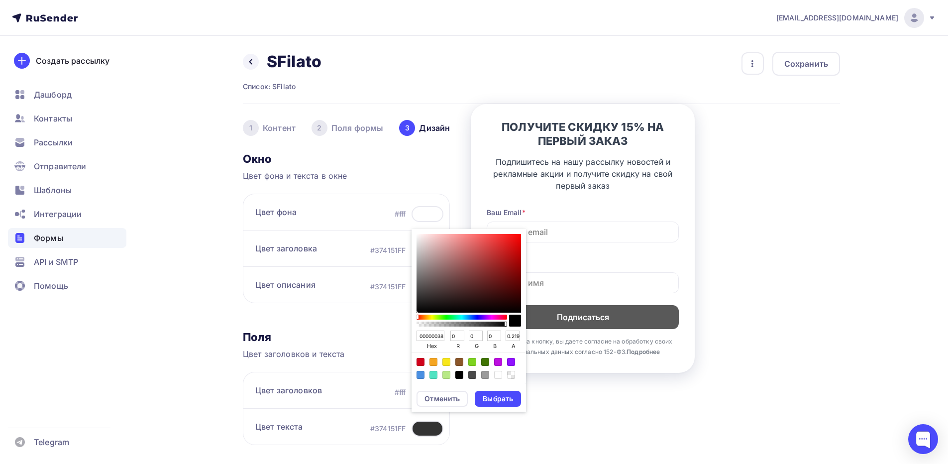
type input "0.18823529411764706"
type input "00000029"
type input "0.1607843137254902"
type input "0000001F"
type input "0.12156862745098039"
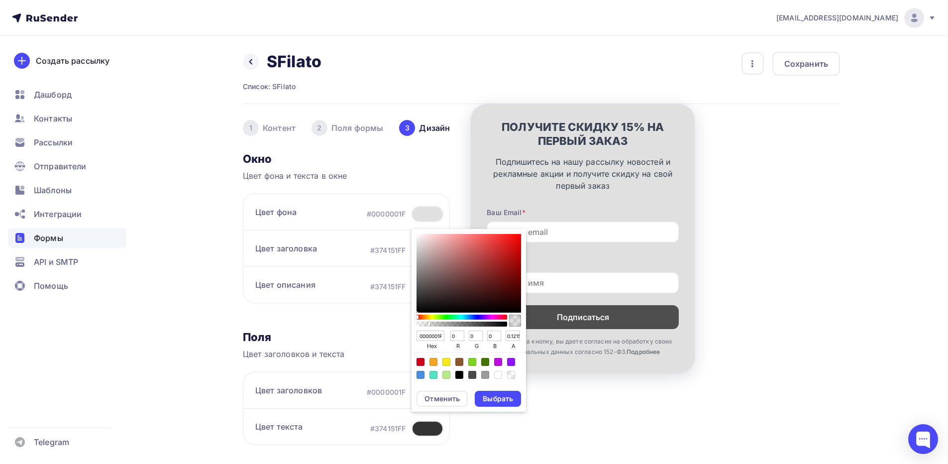
type input "0000001A"
type input "0.10196078431372549"
type input "00000014"
type input "0.0784313725490196"
type input "00000012"
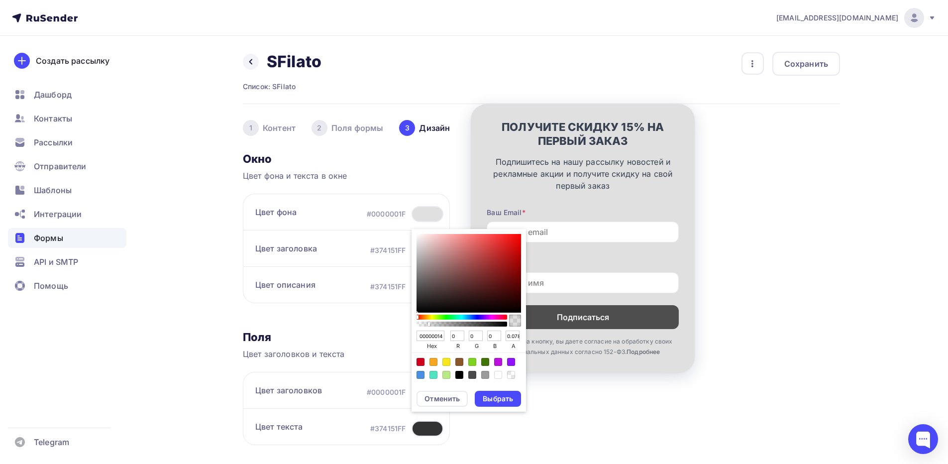
type input "0.07058823529411765"
type input "0000000A"
type input "0.0392156862745098"
type input "00000005"
type input "0.0196078431372549"
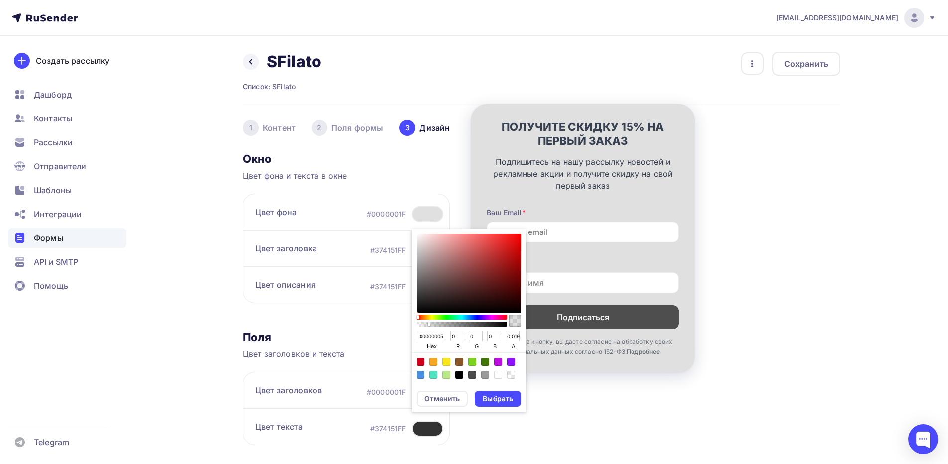
type input "00000000"
type input "0"
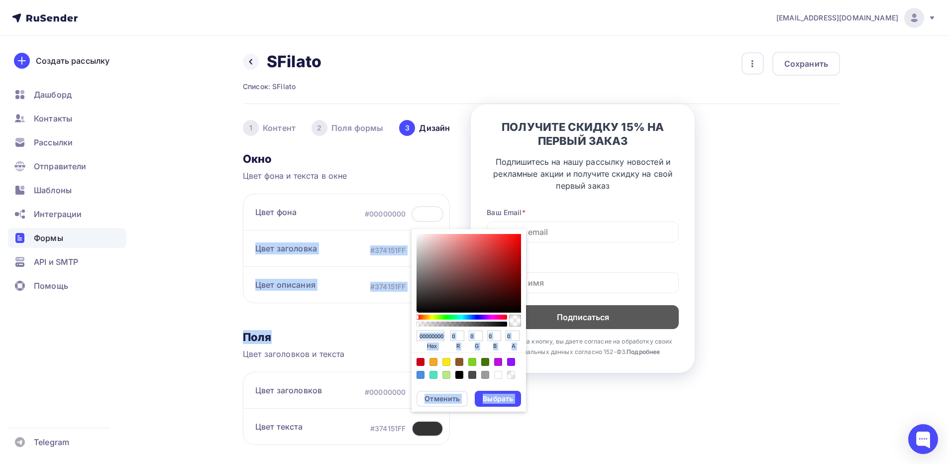
drag, startPoint x: 505, startPoint y: 325, endPoint x: 375, endPoint y: 322, distance: 129.4
click at [375, 322] on div "Окно Цвет фона и текста в окне Цвет фона #00000000 00000000 hex 0 r 0 g 0 b 0 a…" at bounding box center [346, 395] width 207 height 486
click at [376, 324] on div "Окно Цвет фона и текста в окне Цвет фона #fff 00000000 hex 0 r 0 g 0 b 0 a Отме…" at bounding box center [346, 395] width 207 height 486
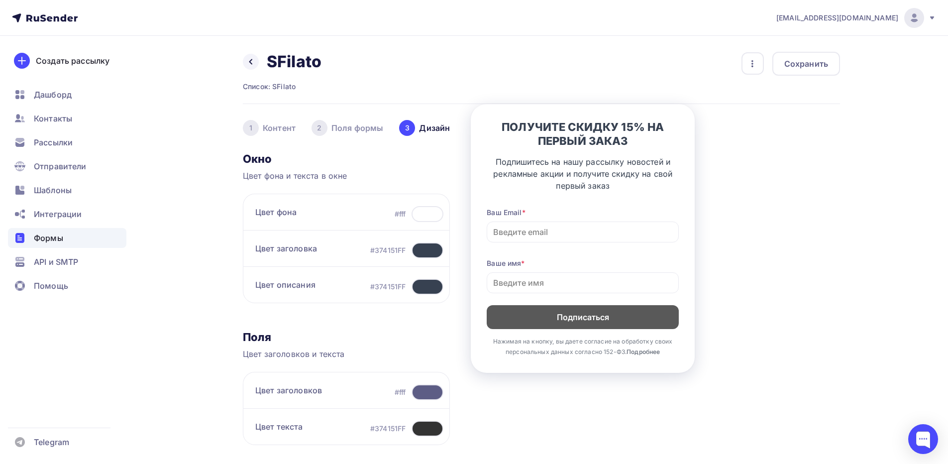
click at [426, 208] on div at bounding box center [427, 214] width 32 height 16
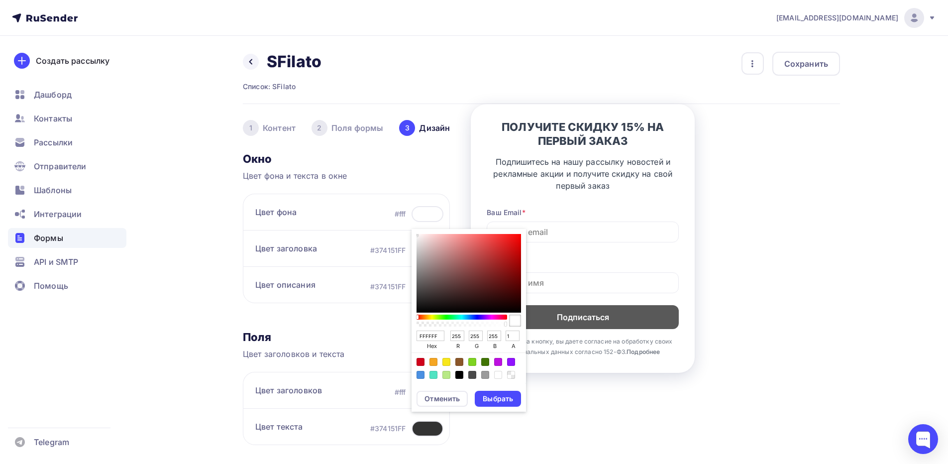
type input "FFFFFFFC"
type input "0.9882352941176471"
type input "FFFFFFF7"
type input "0.9686274509803922"
type input "FFFFFFF2"
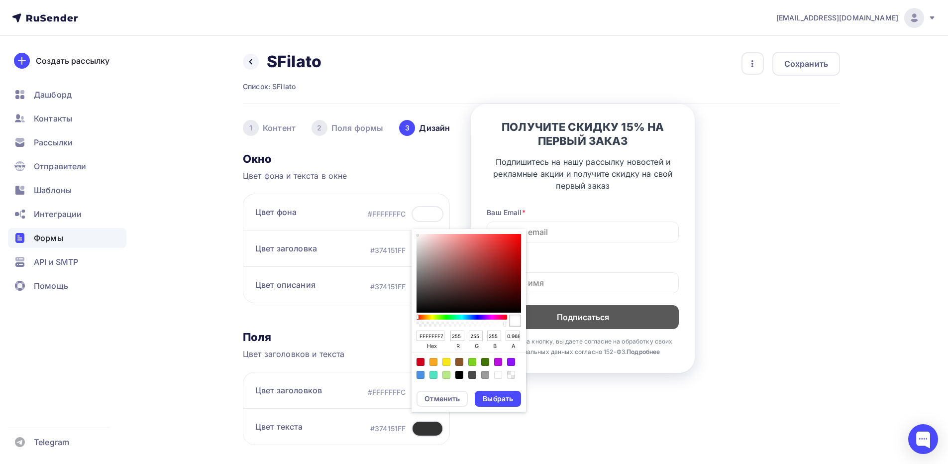
type input "0.9490196078431372"
type input "FFFFFFE3"
type input "0.8901960784313725"
type input "FFFFFFD9"
type input "0.8509803921568627"
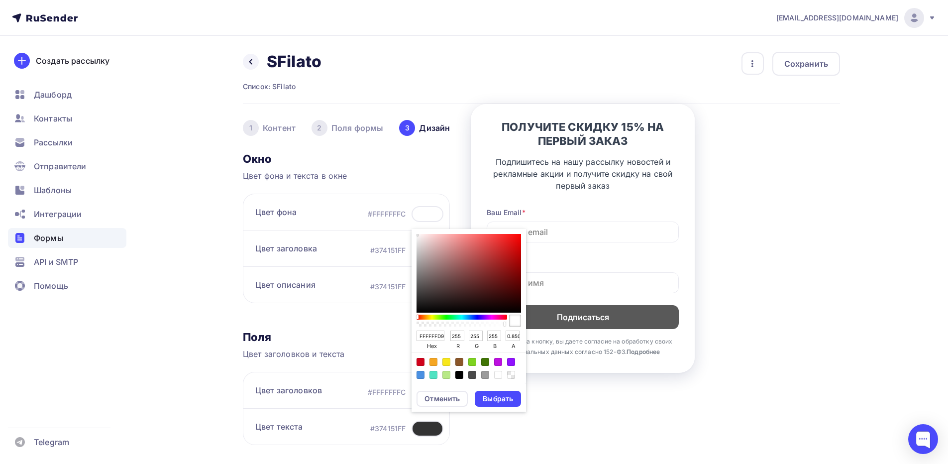
type input "FFFFFFD1"
type input "0.8196078431372549"
type input "FFFFFFC9"
type input "0.788235294117647"
type input "FFFFFFB5"
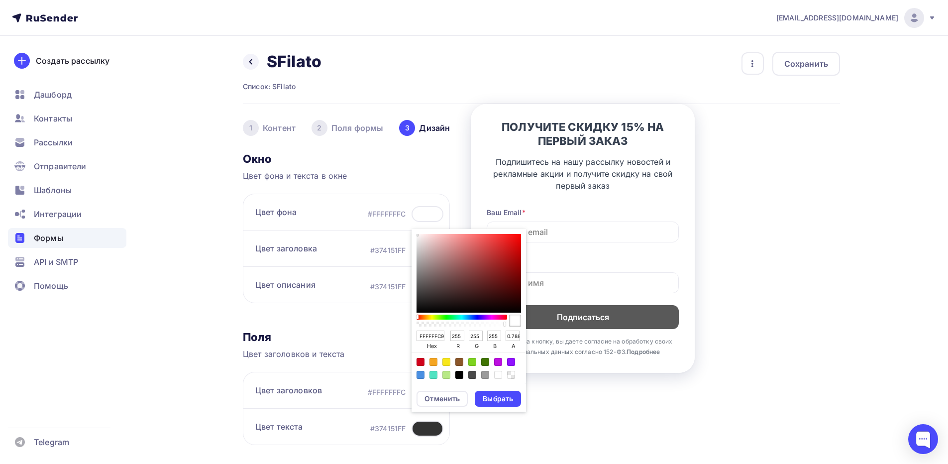
type input "0.7098039215686275"
type input "FFFFFFAB"
type input "0.6705882352941176"
type input "FFFFFFA3"
type input "0.6392156862745098"
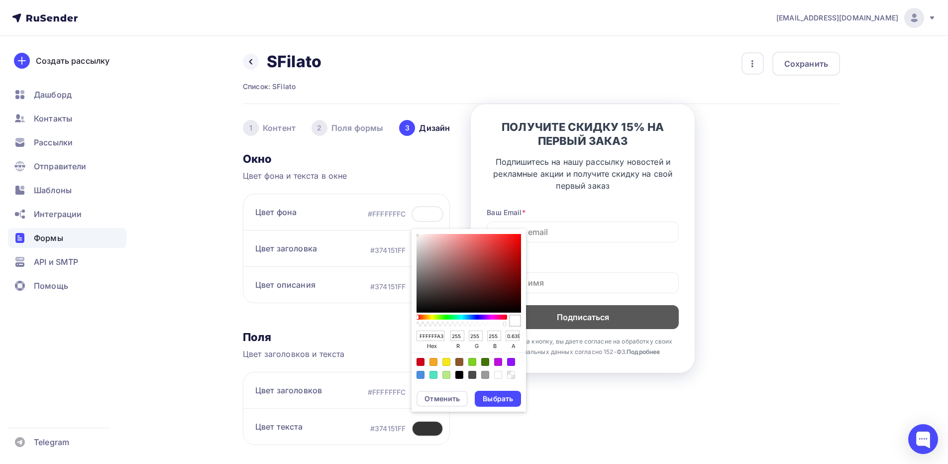
type input "FFFFFF99"
type input "0.6"
type input "FFFFFF8A"
type input "0.5411764705882353"
type input "FFFFFF82"
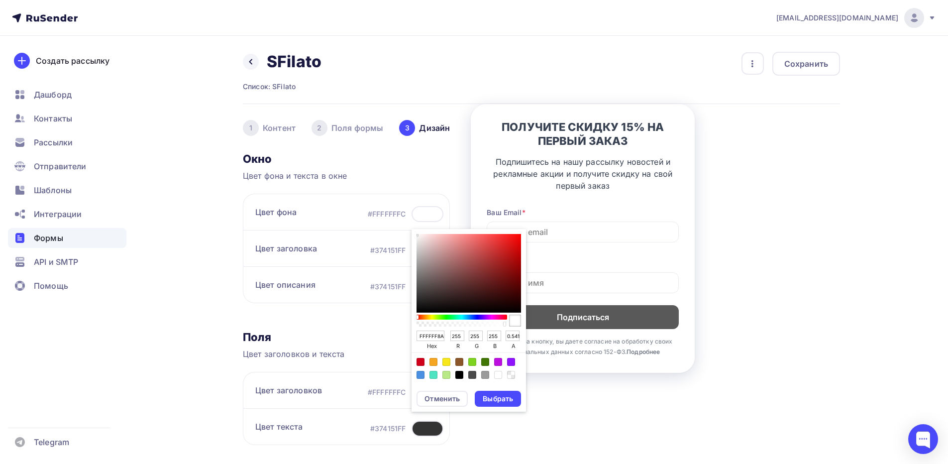
type input "0.5098039215686274"
type input "FFFFFF7A"
type input "0.47843137254901963"
type input "FFFFFF75"
type input "0.4588235294117647"
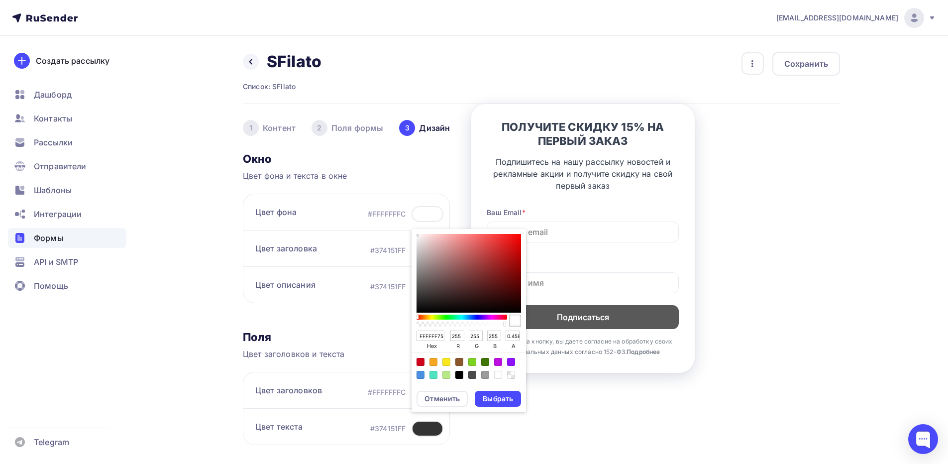
type input "FFFFFF6E"
type input "0.43137254901960786"
type input "FFFFFF6B"
type input "0.4196078431372549"
type input "FFFFFF66"
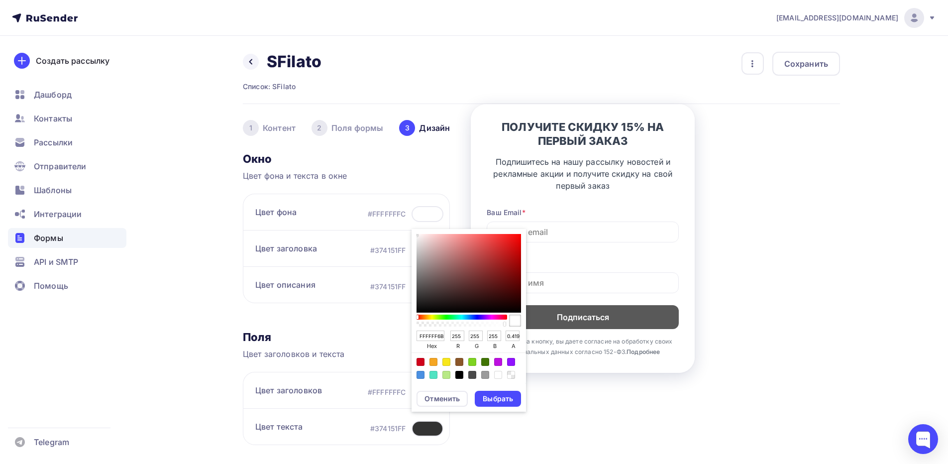
type input "0.4"
type input "FFFFFF63"
type input "0.38823529411764707"
type input "FFFFFF61"
type input "0.38"
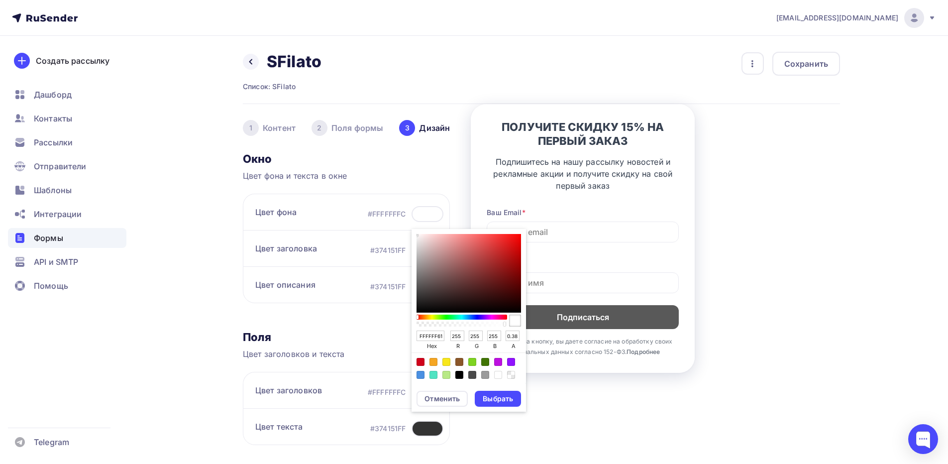
type input "FFFFFF5E"
type input "0.37"
type input "FFFFFF59"
type input "0.35"
type input "FFFFFF57"
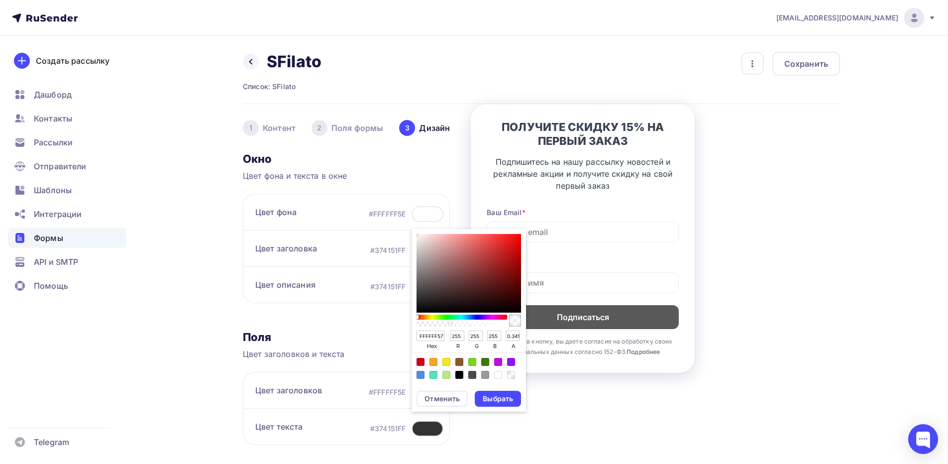
type input "0.34"
type input "FFFFFF54"
type input "0.32941176470588235"
type input "FFFFFF52"
type input "0.3215686274509804"
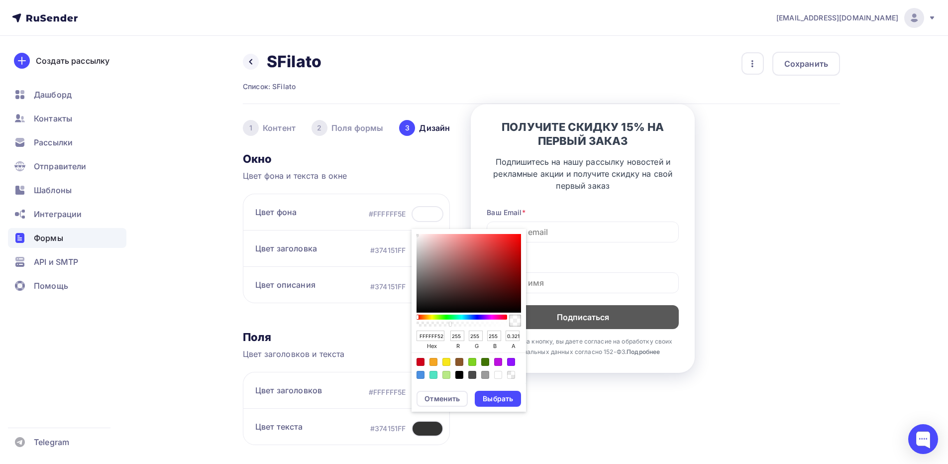
type input "FFFFFF4F"
type input "0.30980392156862746"
type input "FFFFFF4A"
type input "0.2901960784313726"
type input "FFFFFF47"
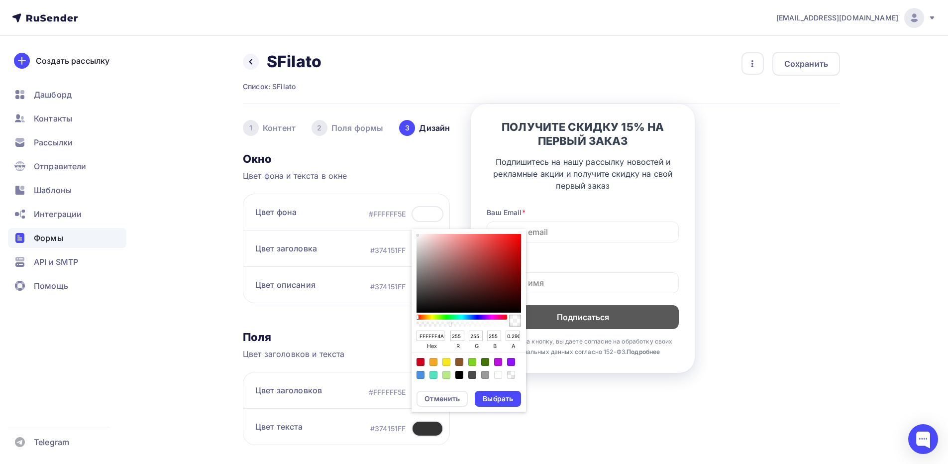
type input "0.2784313725490196"
type input "FFFFFF45"
type input "0.27058823529411763"
type input "FFFFFF42"
type input "0.25882352941176473"
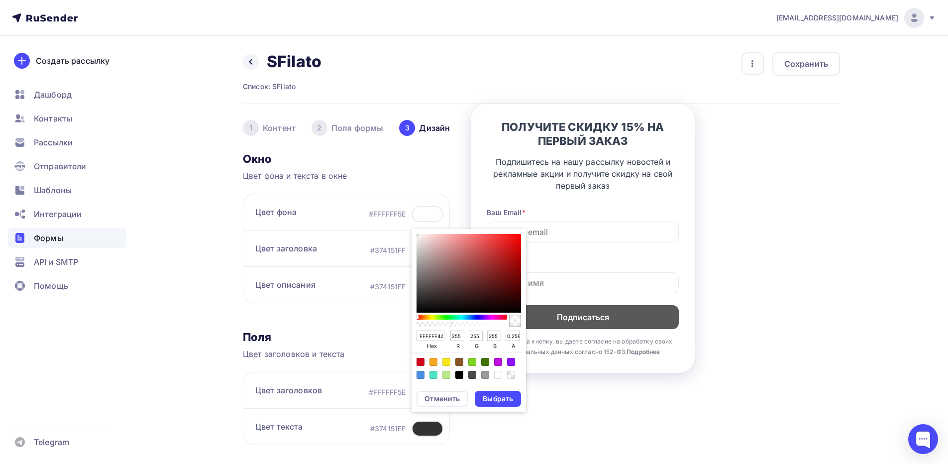
type input "FFFFFF3B"
type input "0.23"
type input "FFFFFF38"
type input "0.2196078431372549"
type input "FFFFFF36"
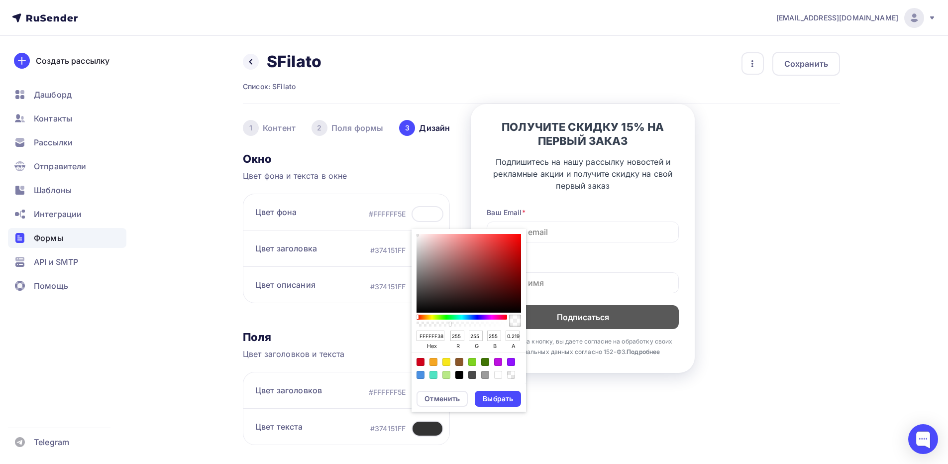
type input "0.21176470588235294"
type input "FFFFFF30"
type input "0.19"
type input "FFFFFF2B"
type input "0.17"
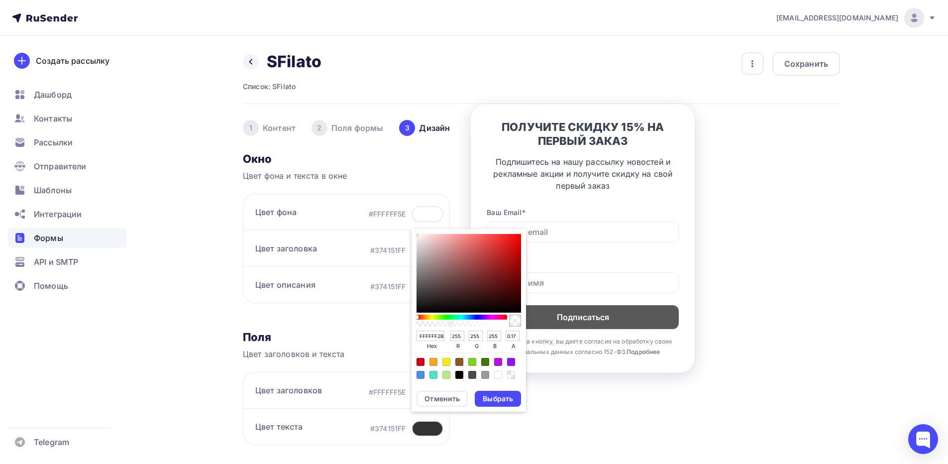
type input "FFFFFF24"
type input "0.14"
type input "FFFFFF1F"
type input "0.12156862745098039"
type input "FFFFFF1A"
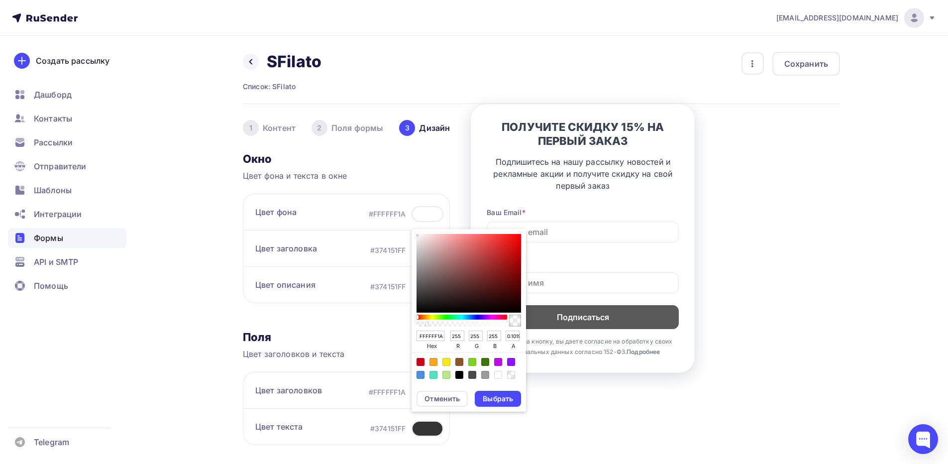
type input "0.1"
type input "FFFFFF17"
type input "0.09"
type input "FFFFFF14"
type input "0.0784313725490196"
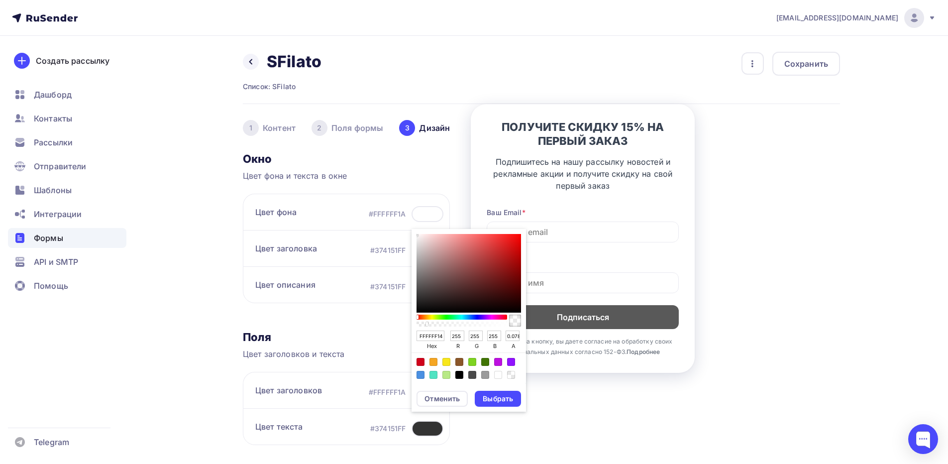
type input "FFFFFF0F"
type input "0.06"
type input "FFFFFF0D"
type input "0.050980392156862744"
type input "FFFFFF0A"
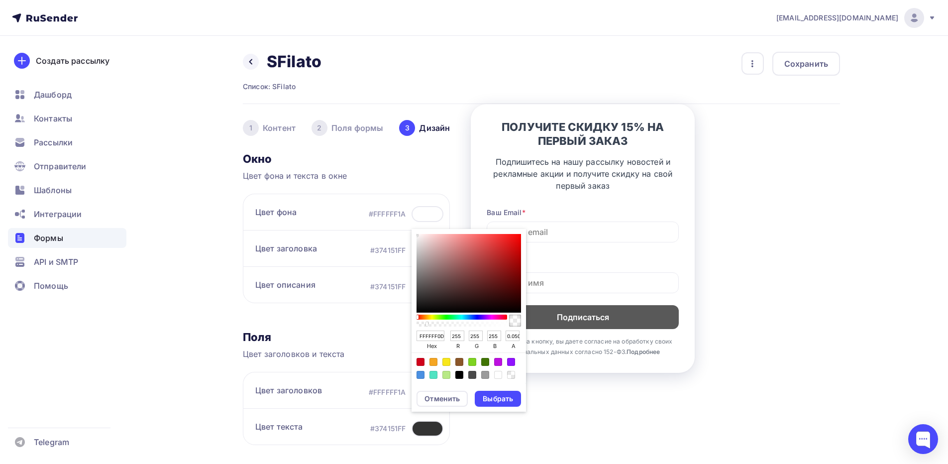
type input "0.0392156862745098"
type input "FFFFFF08"
type input "0.03137254901960784"
type input "FFFFFF05"
type input "0.02"
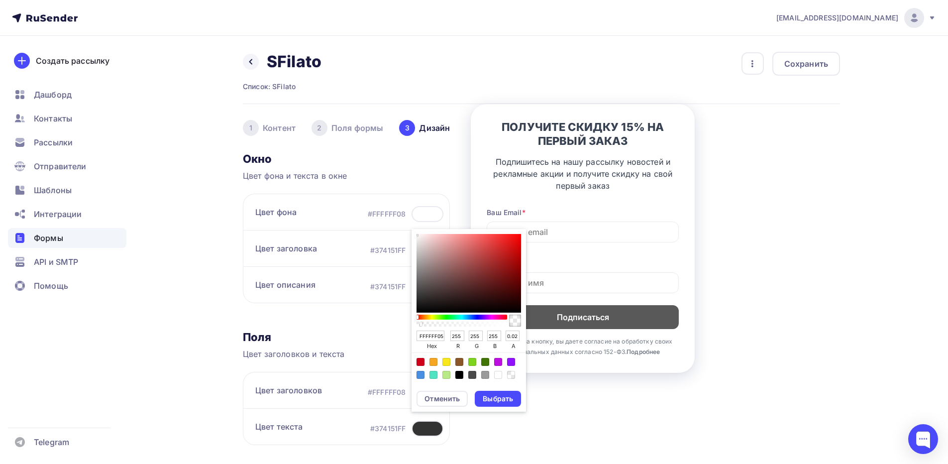
type input "FFFFFF03"
type input "0.01"
type input "FFFFFF00"
type input "0"
drag, startPoint x: 504, startPoint y: 323, endPoint x: 414, endPoint y: 324, distance: 89.1
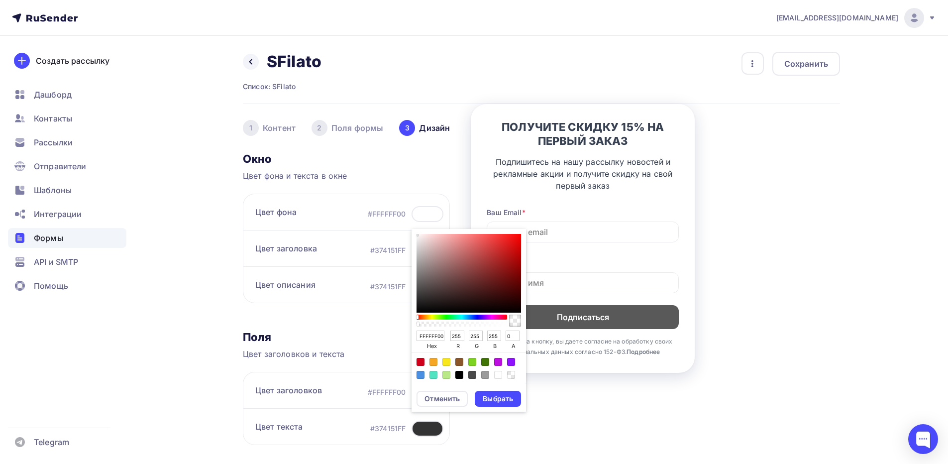
click at [414, 324] on div "FFFFFF00 hex 255 r 255 g 255 b 0 a" at bounding box center [468, 306] width 114 height 155
click at [493, 397] on div "Выбрать" at bounding box center [498, 399] width 30 height 10
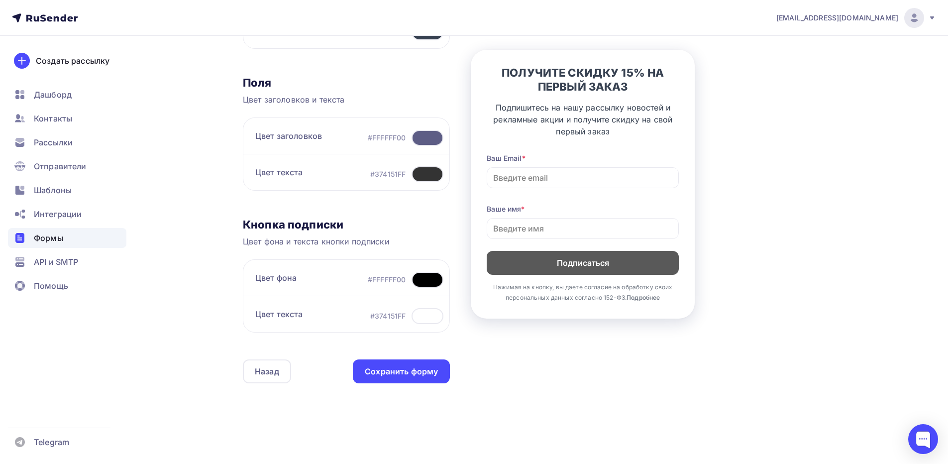
scroll to position [269, 0]
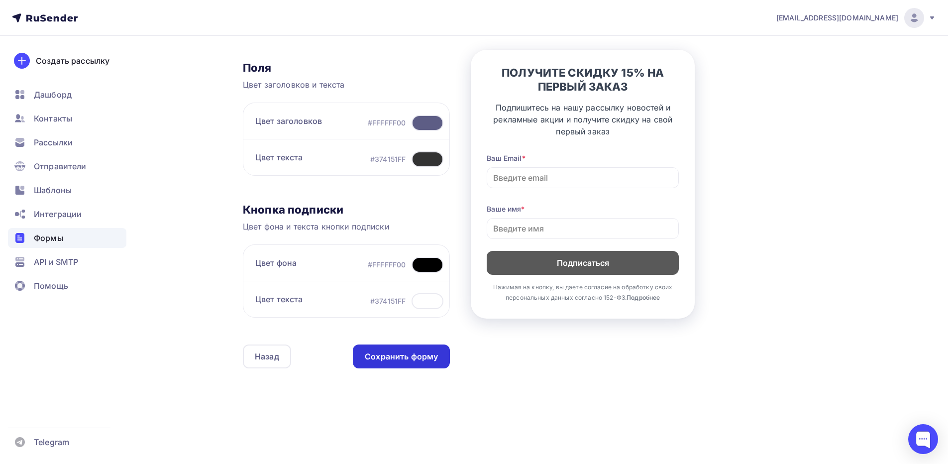
click at [372, 354] on div "Сохранить форму" at bounding box center [401, 356] width 73 height 11
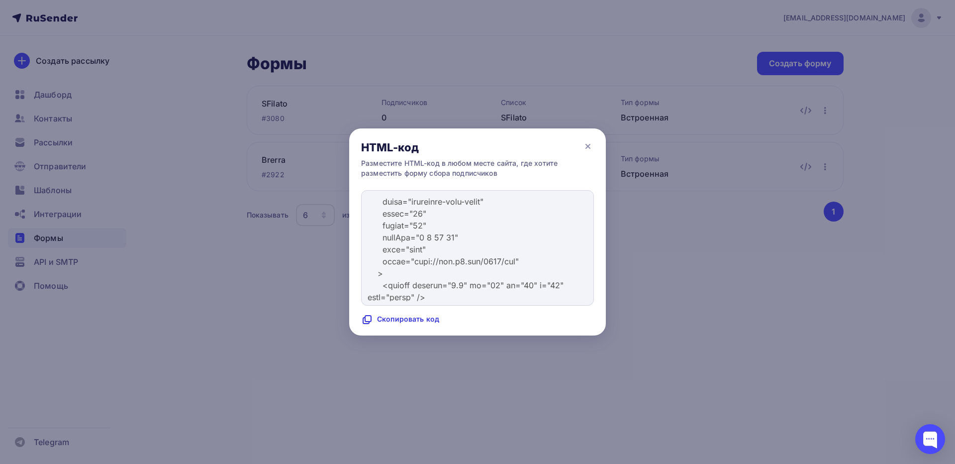
scroll to position [6499, 0]
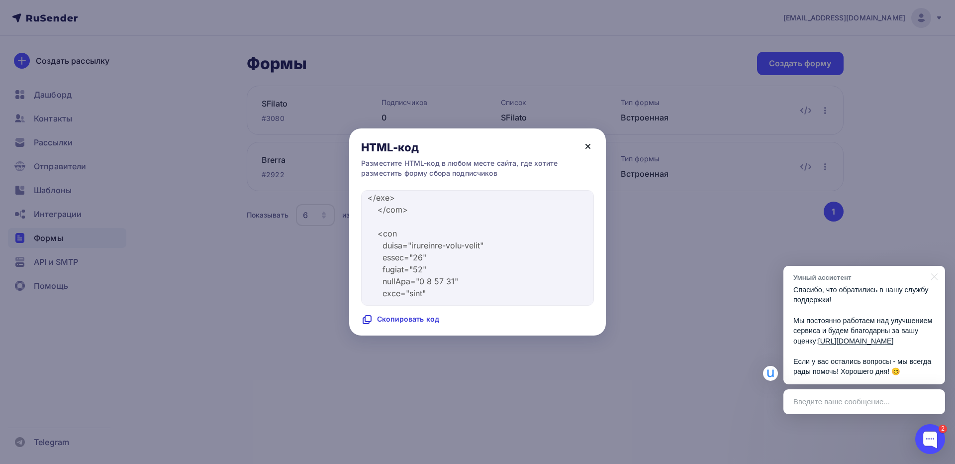
click at [590, 148] on icon at bounding box center [588, 146] width 4 height 4
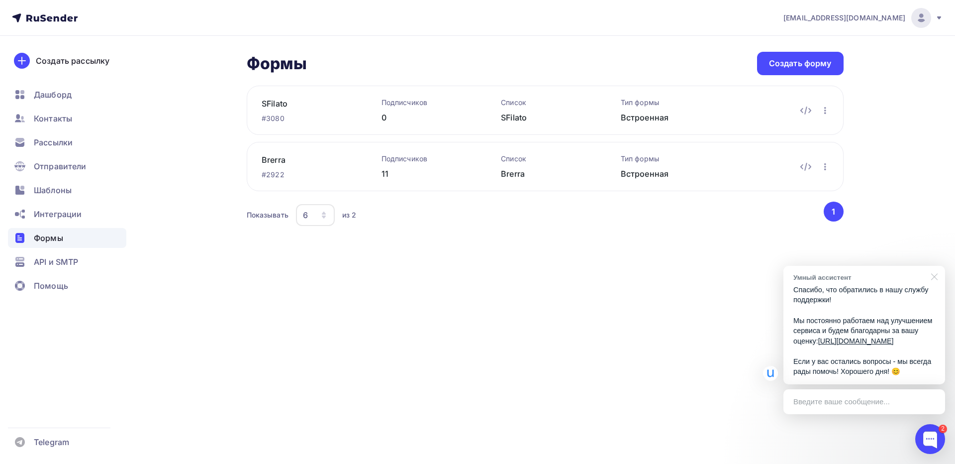
click at [935, 267] on div at bounding box center [932, 276] width 25 height 20
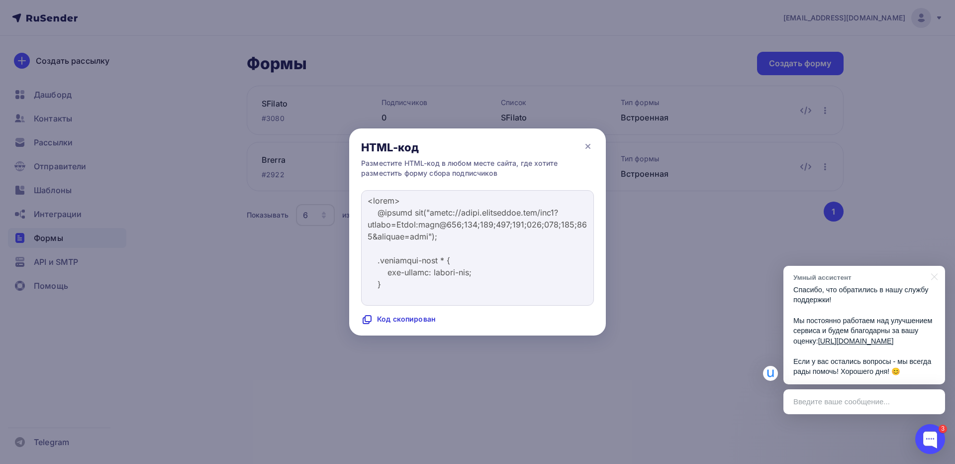
scroll to position [6748, 0]
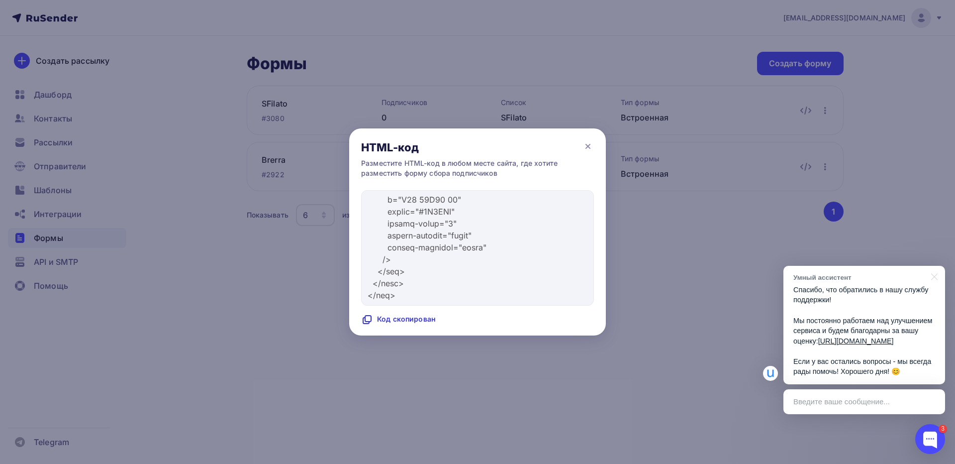
click at [415, 318] on div "Код скопирован" at bounding box center [398, 319] width 75 height 12
click at [587, 148] on icon at bounding box center [588, 146] width 4 height 4
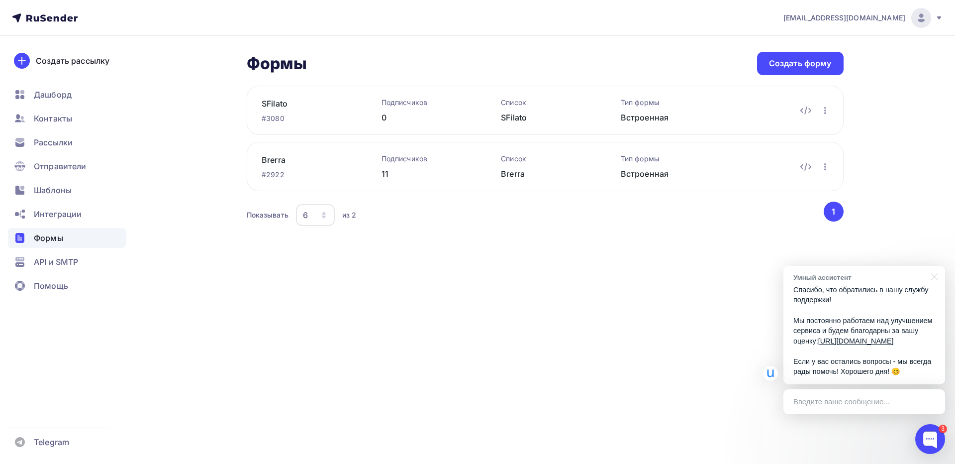
click at [863, 298] on p "Спасибо, что обратились в нашу службу поддержки! Мы постоянно работаем над улуч…" at bounding box center [865, 331] width 142 height 92
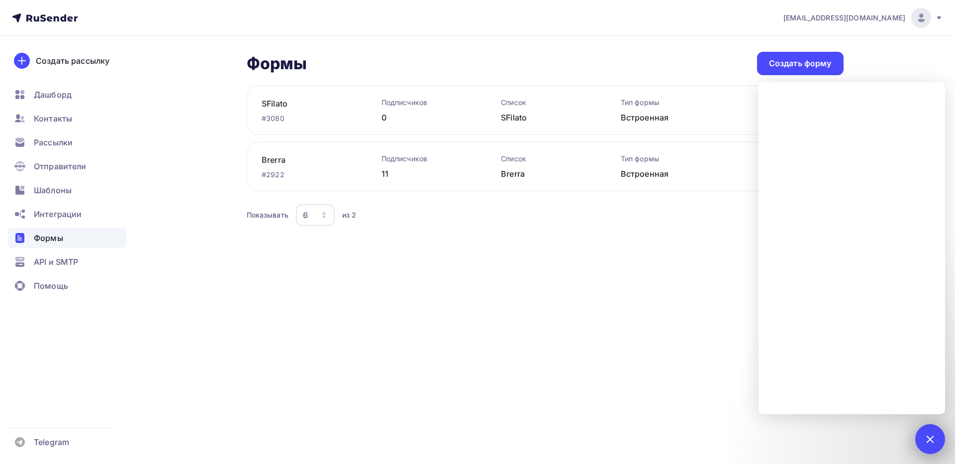
click at [931, 438] on div at bounding box center [929, 438] width 13 height 13
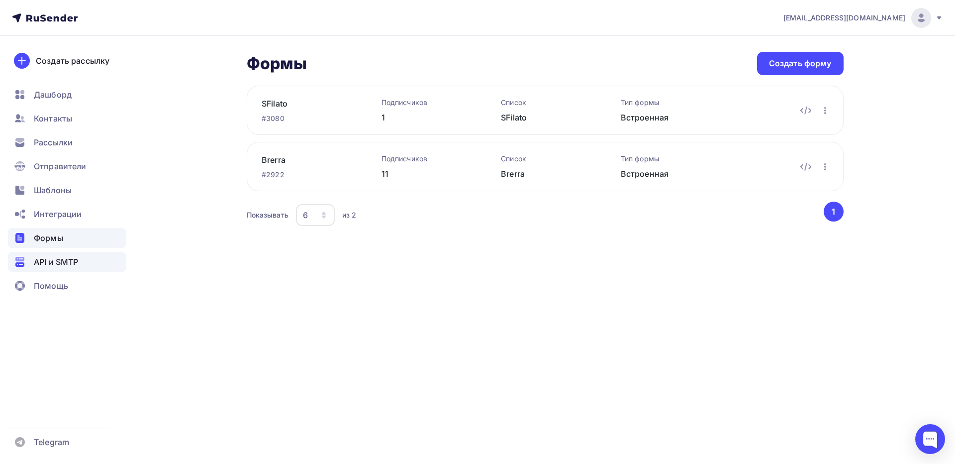
click at [53, 259] on span "API и SMTP" at bounding box center [56, 262] width 44 height 12
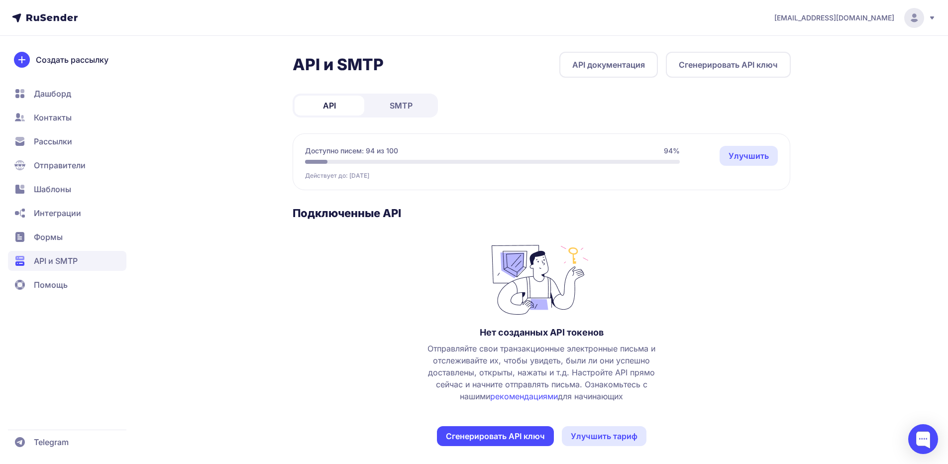
click at [56, 235] on span "Формы" at bounding box center [48, 237] width 29 height 12
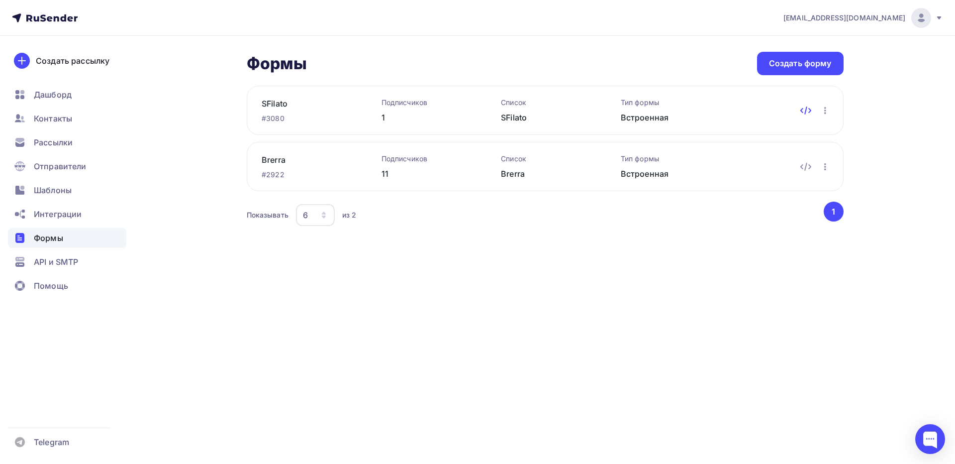
click at [806, 110] on icon at bounding box center [806, 110] width 12 height 12
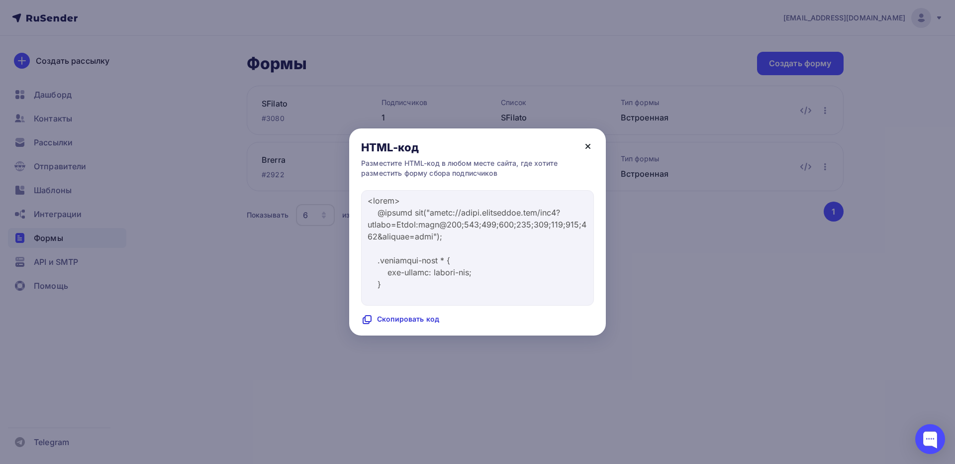
click at [587, 145] on icon at bounding box center [588, 146] width 4 height 4
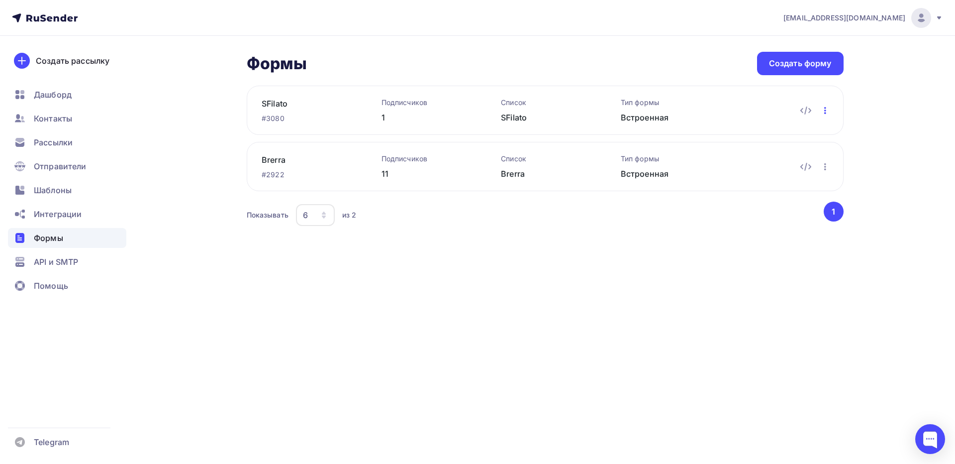
click at [826, 108] on icon "button" at bounding box center [825, 110] width 12 height 12
click at [786, 134] on div "Редактировать" at bounding box center [782, 136] width 96 height 12
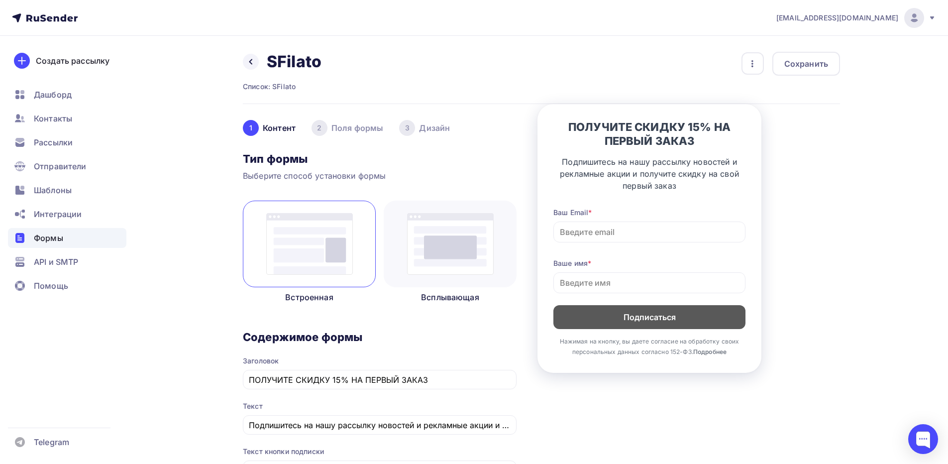
click at [357, 125] on div "2 Поля формы" at bounding box center [347, 128] width 72 height 16
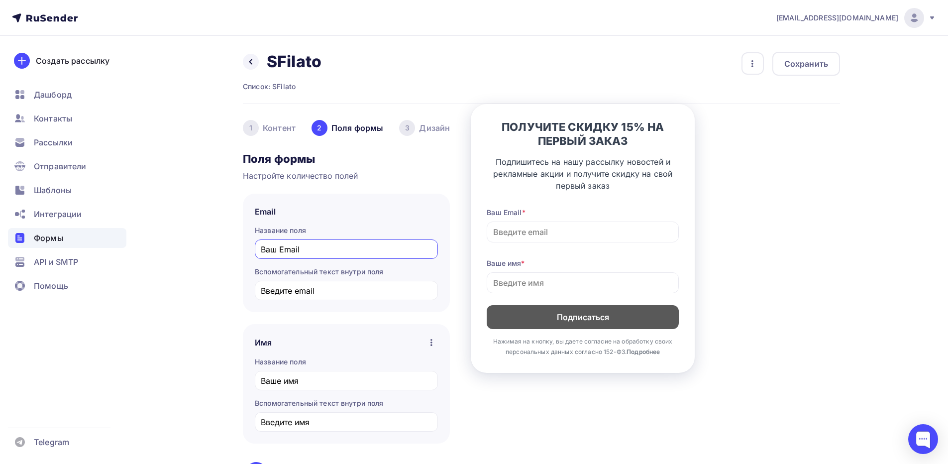
click at [426, 126] on div "3 Дизайн" at bounding box center [424, 128] width 51 height 16
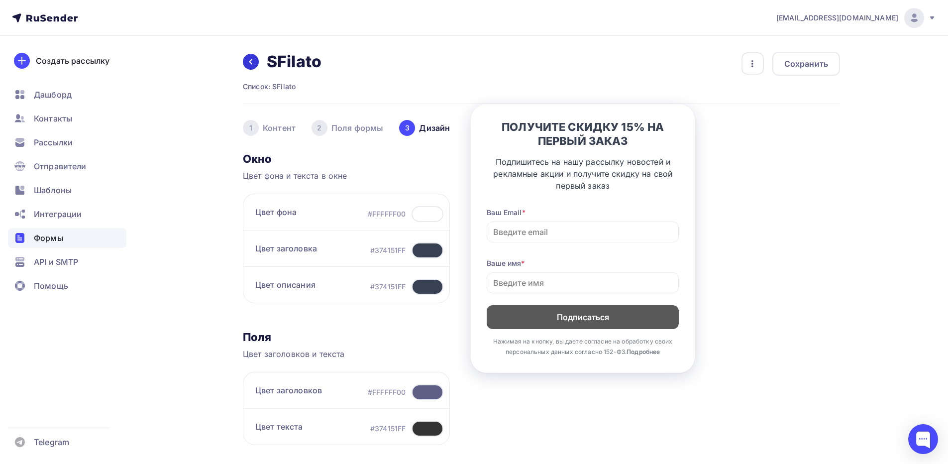
click at [249, 64] on icon at bounding box center [251, 62] width 8 height 8
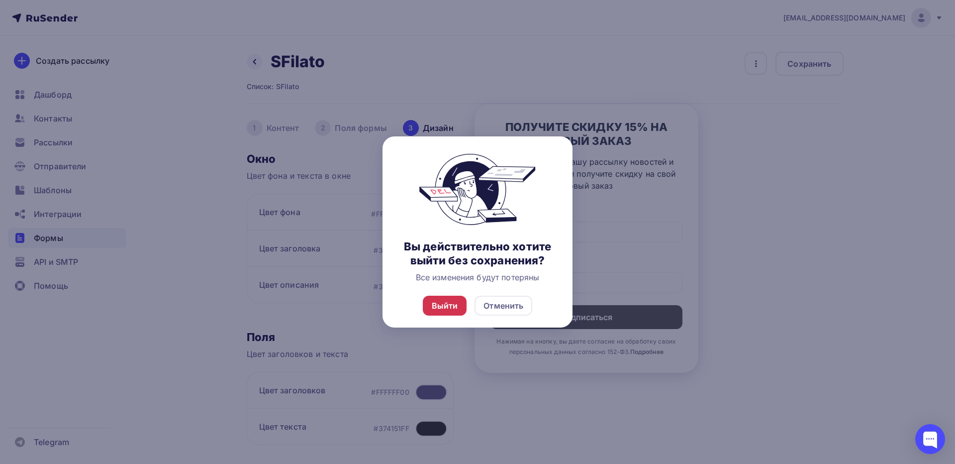
click at [466, 302] on div "Выйти Отменить" at bounding box center [478, 306] width 190 height 44
click at [449, 303] on div "Выйти" at bounding box center [445, 306] width 26 height 12
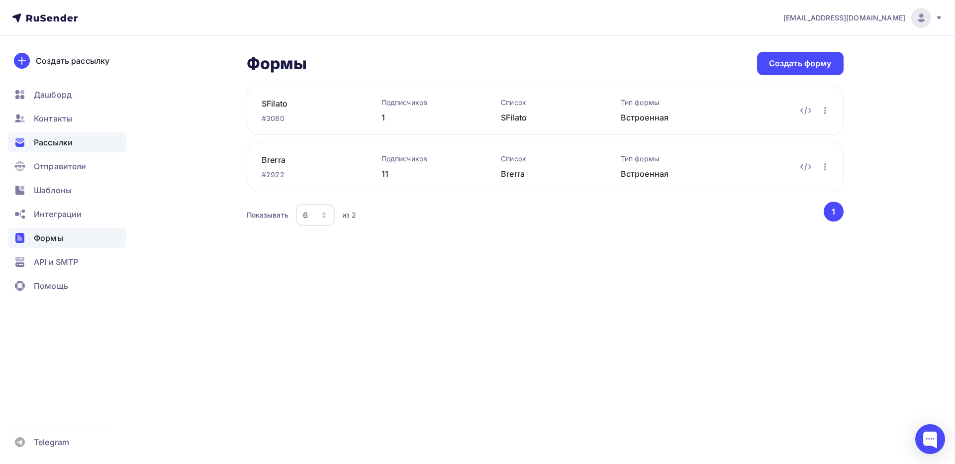
click at [48, 142] on span "Рассылки" at bounding box center [53, 142] width 39 height 12
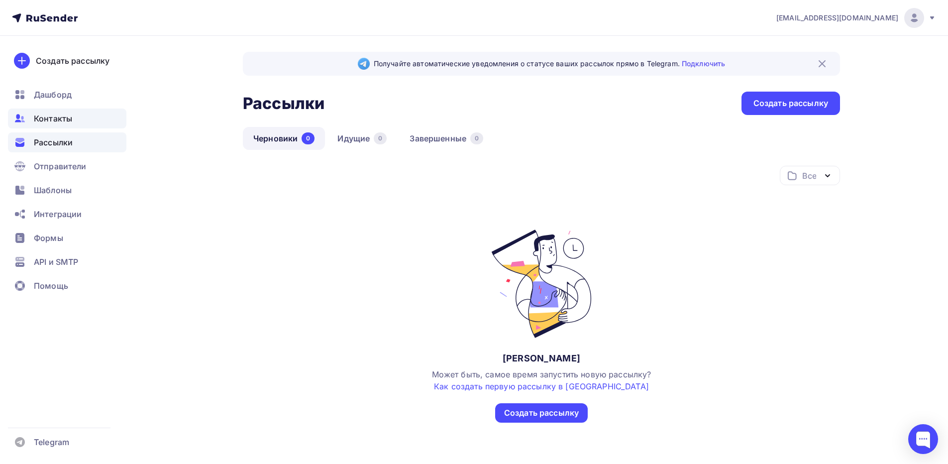
click at [48, 120] on span "Контакты" at bounding box center [53, 118] width 38 height 12
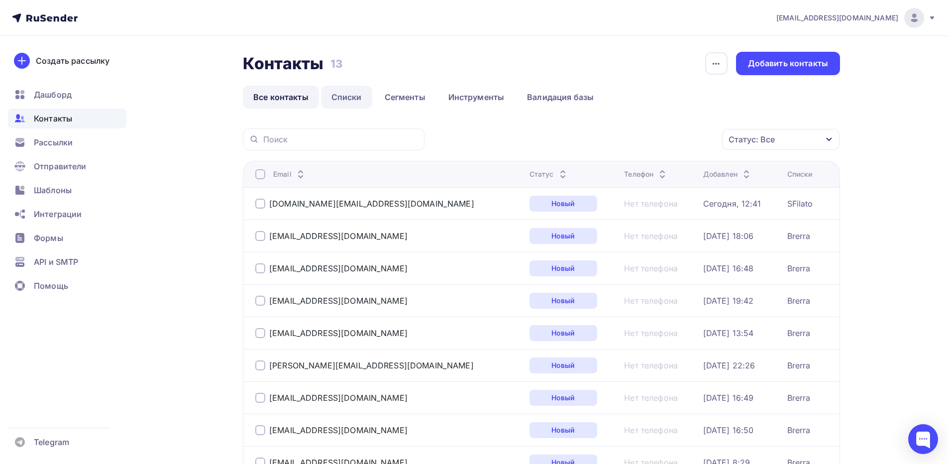
click at [341, 101] on link "Списки" at bounding box center [346, 97] width 51 height 23
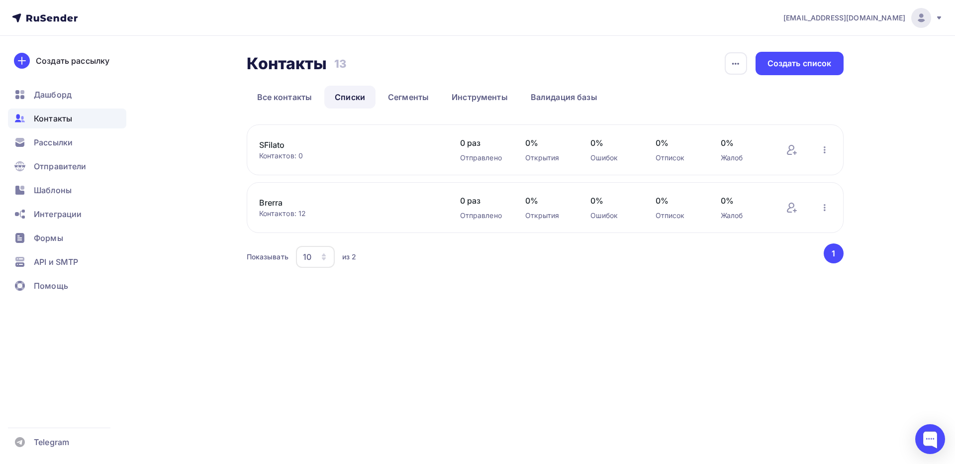
click at [271, 204] on link "Brerra" at bounding box center [343, 203] width 169 height 12
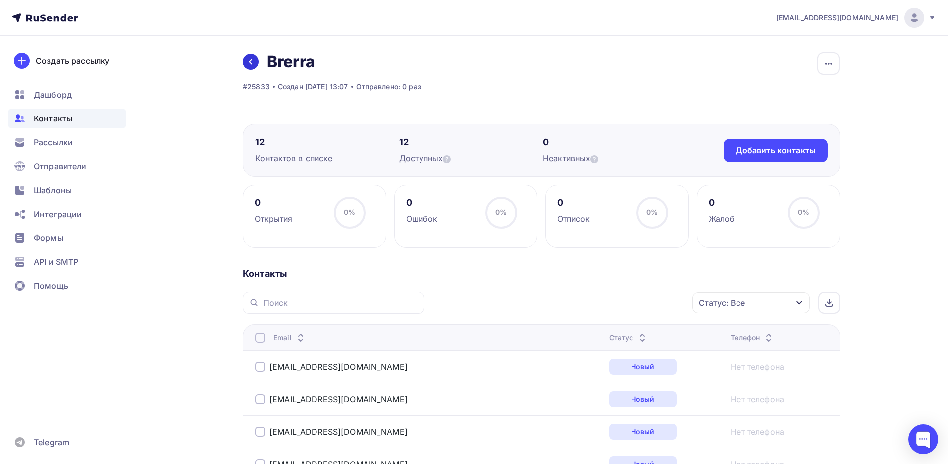
click at [252, 64] on icon at bounding box center [251, 62] width 8 height 8
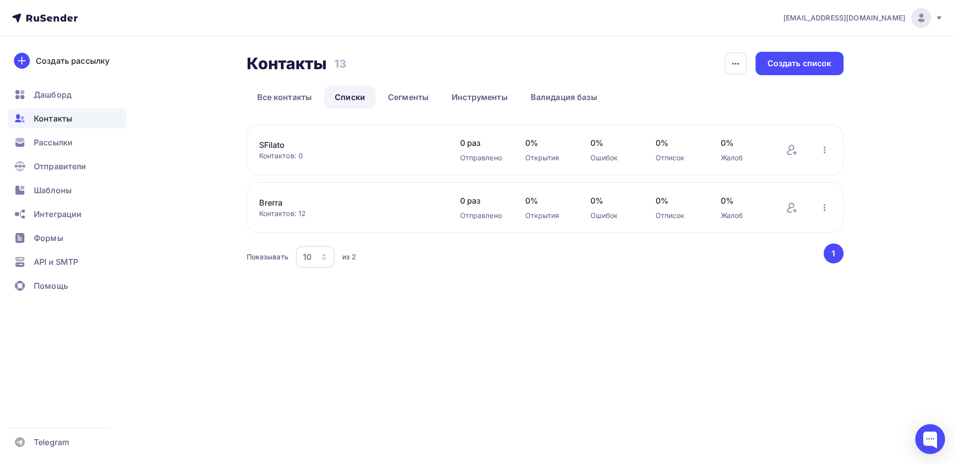
click at [271, 147] on link "SFilato" at bounding box center [343, 145] width 169 height 12
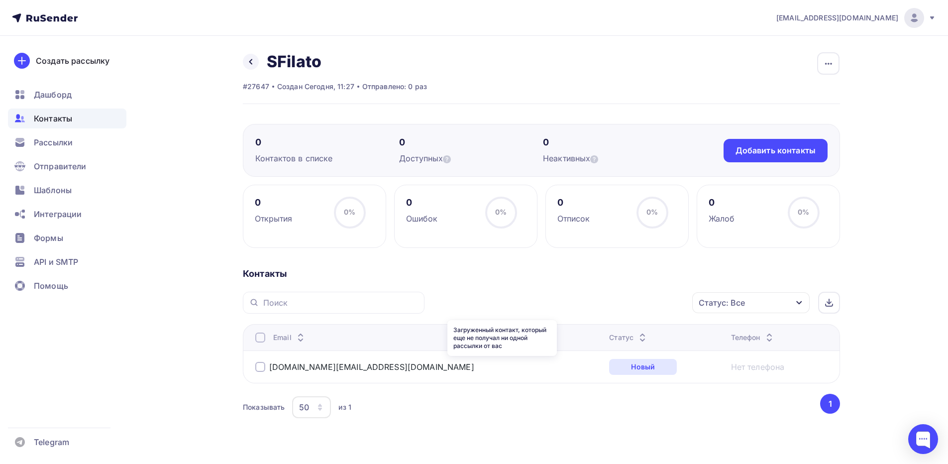
click at [609, 367] on div "Новый" at bounding box center [643, 367] width 68 height 16
click at [294, 367] on link "serp.it@ya.ru" at bounding box center [371, 367] width 205 height 10
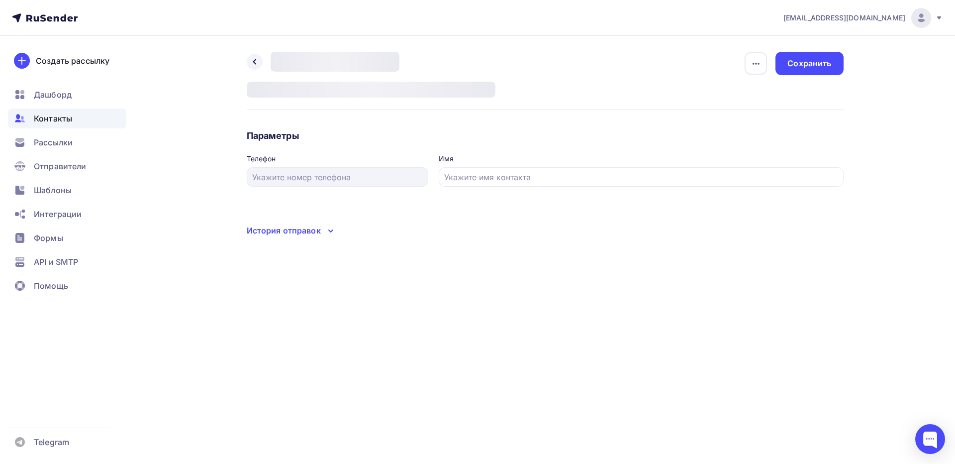
type input "Сергей"
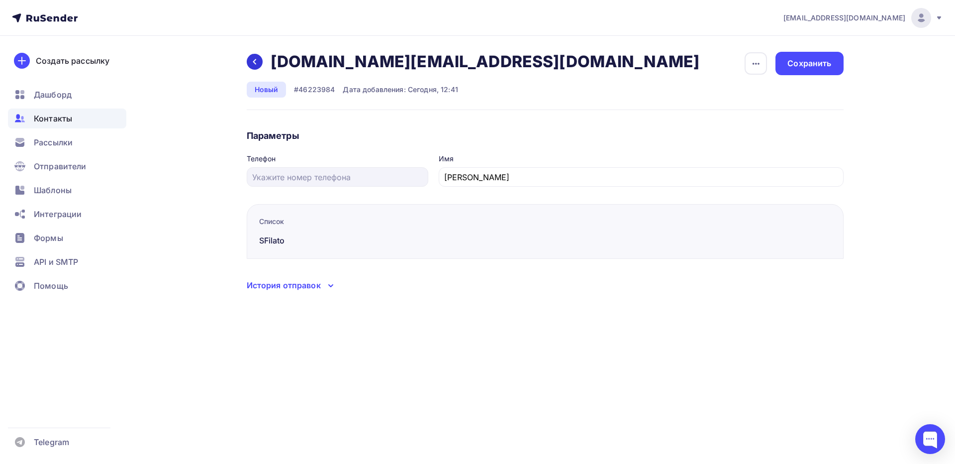
click at [252, 63] on icon at bounding box center [255, 62] width 8 height 8
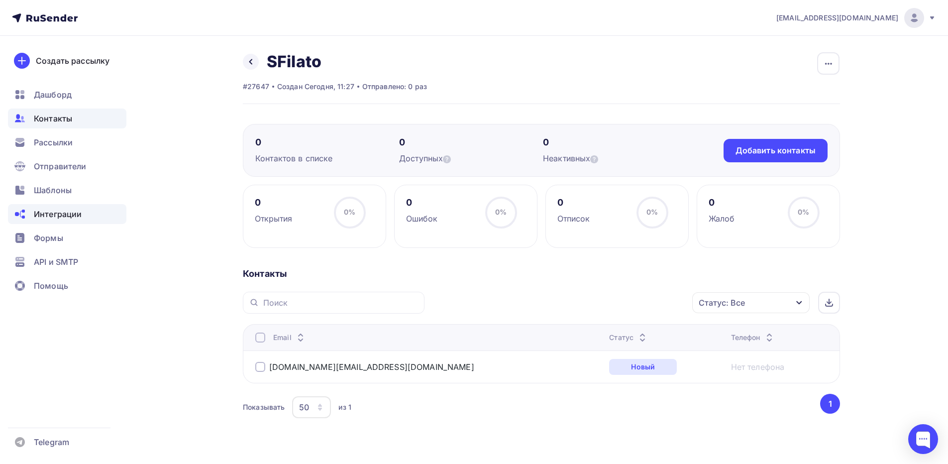
click at [73, 213] on span "Интеграции" at bounding box center [58, 214] width 48 height 12
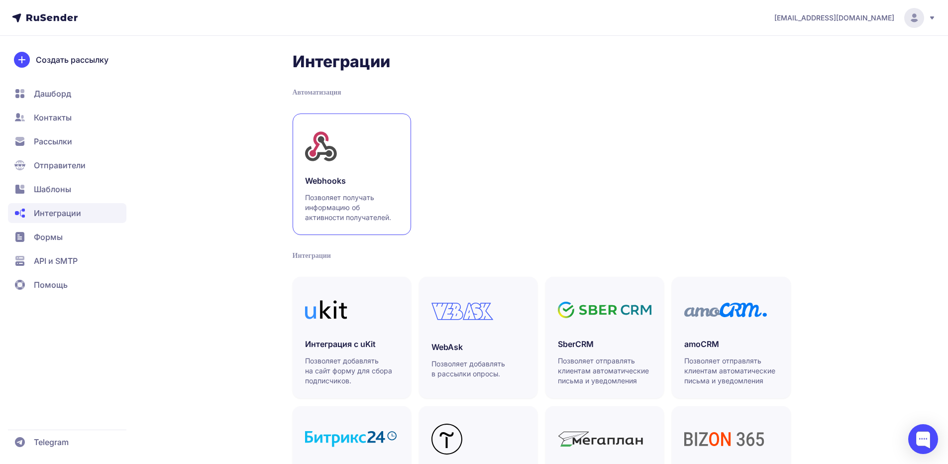
click at [321, 178] on h3 "Webhooks" at bounding box center [352, 181] width 94 height 12
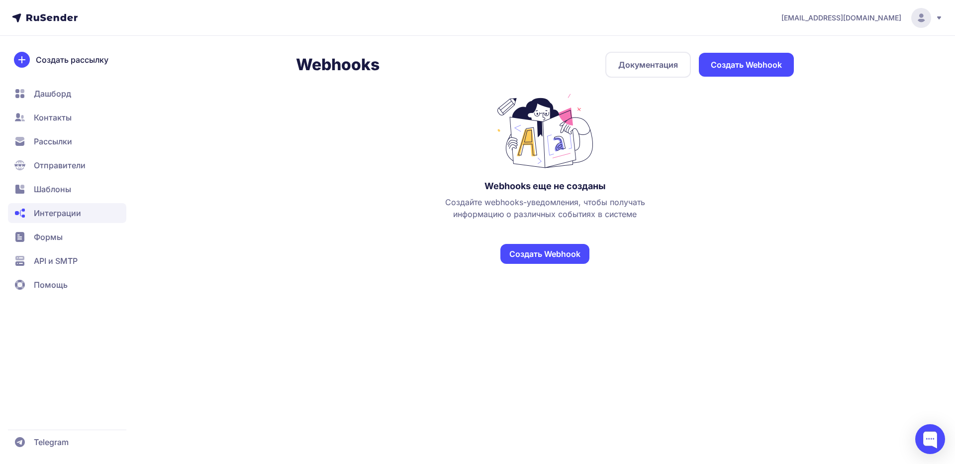
click at [647, 64] on link "Документация" at bounding box center [649, 65] width 86 height 26
click at [64, 142] on span "Рассылки" at bounding box center [53, 141] width 38 height 12
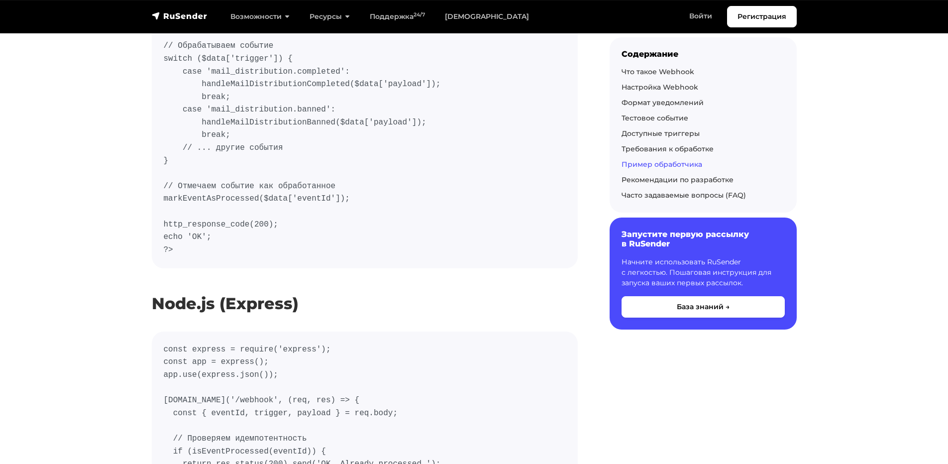
scroll to position [3483, 0]
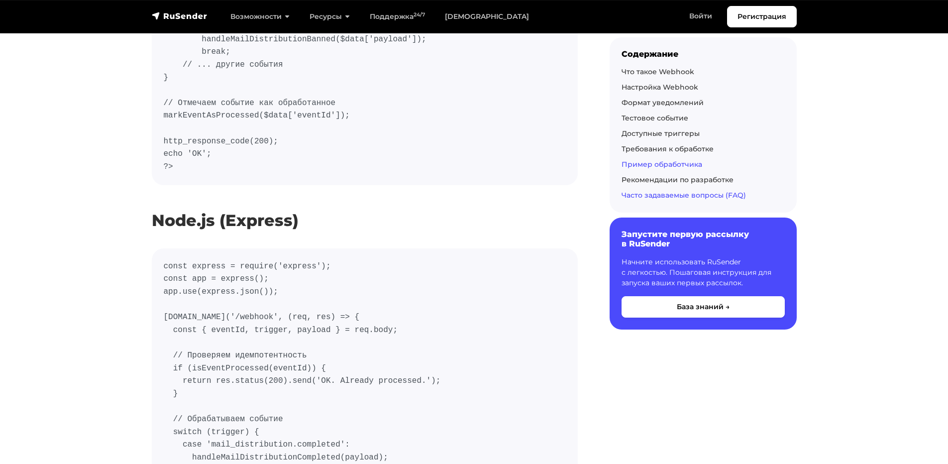
click at [700, 198] on link "Часто задаваемые вопросы (FAQ)" at bounding box center [683, 195] width 124 height 9
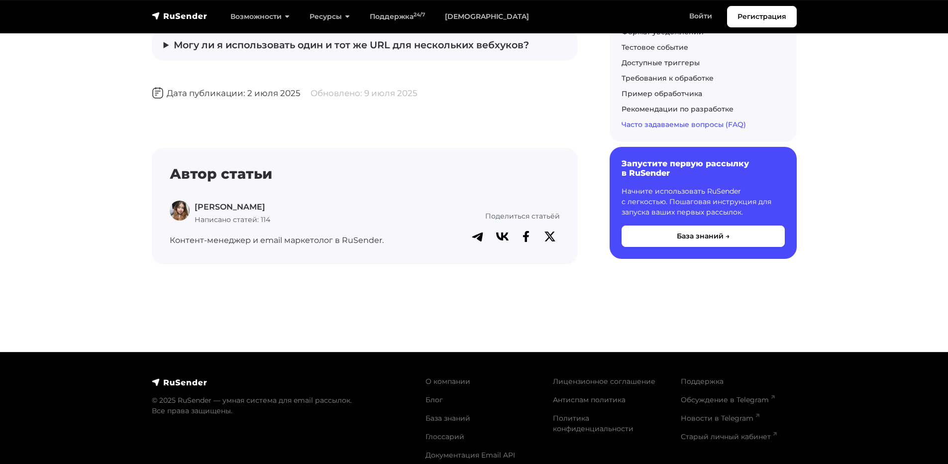
scroll to position [4835, 0]
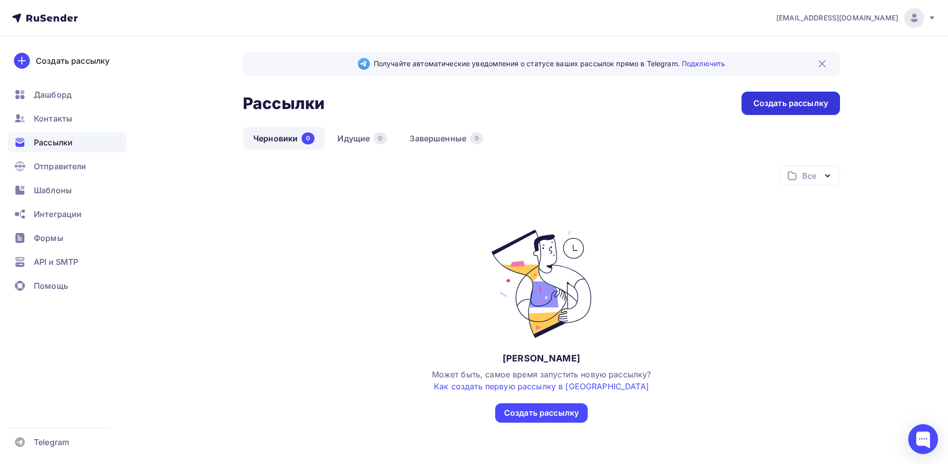
click at [760, 101] on div "Создать рассылку" at bounding box center [790, 103] width 75 height 11
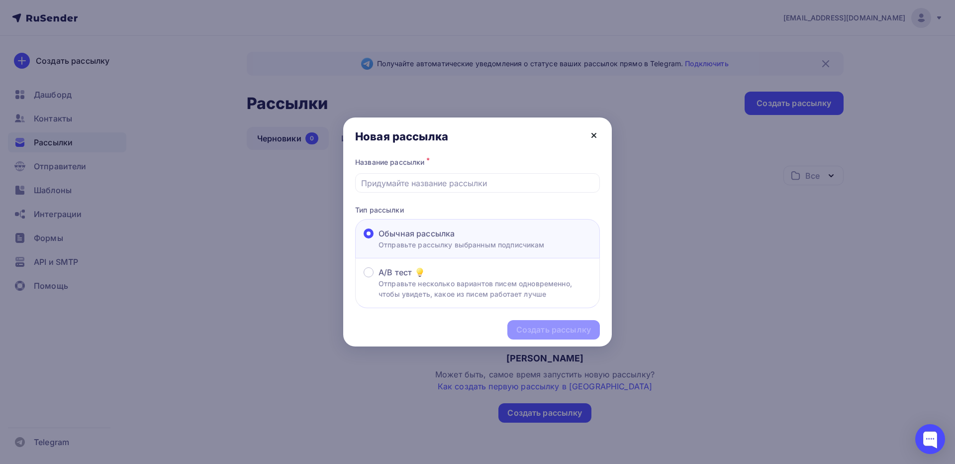
click at [595, 136] on icon at bounding box center [594, 135] width 4 height 4
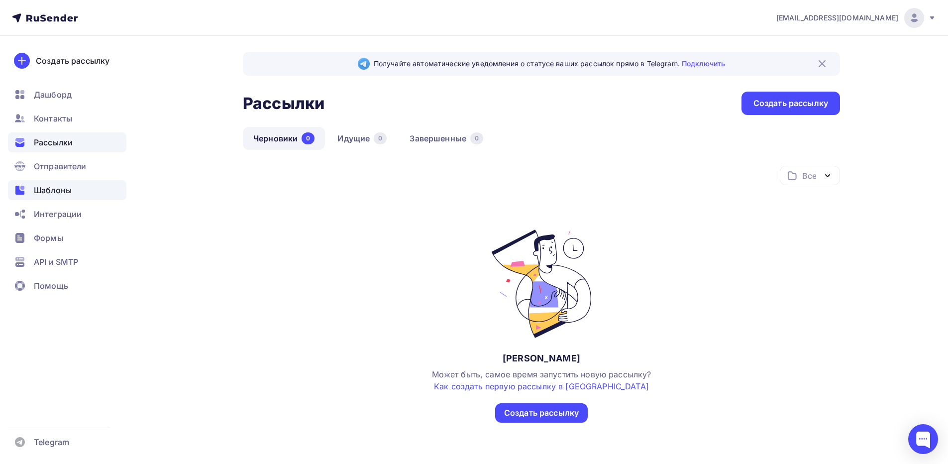
click at [62, 187] on span "Шаблоны" at bounding box center [53, 190] width 38 height 12
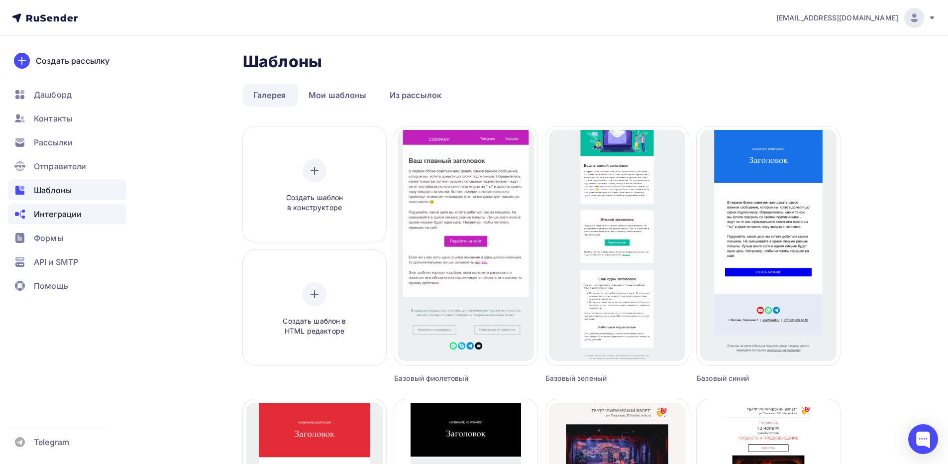
click at [59, 221] on div "Интеграции" at bounding box center [67, 214] width 118 height 20
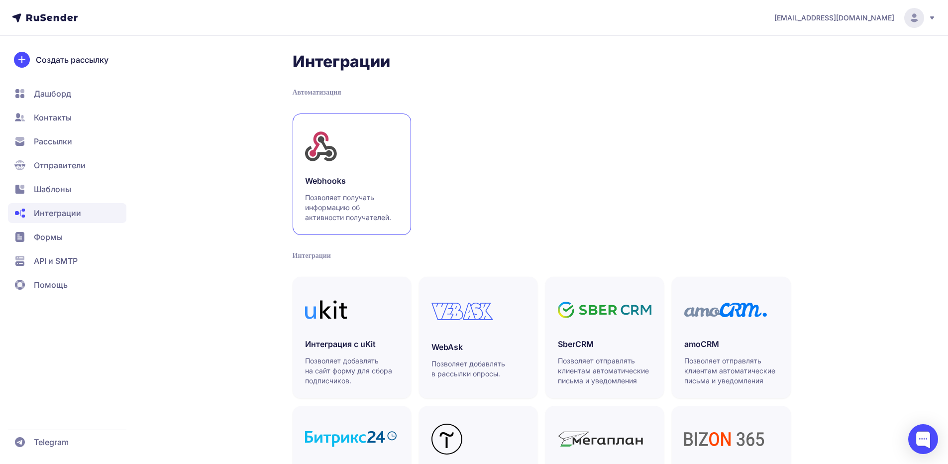
click at [353, 144] on div at bounding box center [352, 146] width 94 height 41
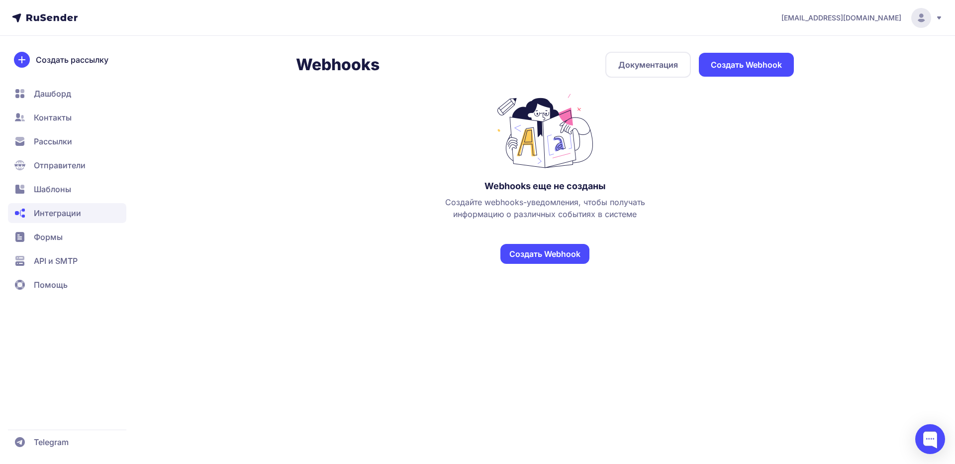
click at [549, 251] on link "Создать Webhook" at bounding box center [545, 254] width 89 height 20
click at [61, 118] on span "Контакты" at bounding box center [53, 117] width 38 height 12
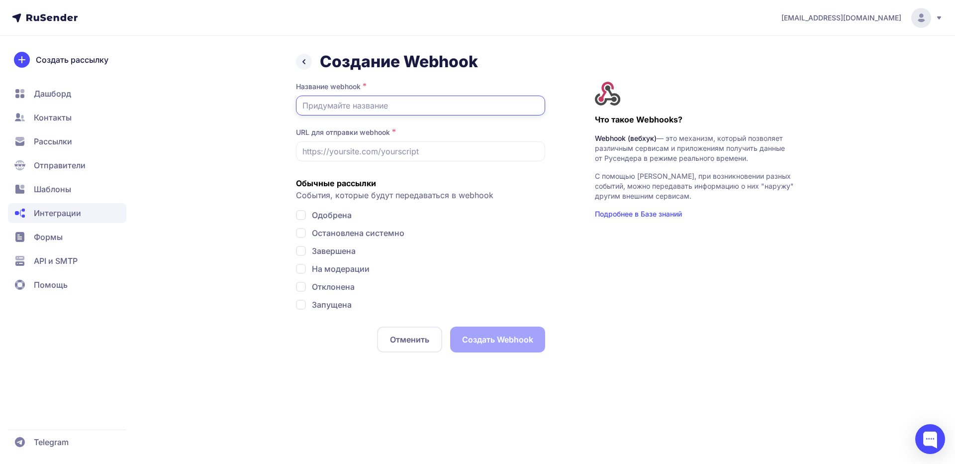
click at [379, 107] on input "text" at bounding box center [420, 106] width 249 height 20
click at [304, 106] on input "Подписка подтверждена" at bounding box center [420, 106] width 249 height 20
drag, startPoint x: 428, startPoint y: 106, endPoint x: 270, endPoint y: 106, distance: 158.7
click at [270, 106] on div "Создание Webhook Название webhook * sПодписка подтвержденаfilato: URL для отпра…" at bounding box center [477, 210] width 716 height 316
type input "sfilato: подписка подтверждена"
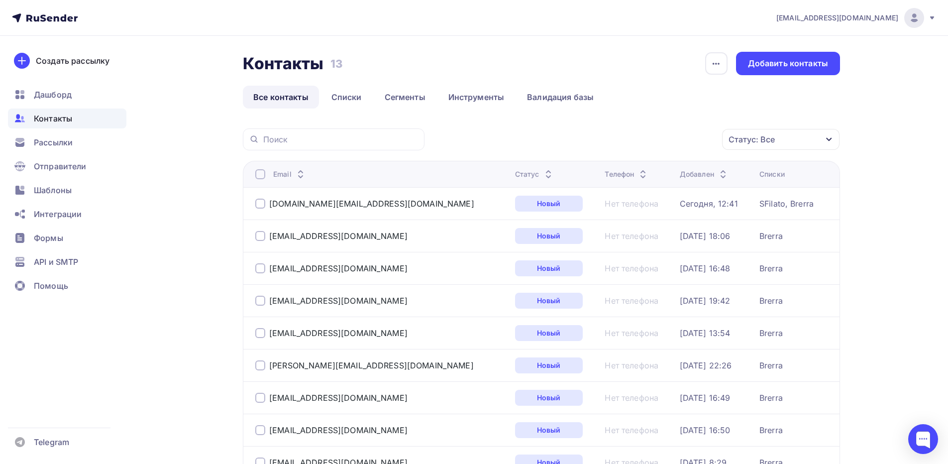
click at [260, 203] on div at bounding box center [260, 204] width 10 height 10
click at [611, 135] on div "Действие" at bounding box center [608, 139] width 38 height 12
click at [618, 205] on div "Удалить" at bounding box center [610, 209] width 33 height 12
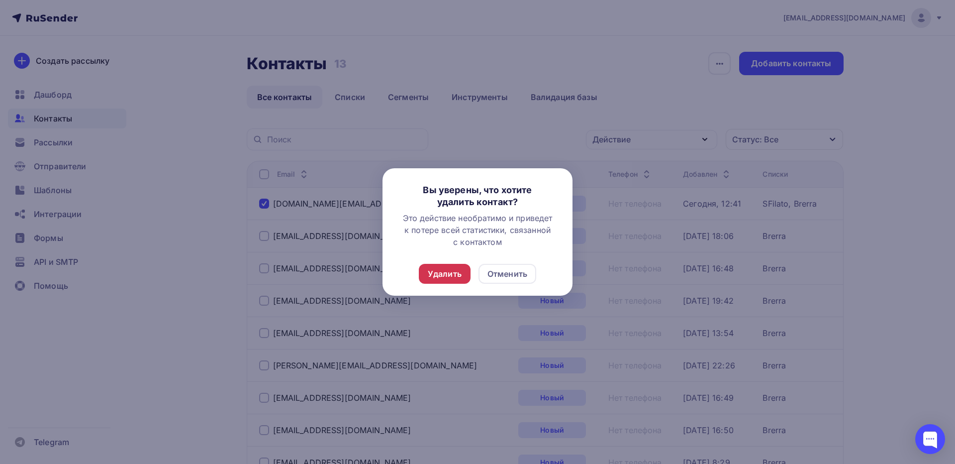
click at [445, 277] on div "Удалить" at bounding box center [445, 274] width 34 height 12
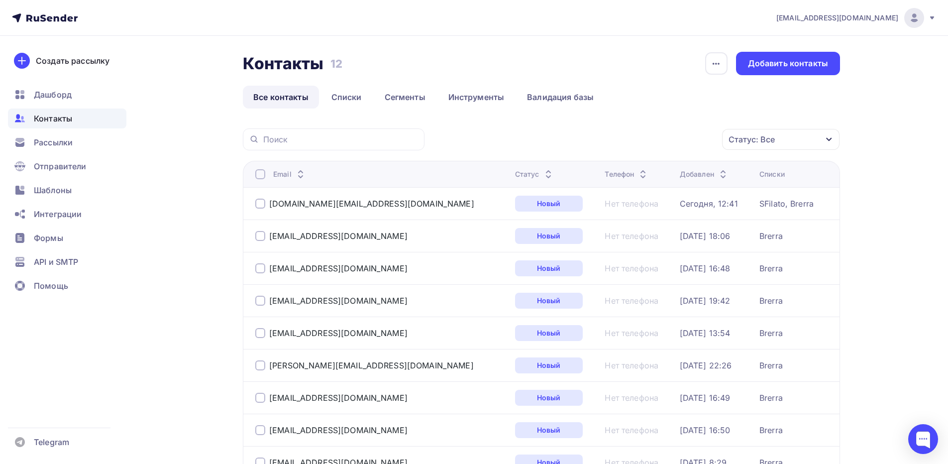
click at [260, 204] on div at bounding box center [260, 204] width 10 height 10
click at [640, 130] on div "Действие" at bounding box center [647, 139] width 131 height 19
click at [615, 205] on div "Удалить" at bounding box center [610, 209] width 33 height 12
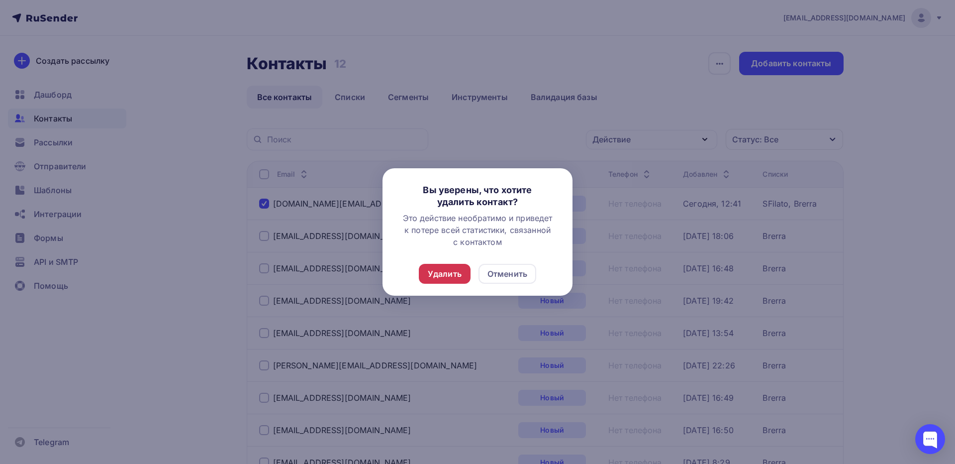
click at [443, 280] on div "Удалить" at bounding box center [445, 274] width 52 height 20
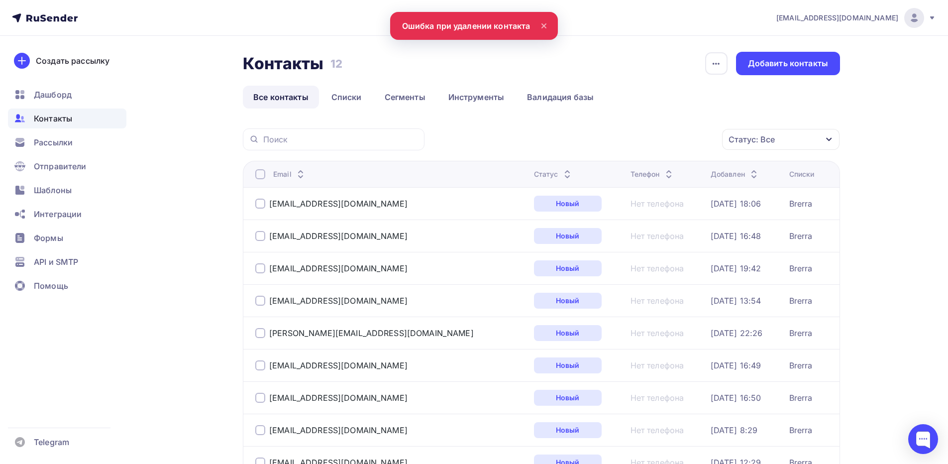
click at [545, 21] on icon at bounding box center [544, 26] width 12 height 12
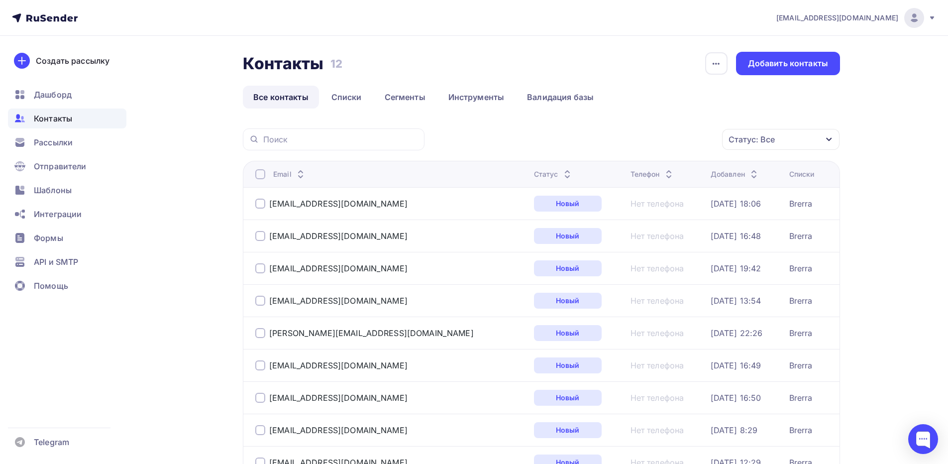
click at [281, 92] on link "Все контакты" at bounding box center [281, 97] width 76 height 23
click at [353, 92] on link "Списки" at bounding box center [346, 97] width 51 height 23
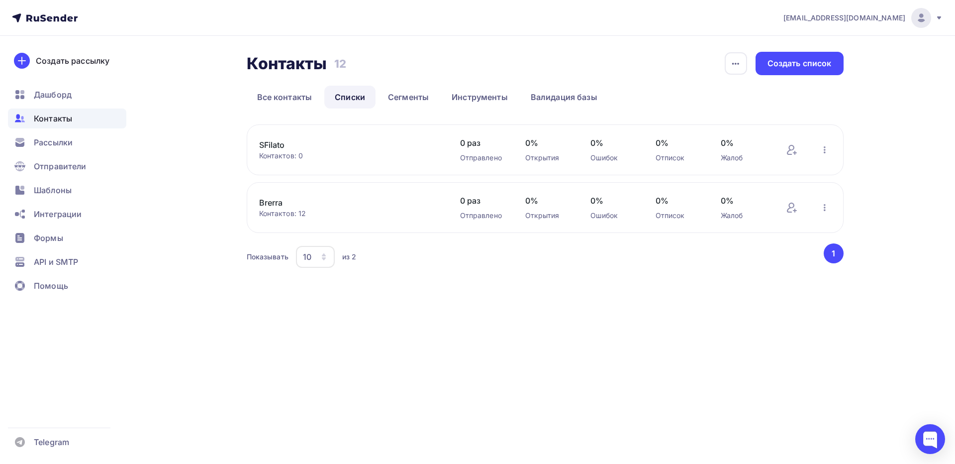
click at [276, 143] on link "SFilato" at bounding box center [343, 145] width 169 height 12
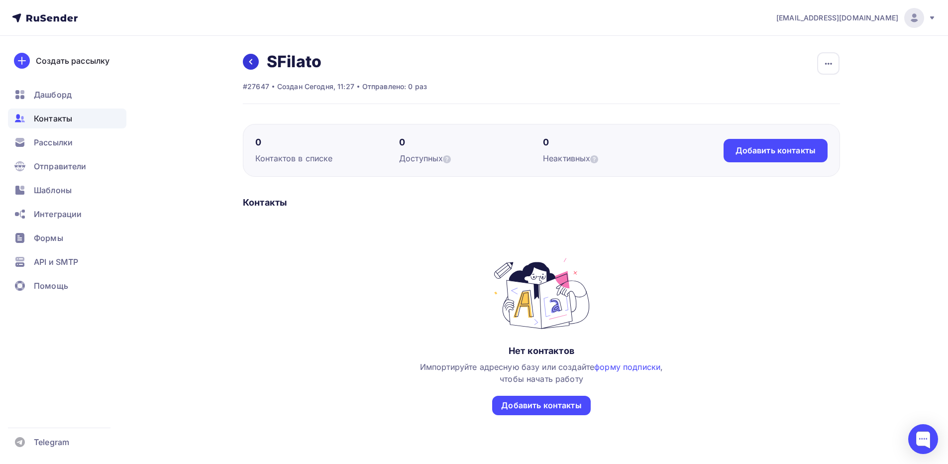
click at [246, 63] on link at bounding box center [251, 62] width 16 height 16
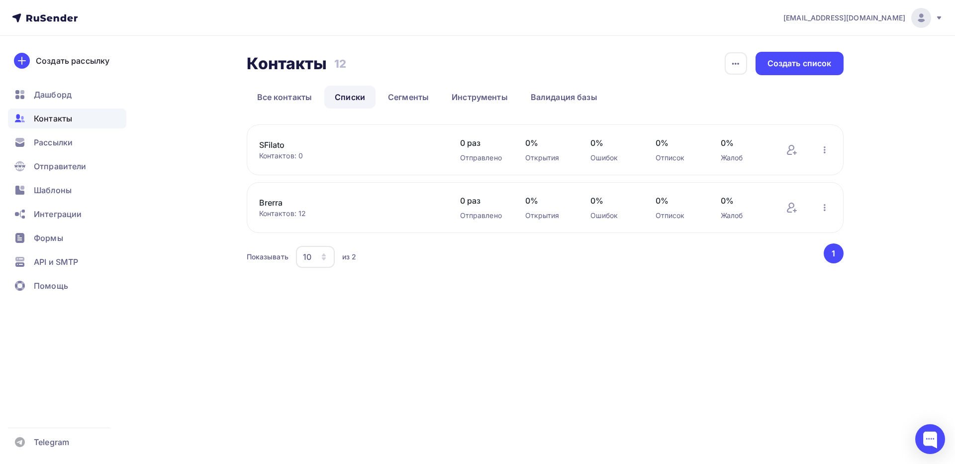
click at [277, 203] on link "Brerra" at bounding box center [343, 203] width 169 height 12
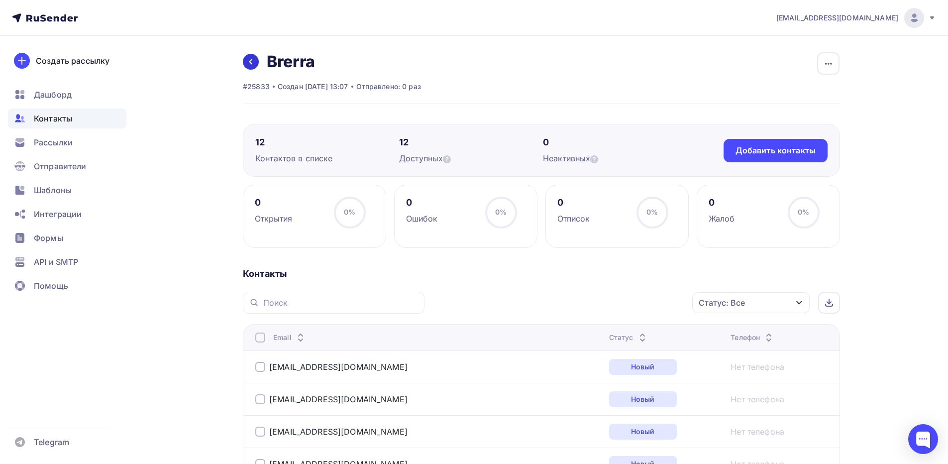
click at [251, 64] on icon at bounding box center [251, 62] width 8 height 8
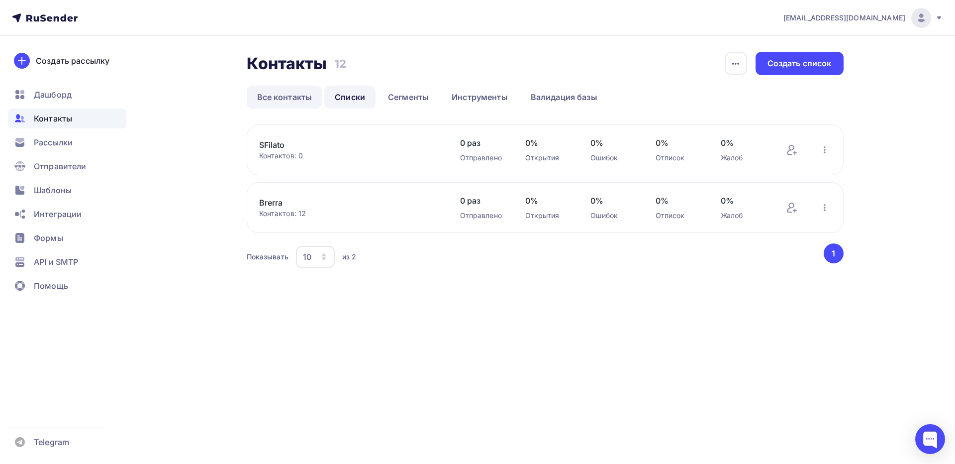
click at [263, 97] on link "Все контакты" at bounding box center [285, 97] width 76 height 23
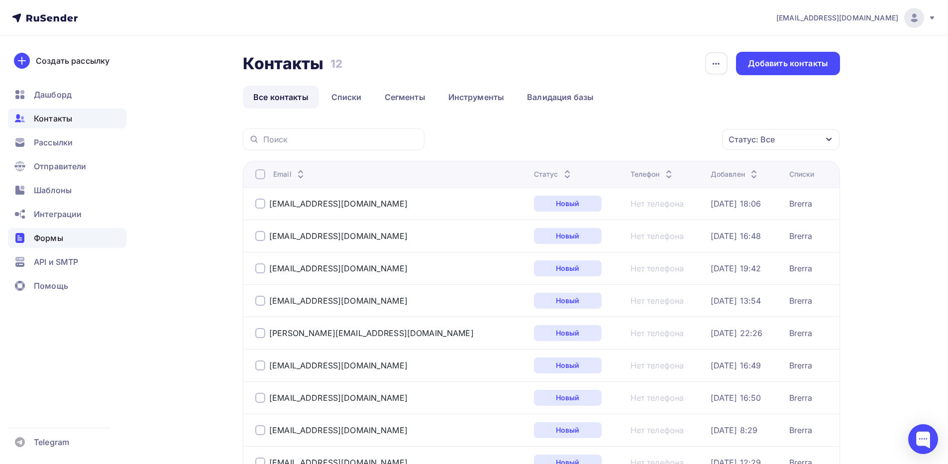
click at [46, 240] on span "Формы" at bounding box center [48, 238] width 29 height 12
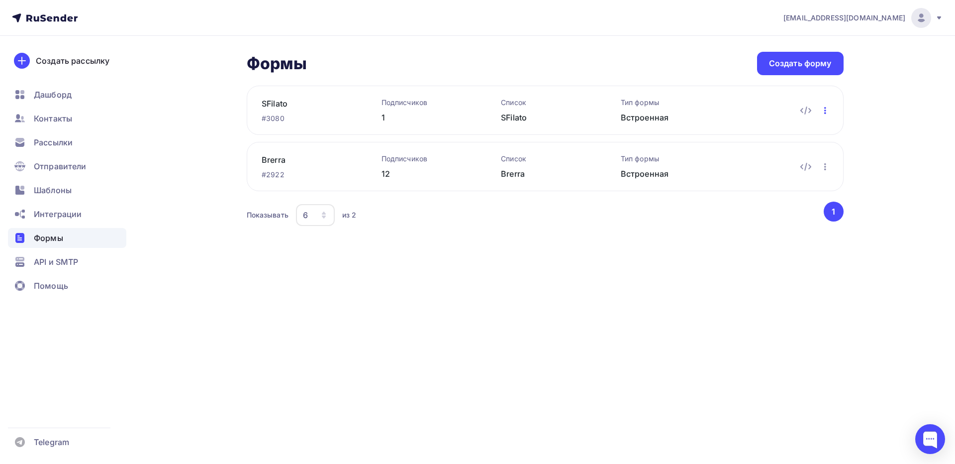
click at [827, 111] on icon "button" at bounding box center [825, 110] width 12 height 12
click at [796, 133] on div "Редактировать" at bounding box center [782, 136] width 96 height 12
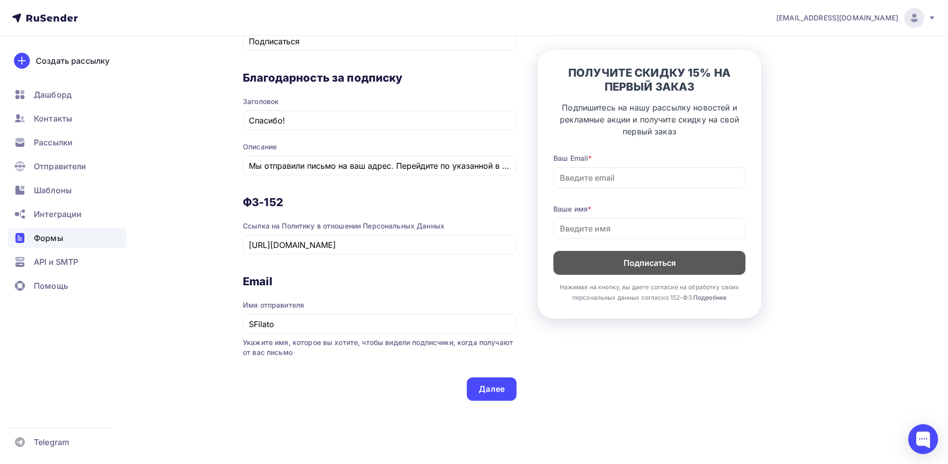
scroll to position [461, 0]
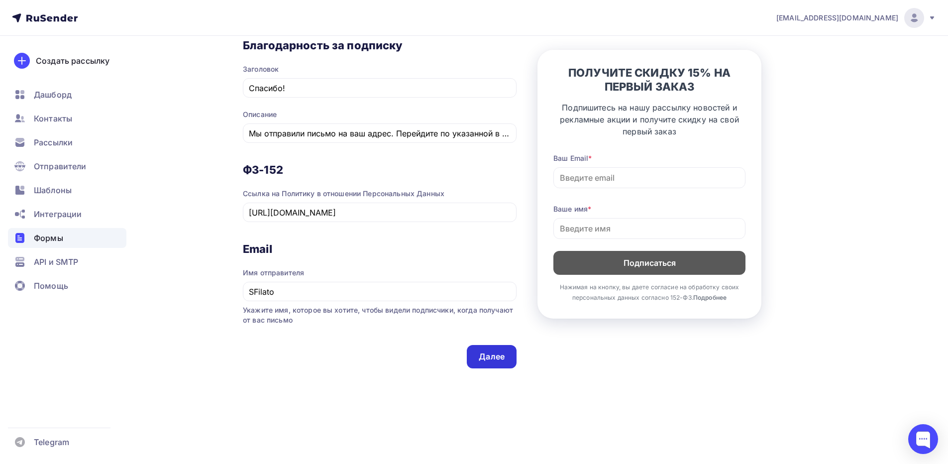
click at [499, 363] on div "Далее" at bounding box center [492, 356] width 50 height 23
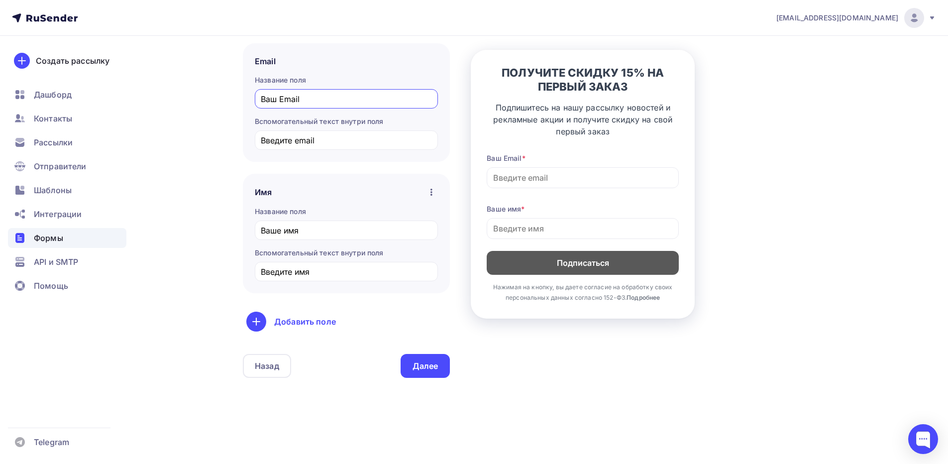
scroll to position [160, 0]
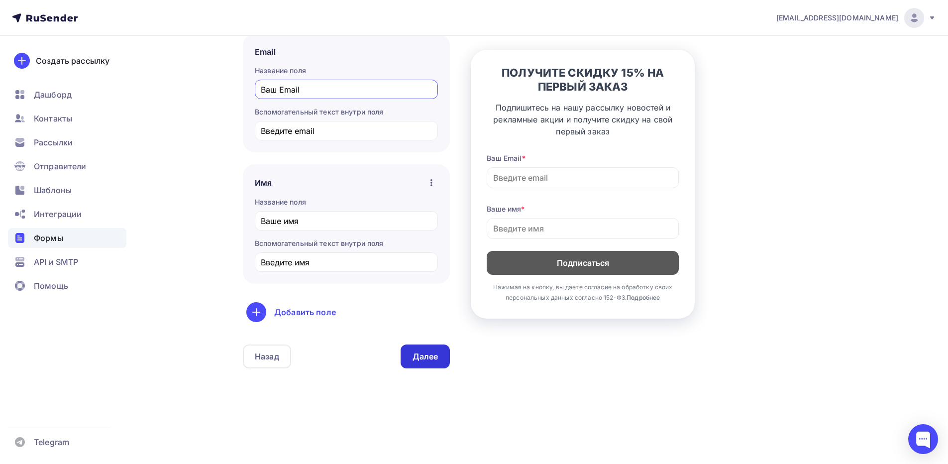
click at [422, 351] on div "Далее" at bounding box center [425, 356] width 26 height 11
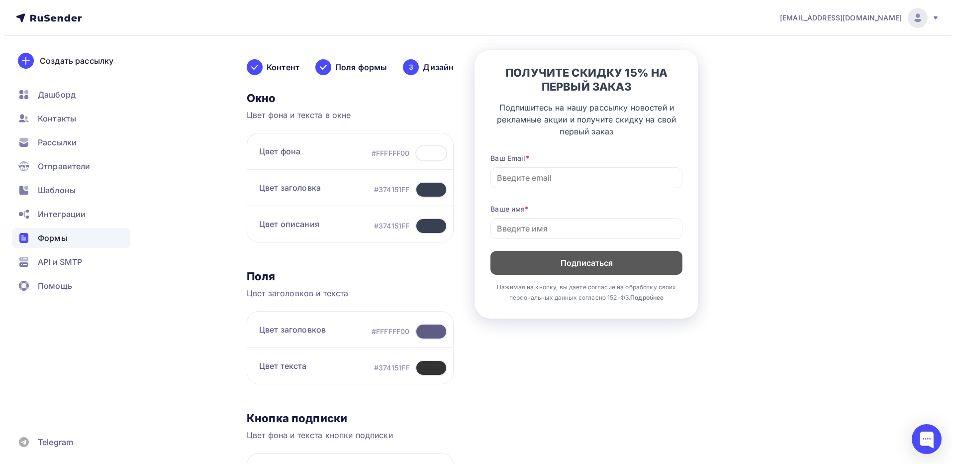
scroll to position [0, 0]
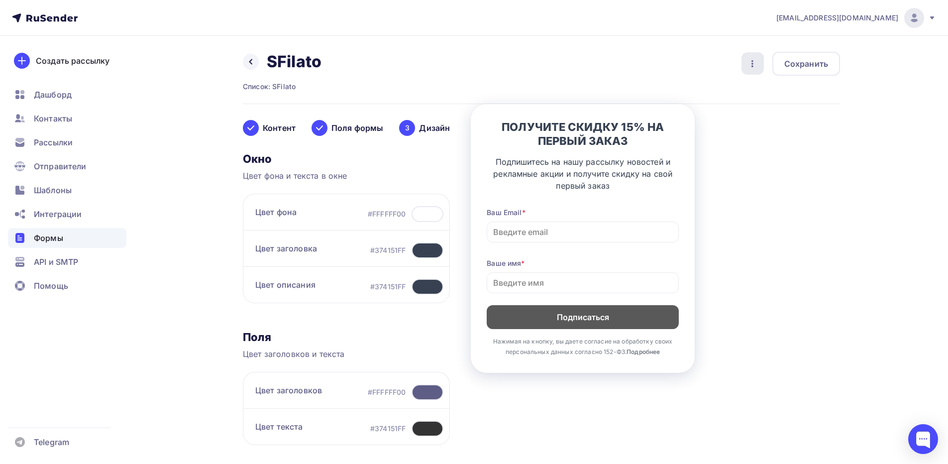
click at [747, 70] on div "button" at bounding box center [752, 63] width 22 height 22
click at [823, 88] on div "Назад SFilato SFilato Список: SFilato Переименовать Удалить Сохранить" at bounding box center [541, 78] width 597 height 52
click at [252, 62] on icon at bounding box center [251, 62] width 8 height 8
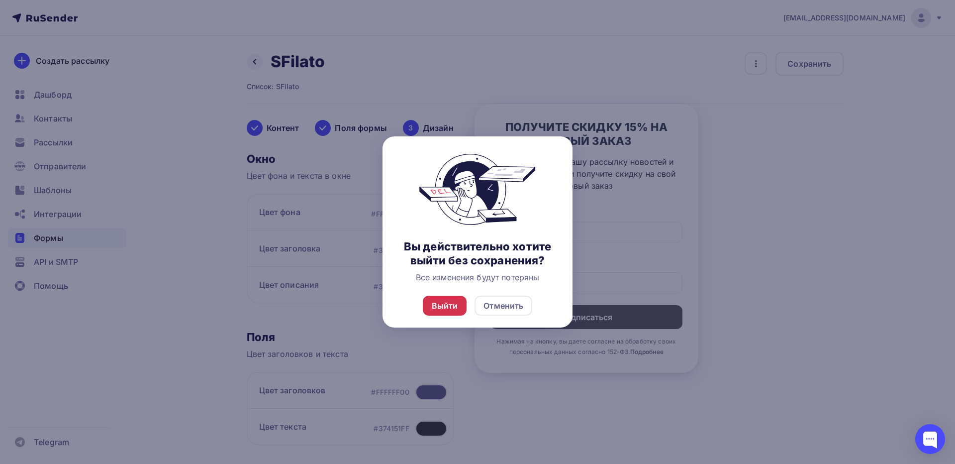
click at [454, 309] on div "Выйти" at bounding box center [445, 306] width 26 height 12
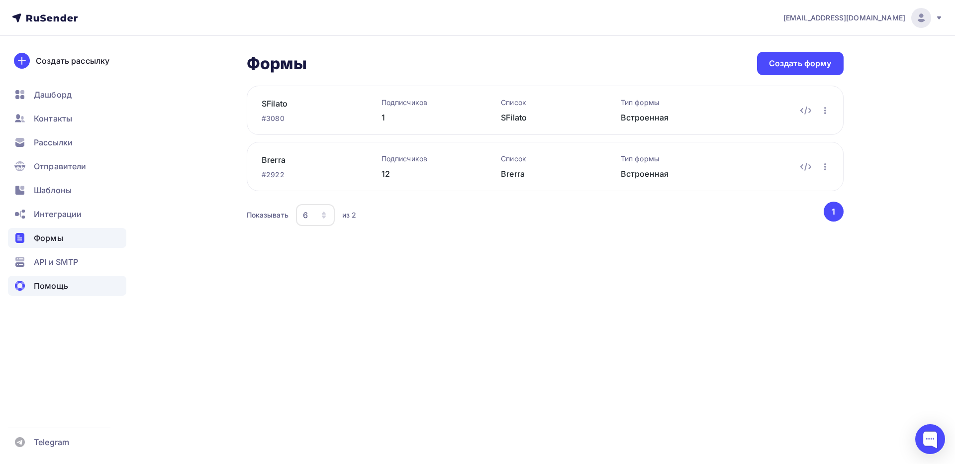
click at [65, 285] on span "Помощь" at bounding box center [51, 286] width 34 height 12
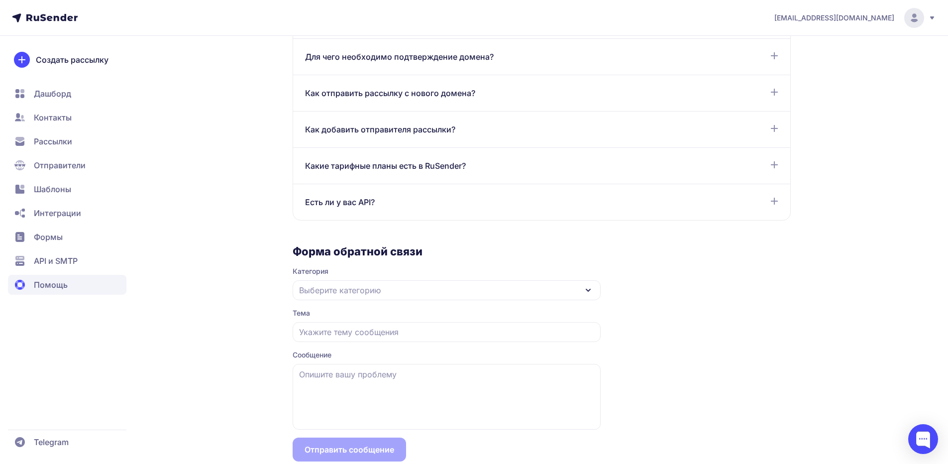
scroll to position [772, 0]
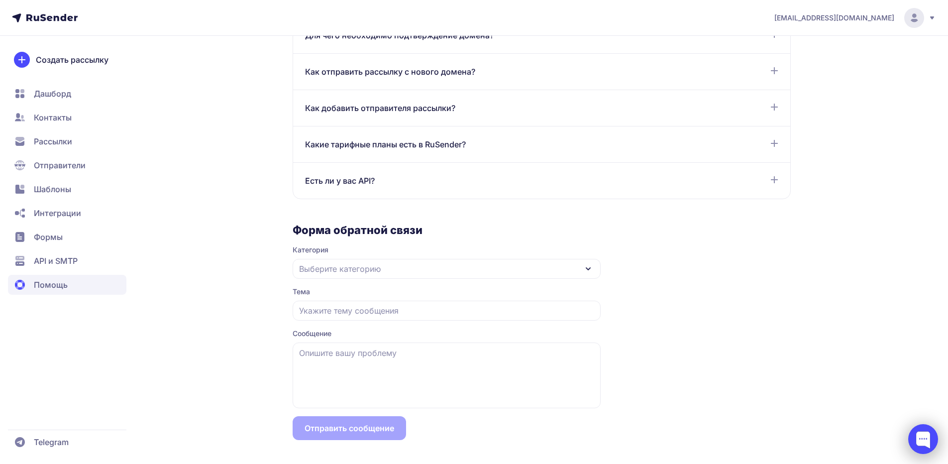
click at [931, 432] on div at bounding box center [923, 439] width 30 height 30
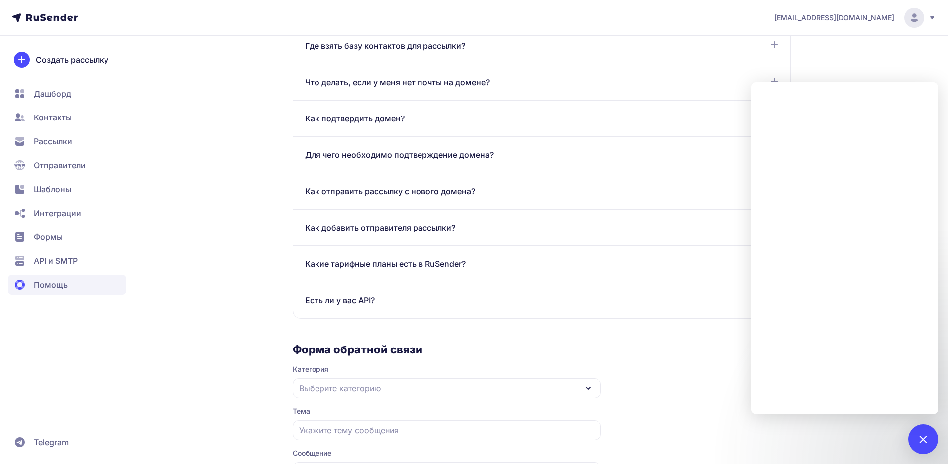
scroll to position [673, 0]
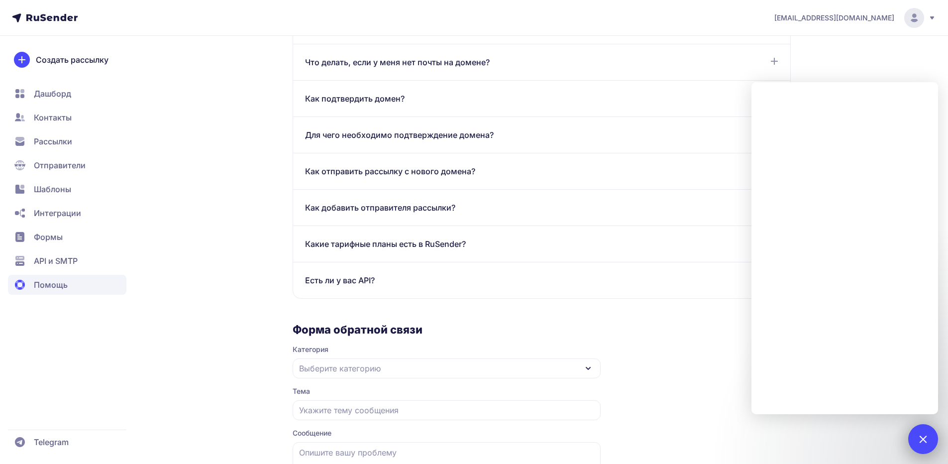
click at [920, 432] on div at bounding box center [923, 439] width 30 height 30
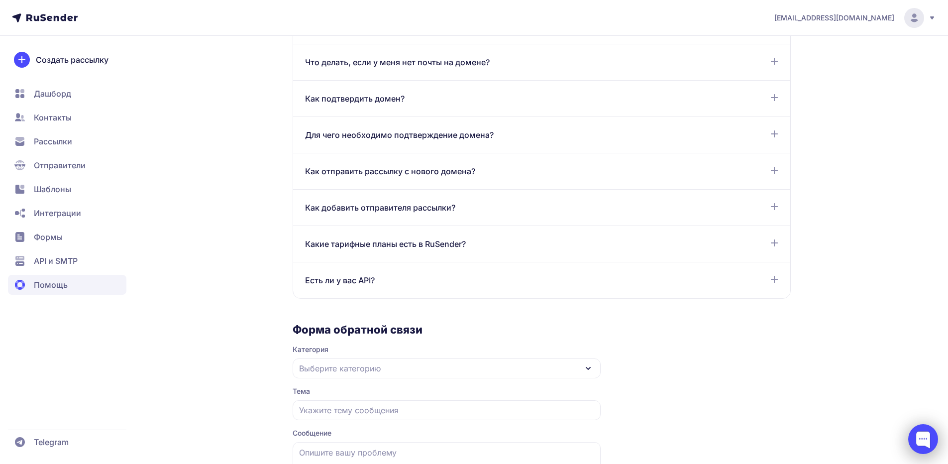
click at [922, 430] on div at bounding box center [923, 439] width 30 height 30
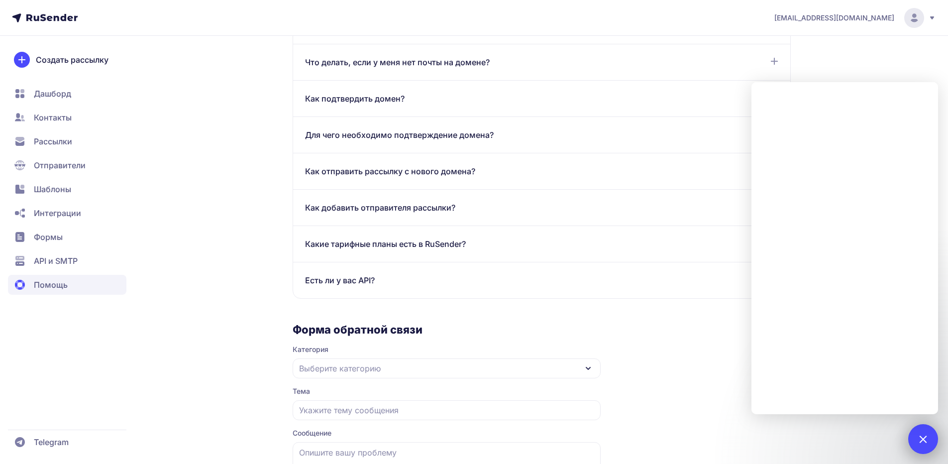
click at [926, 433] on div at bounding box center [923, 439] width 30 height 30
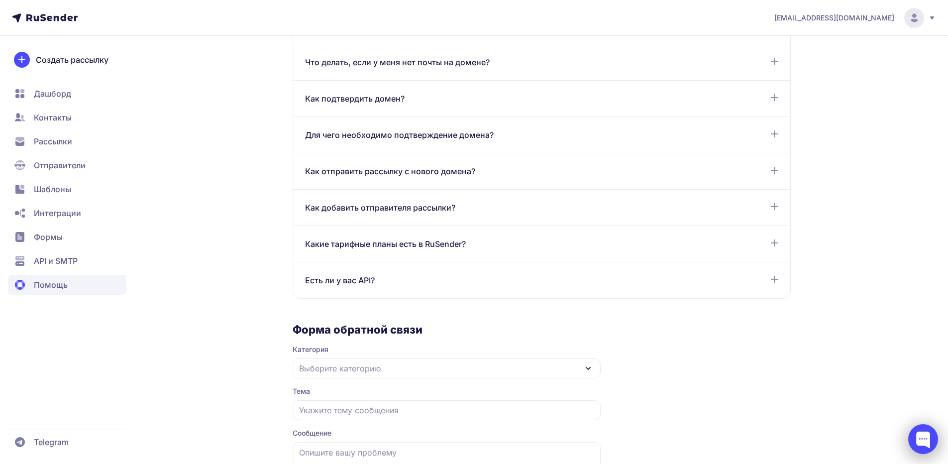
click at [921, 445] on div at bounding box center [923, 439] width 30 height 30
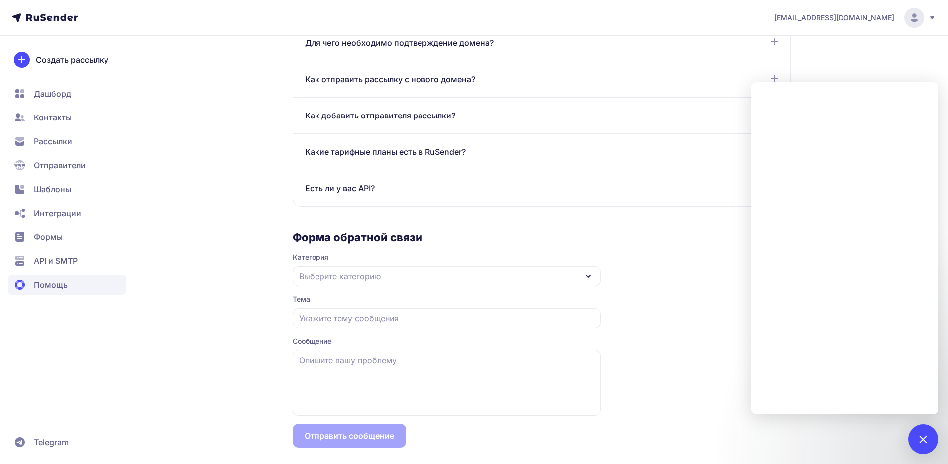
scroll to position [772, 0]
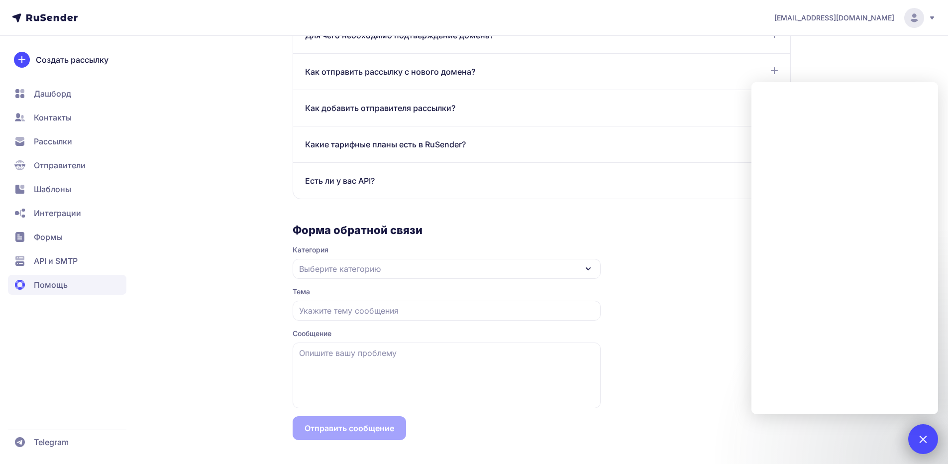
click at [930, 438] on div at bounding box center [923, 439] width 30 height 30
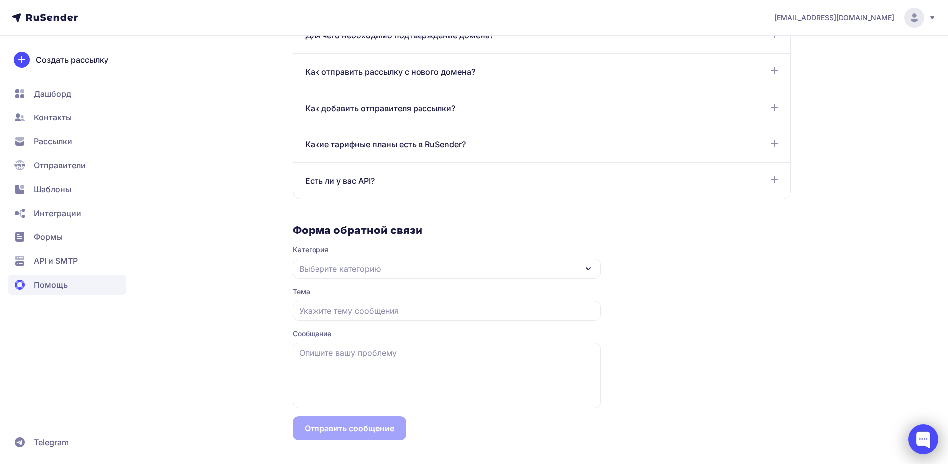
click at [922, 440] on div at bounding box center [923, 439] width 30 height 30
